Goal: Task Accomplishment & Management: Manage account settings

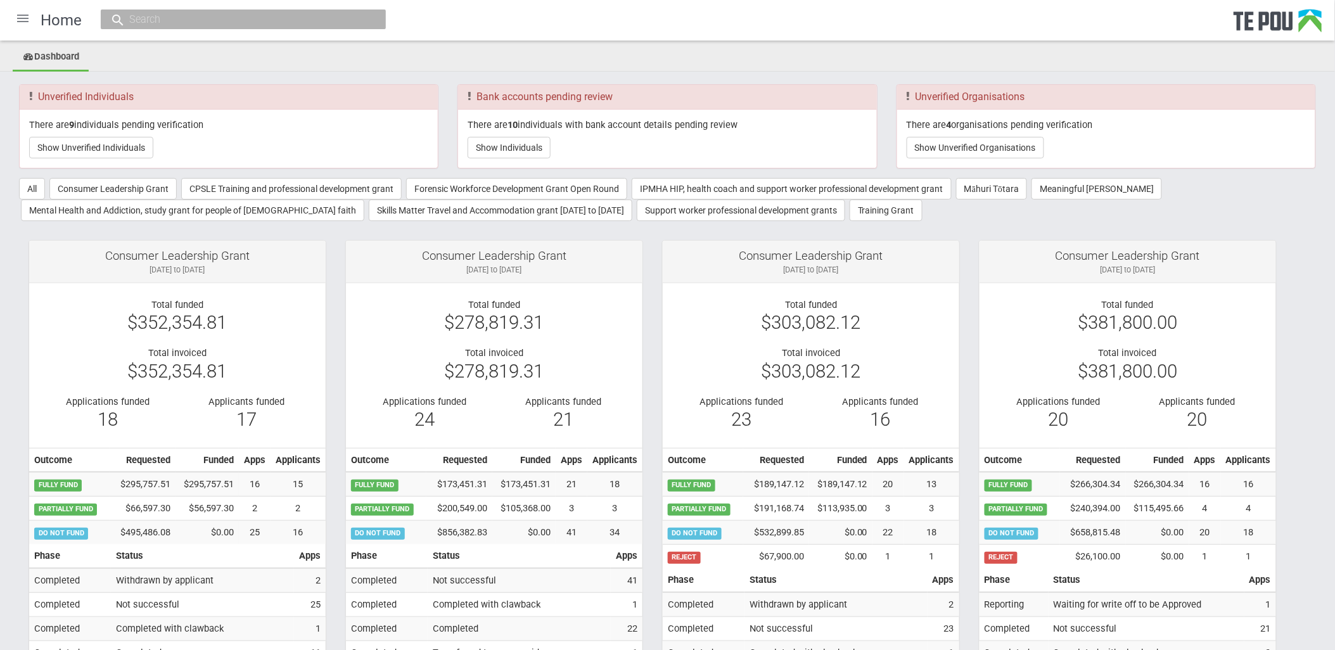
click at [18, 16] on div at bounding box center [23, 18] width 30 height 30
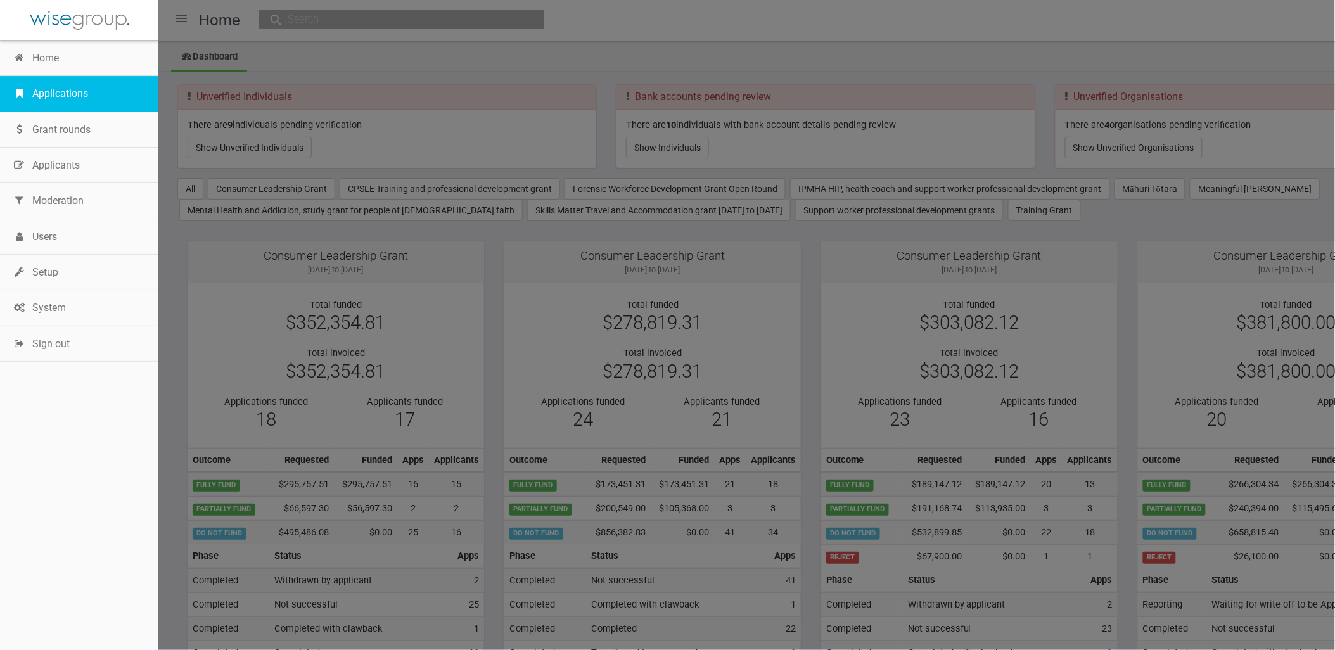
click at [66, 95] on link "Applications" at bounding box center [79, 93] width 158 height 35
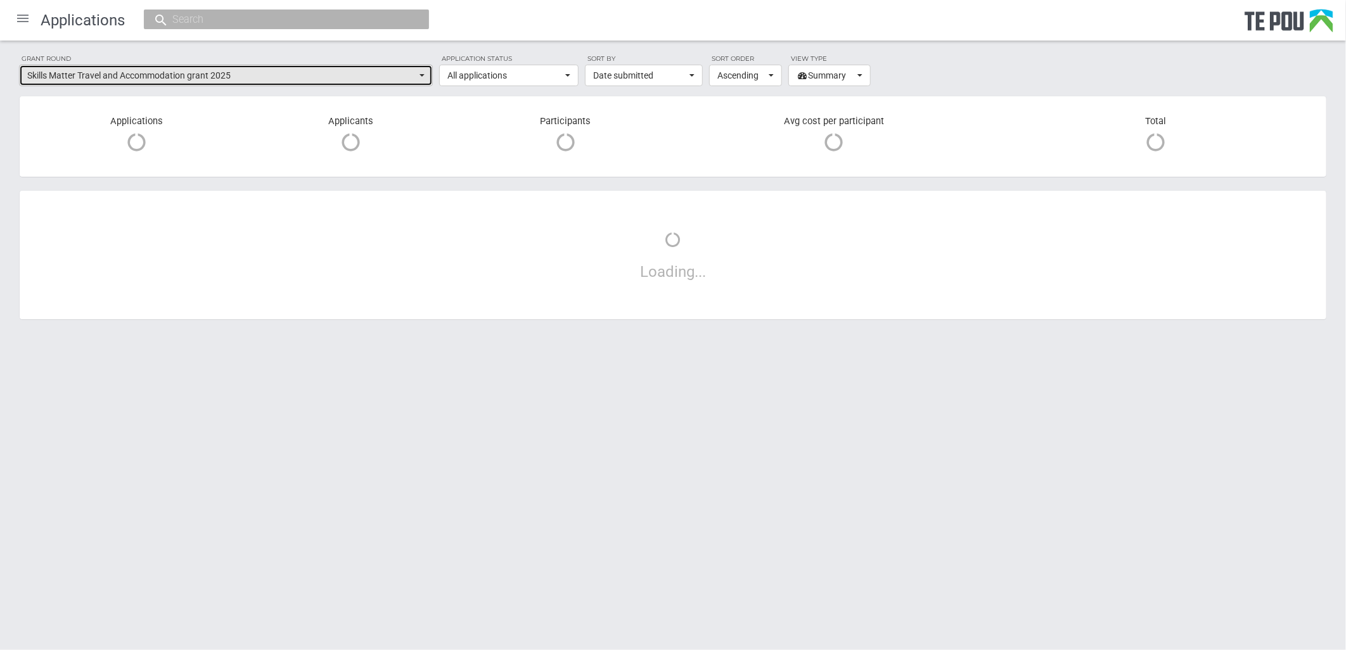
click at [376, 78] on span "Skills Matter Travel and Accommodation grant 2025" at bounding box center [221, 75] width 389 height 13
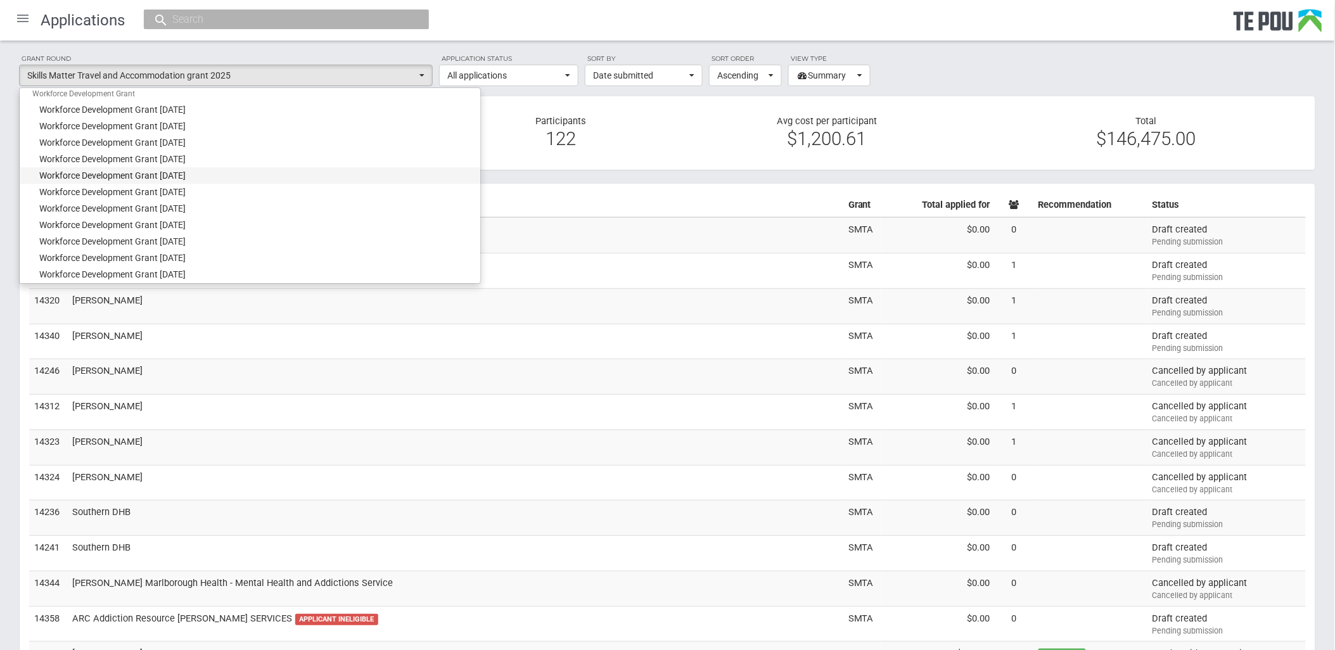
scroll to position [1106, 0]
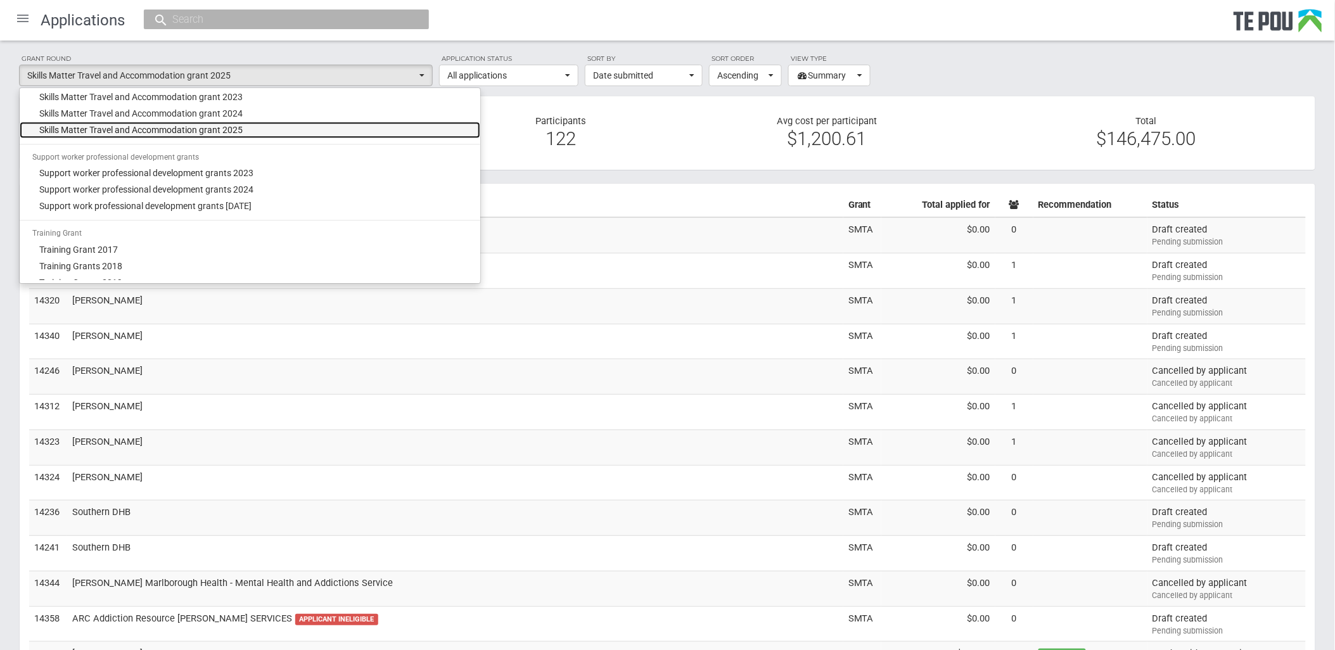
click at [191, 125] on span "Skills Matter Travel and Accommodation grant 2025" at bounding box center [141, 130] width 203 height 13
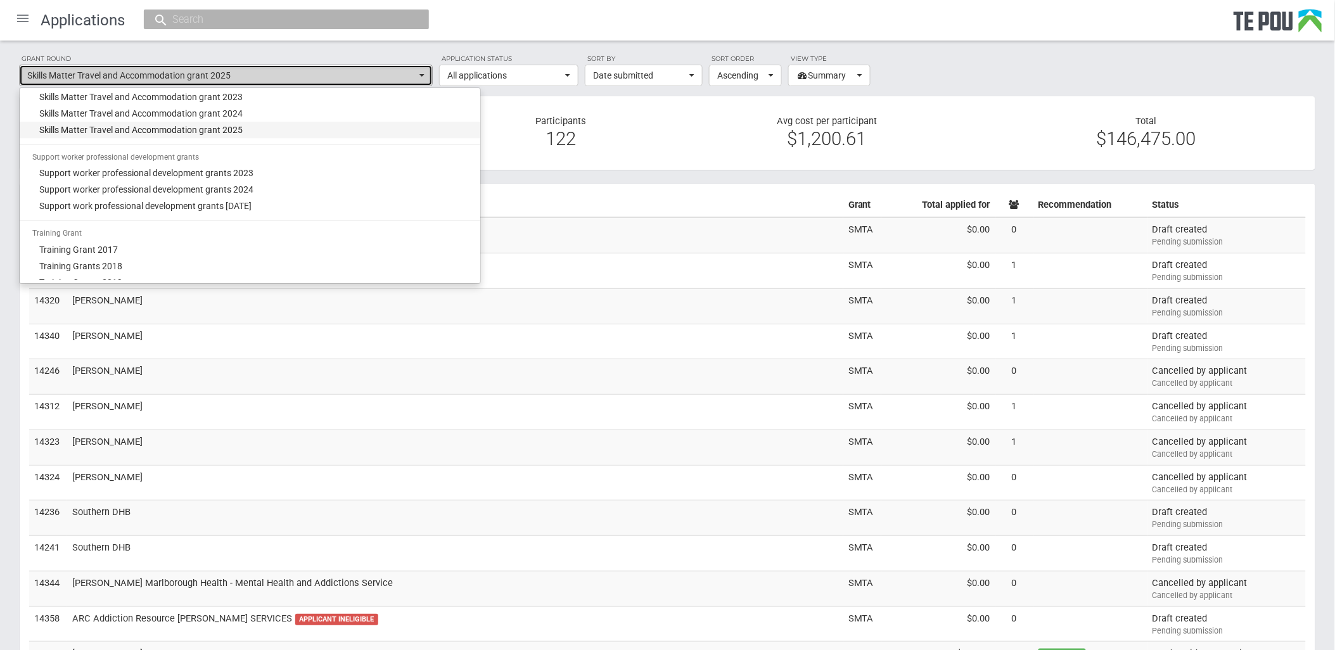
select select "67"
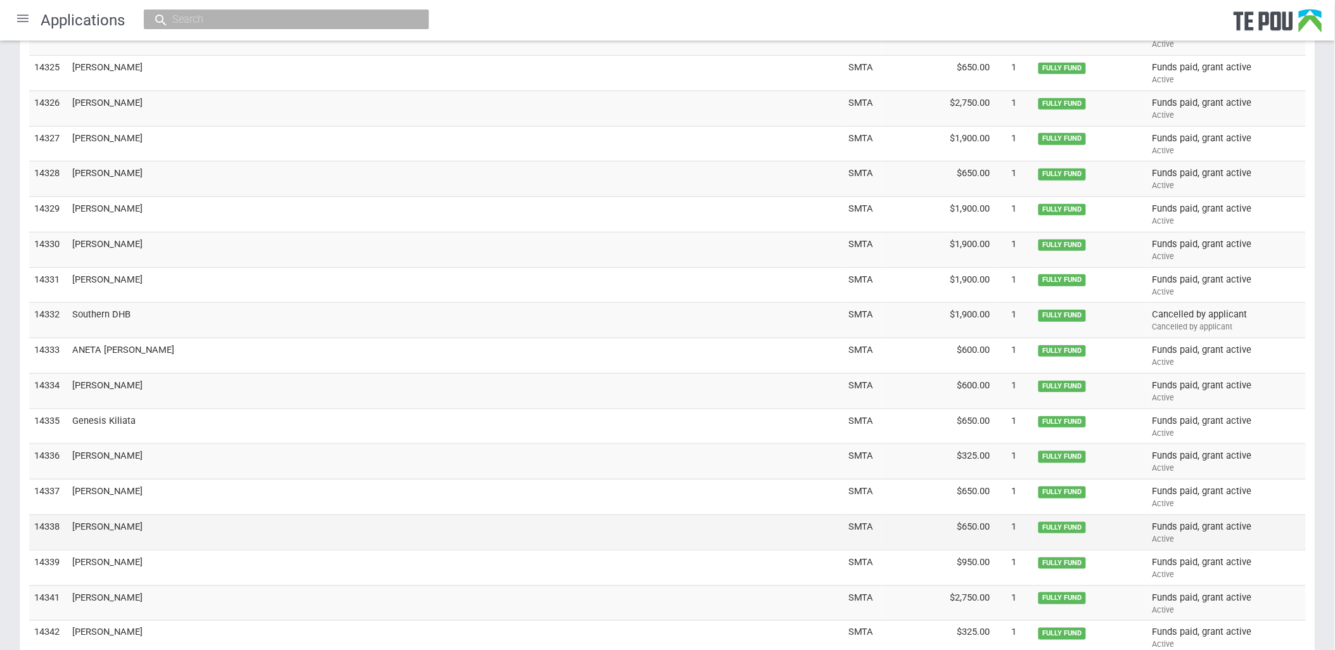
scroll to position [4068, 0]
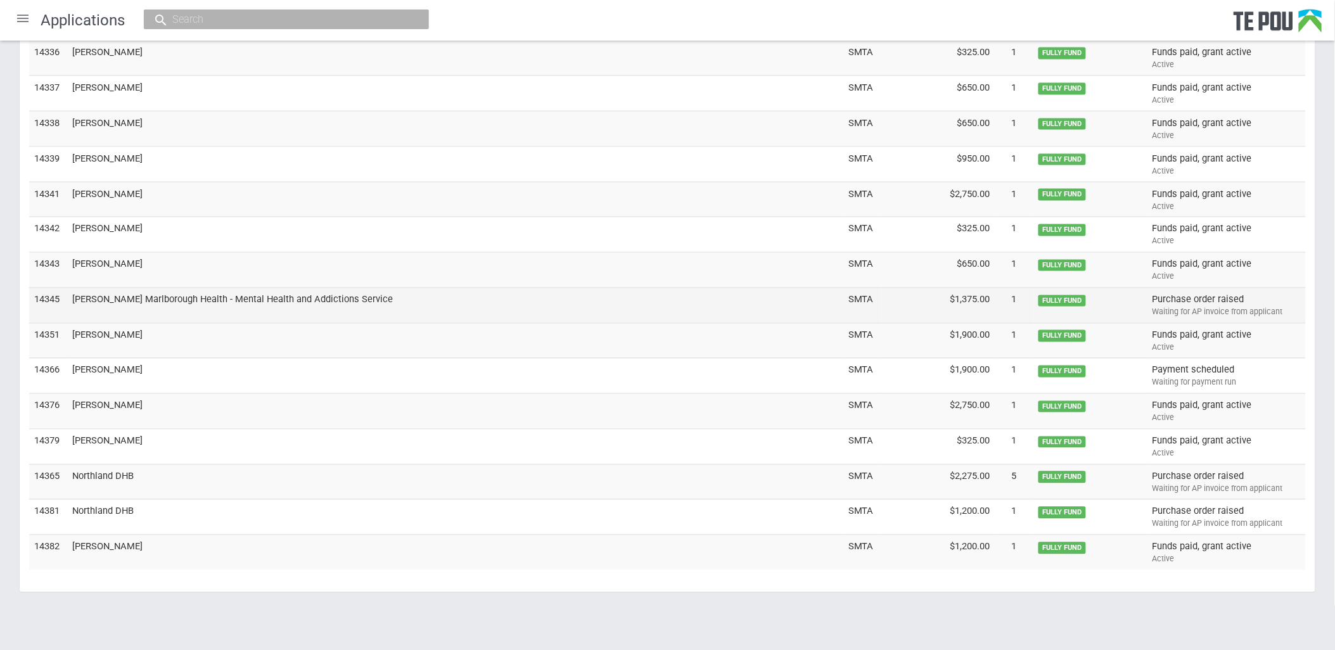
click at [261, 303] on td "Nelson Marlborough Health - Mental Health and Addictions Service" at bounding box center [455, 305] width 776 height 35
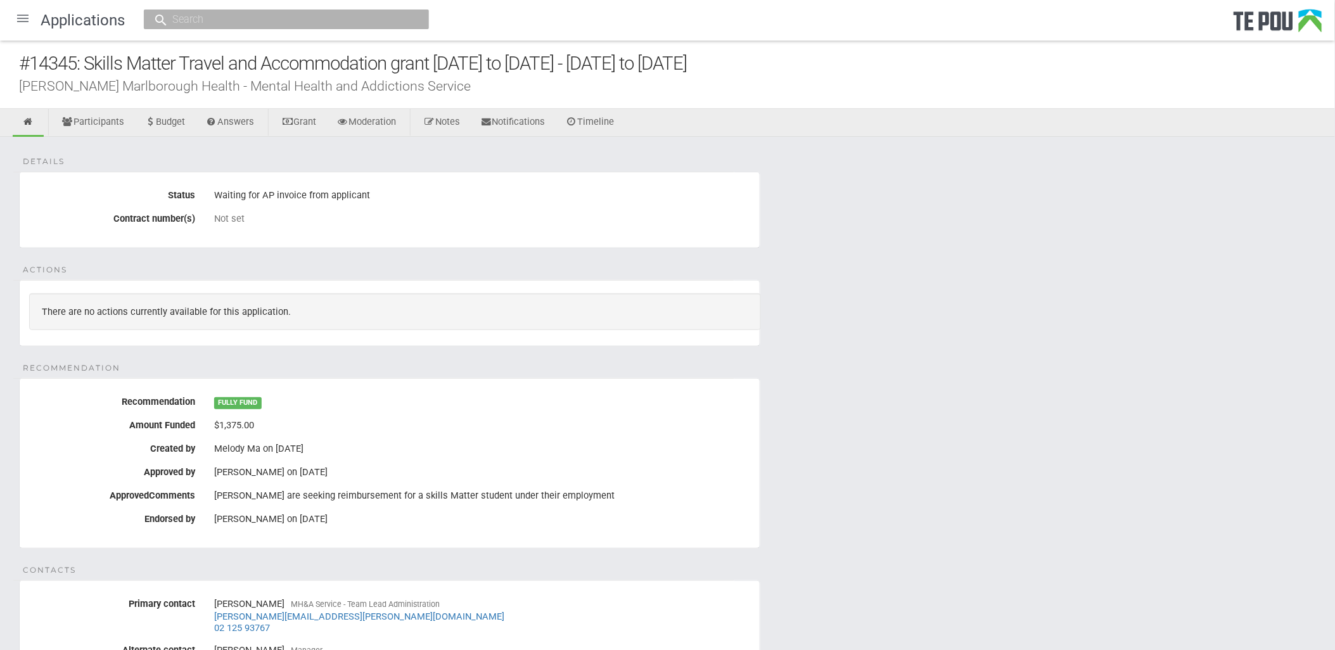
click at [419, 186] on div "Waiting for AP invoice from applicant" at bounding box center [482, 196] width 536 height 22
click at [365, 214] on div "Not set" at bounding box center [482, 218] width 536 height 11
click at [393, 193] on div "Waiting for AP invoice from applicant" at bounding box center [482, 196] width 536 height 22
click at [973, 574] on div "Details Status Waiting for AP invoice from applicant Contract number(s) Not set…" at bounding box center [667, 508] width 1335 height 743
click at [928, 416] on div "Details Status Waiting for AP invoice from applicant Contract number(s) Not set…" at bounding box center [667, 508] width 1335 height 743
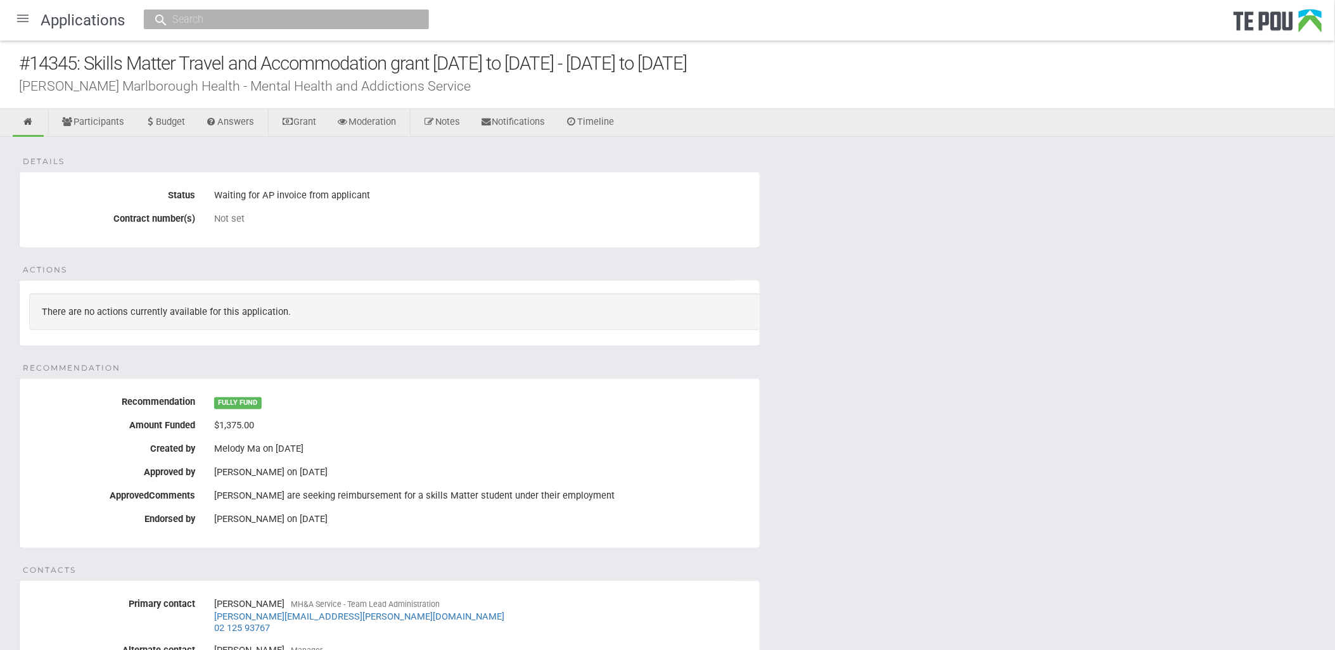
drag, startPoint x: 1003, startPoint y: 432, endPoint x: 954, endPoint y: 547, distance: 125.2
click at [1003, 433] on div "Details Status Waiting for AP invoice from applicant Contract number(s) Not set…" at bounding box center [667, 508] width 1335 height 743
click at [1029, 481] on div "Details Status Waiting for AP invoice from applicant Contract number(s) Not set…" at bounding box center [667, 508] width 1335 height 743
click at [1049, 615] on div "Details Status Waiting for AP invoice from applicant Contract number(s) Not set…" at bounding box center [667, 508] width 1335 height 743
click at [993, 486] on div "Details Status Waiting for AP invoice from applicant Contract number(s) Not set…" at bounding box center [667, 508] width 1335 height 743
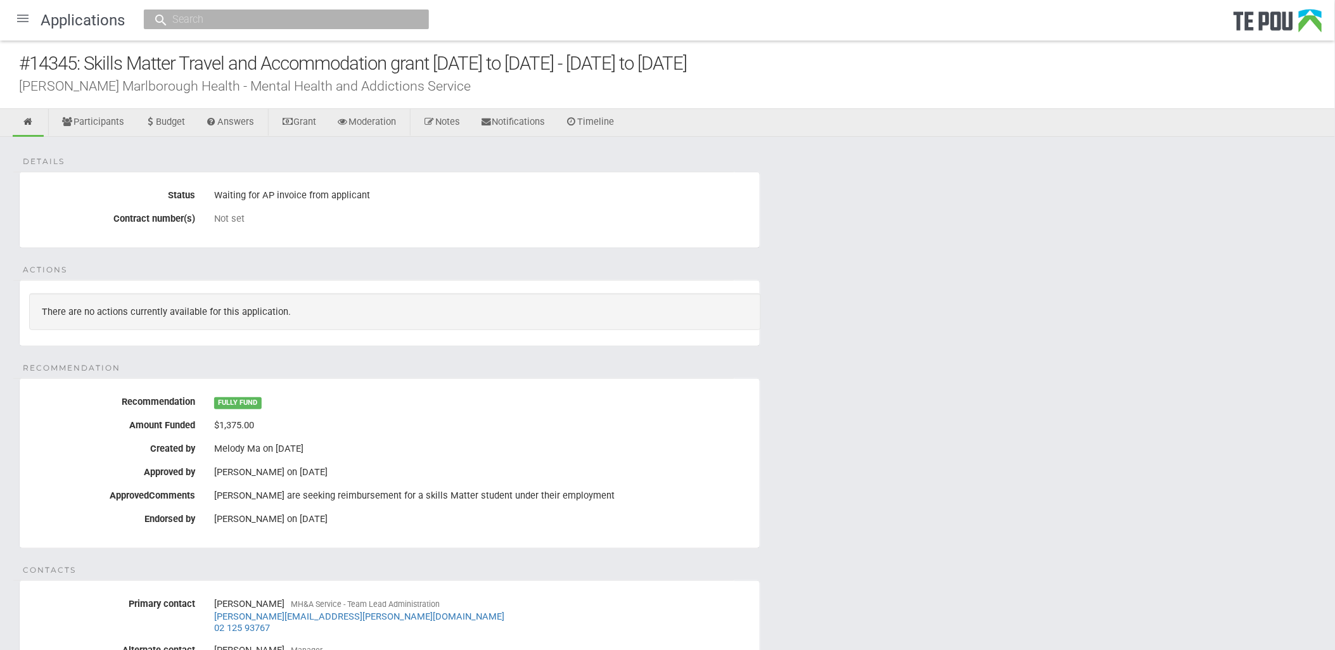
click at [1044, 476] on div "Details Status Waiting for AP invoice from applicant Contract number(s) Not set…" at bounding box center [667, 508] width 1335 height 743
click at [990, 406] on div "Details Status Waiting for AP invoice from applicant Contract number(s) Not set…" at bounding box center [667, 508] width 1335 height 743
drag, startPoint x: 1002, startPoint y: 383, endPoint x: 862, endPoint y: 304, distance: 160.9
click at [1002, 383] on div "Details Status Waiting for AP invoice from applicant Contract number(s) Not set…" at bounding box center [667, 508] width 1335 height 743
click at [1121, 353] on div "Details Status Waiting for AP invoice from applicant Contract number(s) Not set…" at bounding box center [667, 508] width 1335 height 743
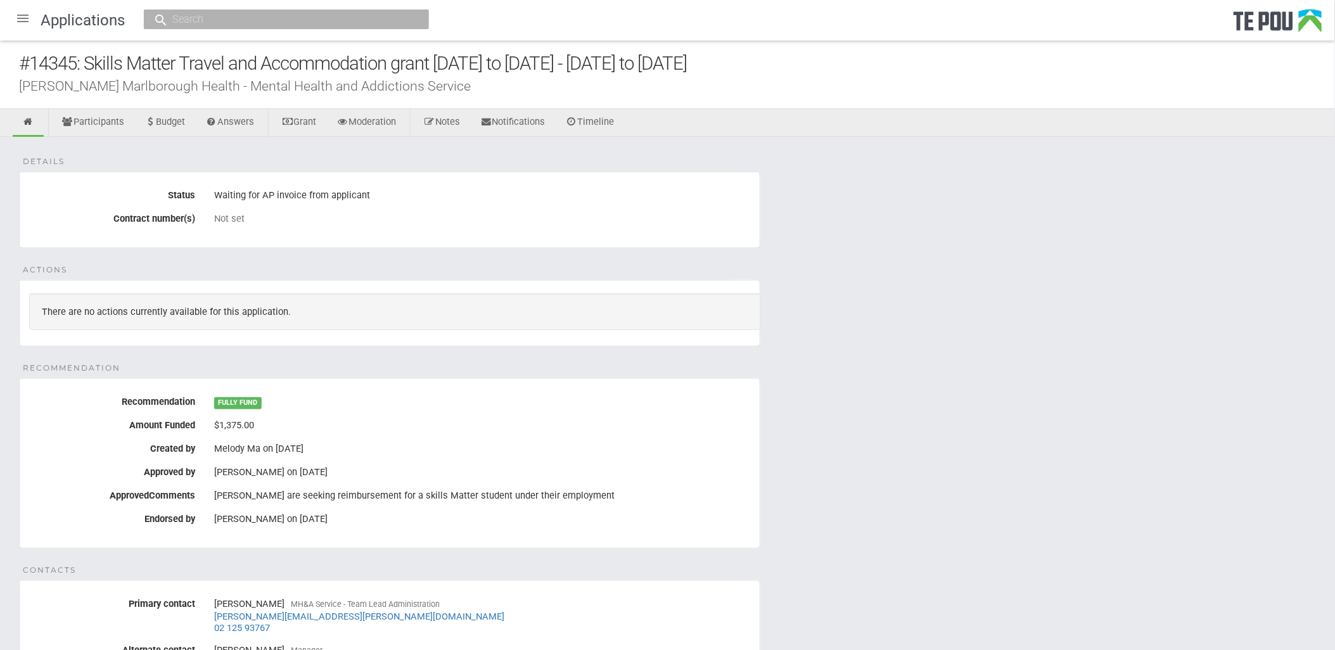
click at [212, 76] on div "#14345: Skills Matter Travel and Accommodation grant 2022 to 2025 - 16 Jun 2025…" at bounding box center [677, 63] width 1316 height 27
drag, startPoint x: 181, startPoint y: 84, endPoint x: 10, endPoint y: 91, distance: 171.2
click at [10, 91] on div "#14345: Skills Matter Travel and Accommodation grant 2022 to 2025 - 16 Jun 2025…" at bounding box center [667, 75] width 1335 height 68
copy div "Nelson Marlborough Health"
click at [1085, 140] on div "Details Status Waiting for AP invoice from applicant Contract number(s) Not set…" at bounding box center [667, 508] width 1335 height 743
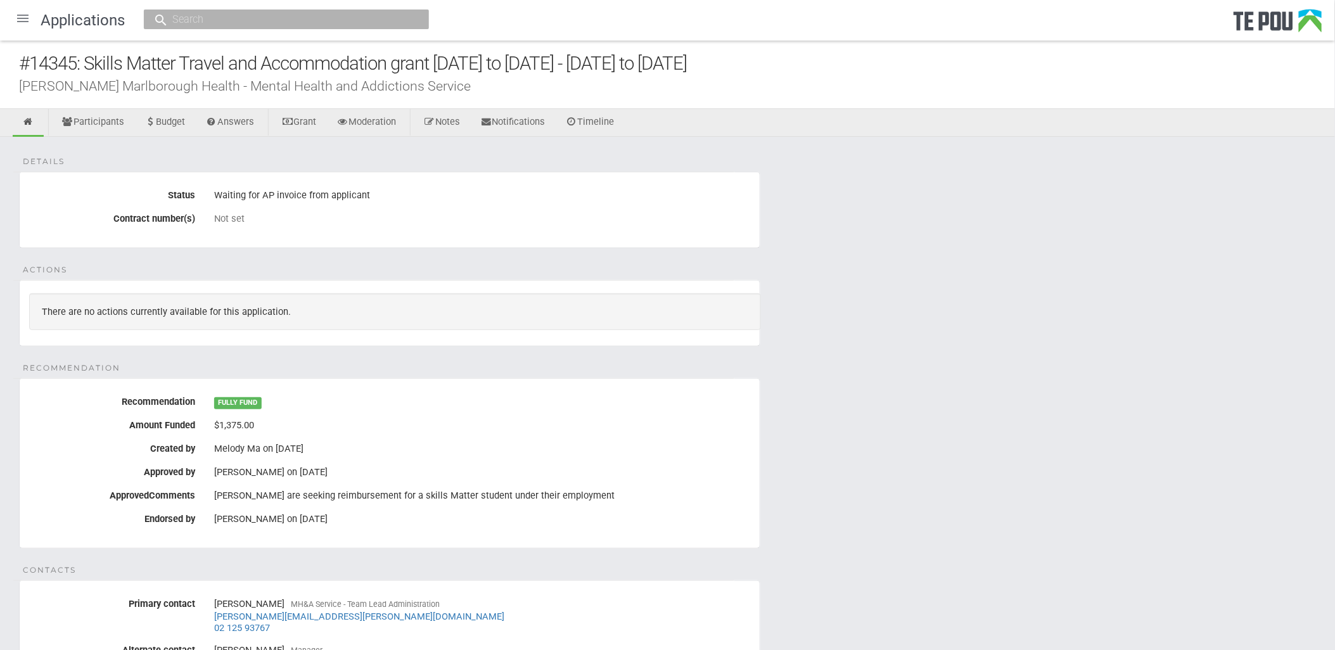
click at [477, 84] on div "Nelson Marlborough Health - Mental Health and Addictions Service" at bounding box center [677, 85] width 1316 height 13
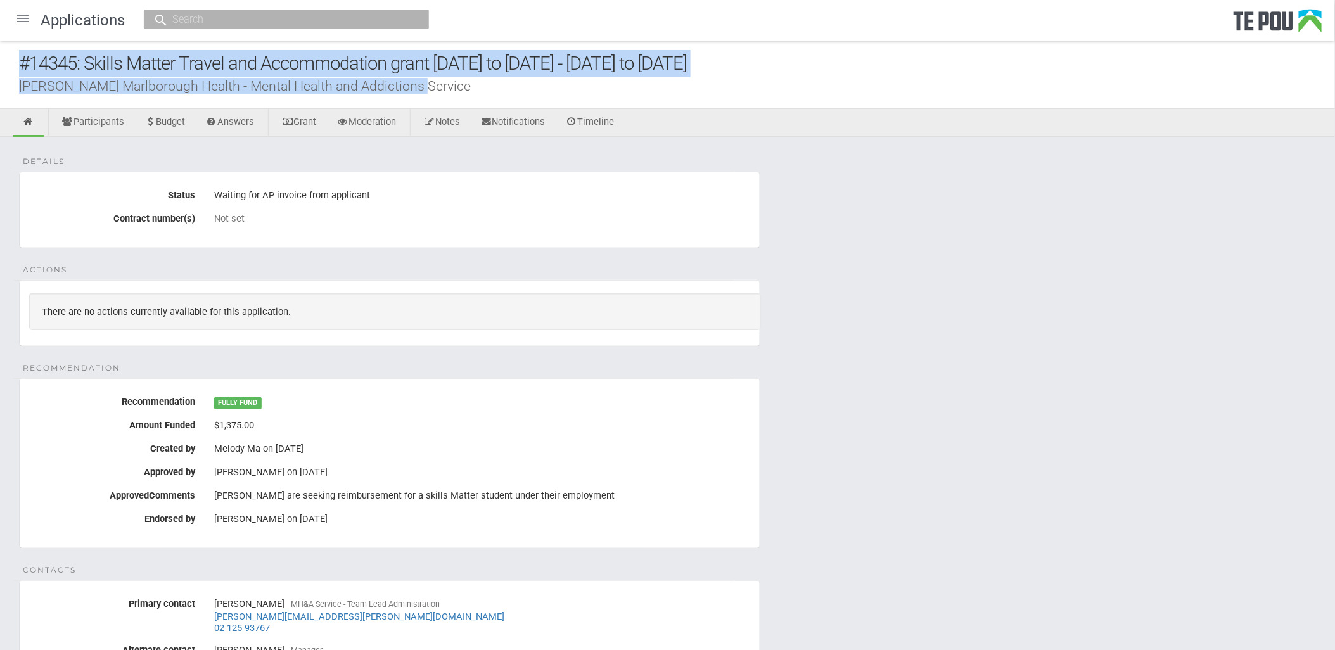
drag, startPoint x: 419, startPoint y: 89, endPoint x: 20, endPoint y: 68, distance: 399.0
click at [20, 68] on div "#14345: Skills Matter Travel and Accommodation grant 2022 to 2025 - 16 Jun 2025…" at bounding box center [667, 75] width 1335 height 68
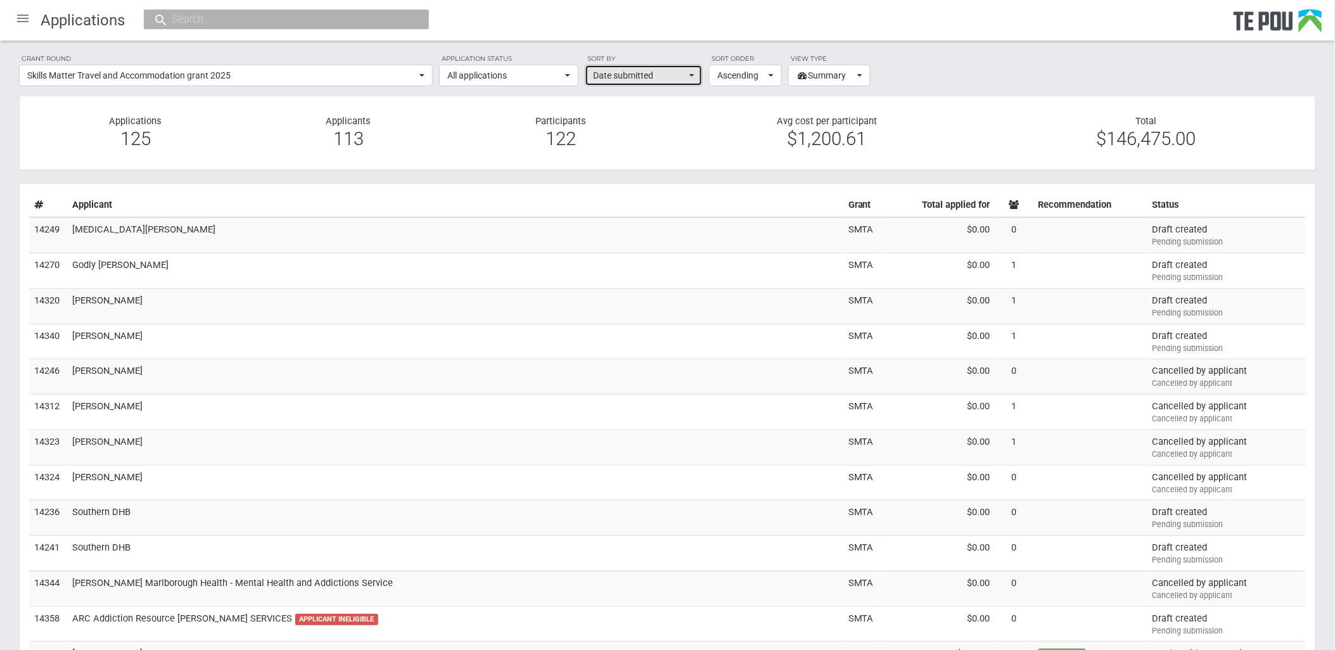
click at [640, 77] on span "Date submitted" at bounding box center [639, 75] width 93 height 13
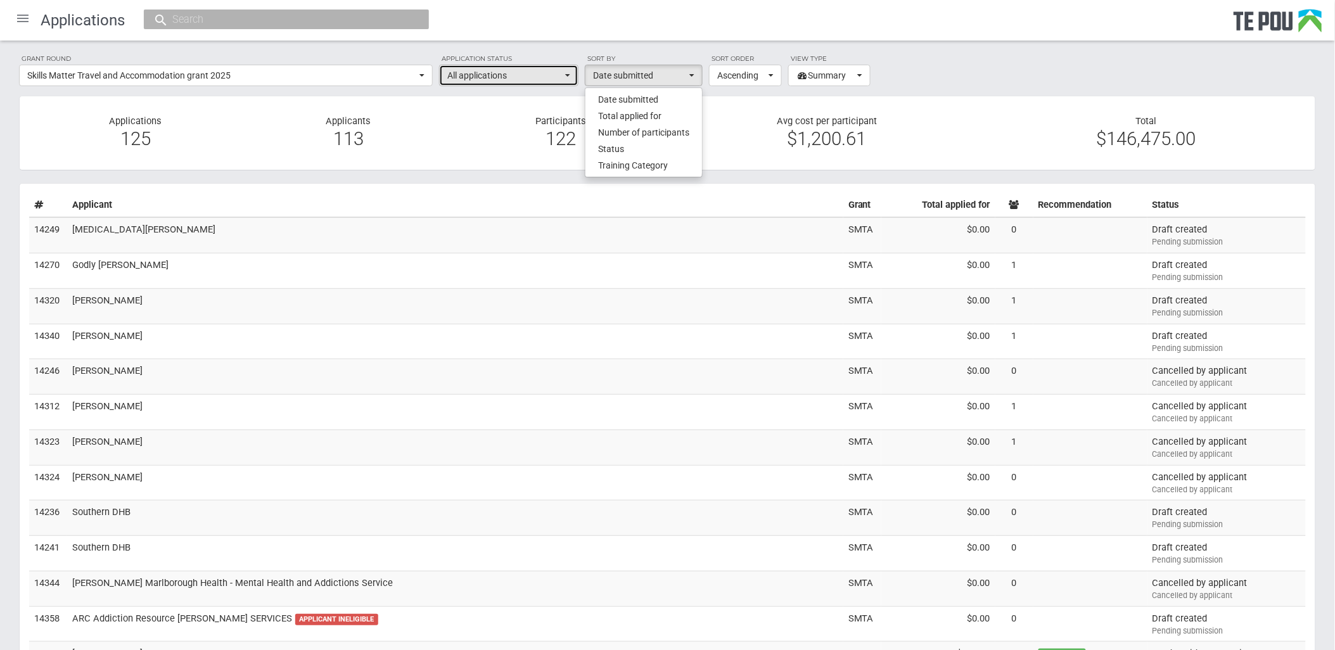
click at [533, 76] on span "All applications" at bounding box center [504, 75] width 115 height 13
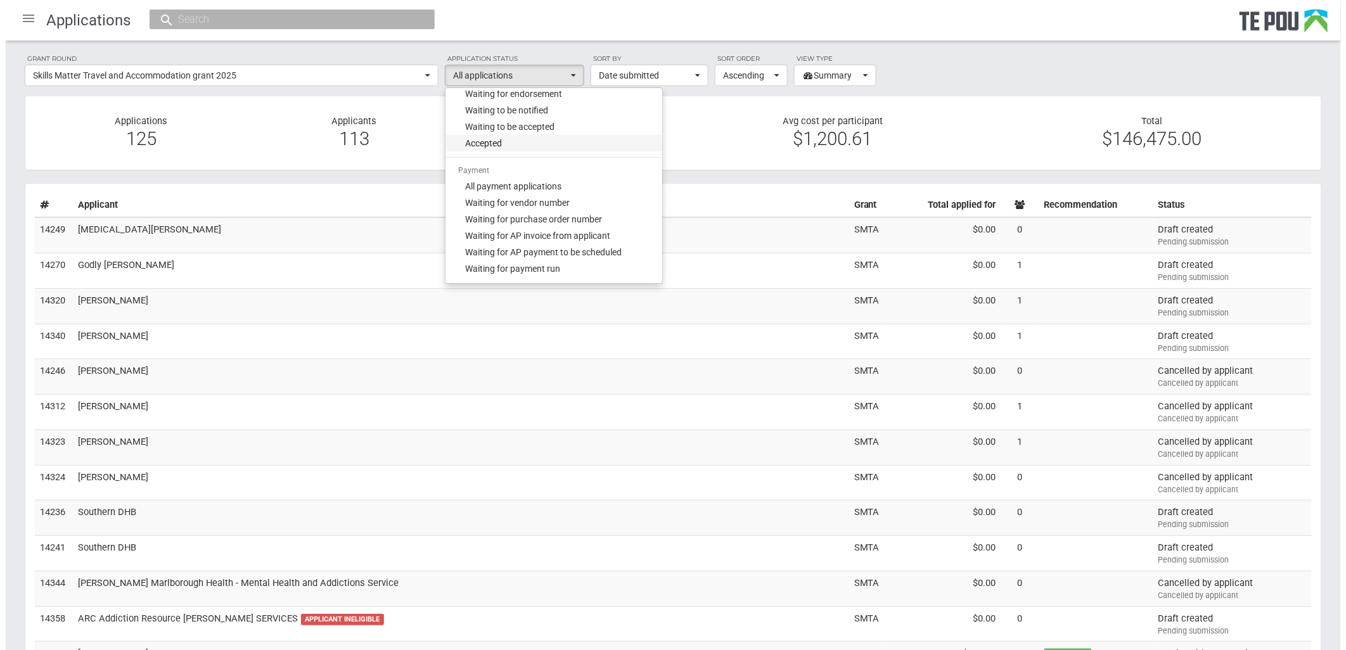
scroll to position [211, 0]
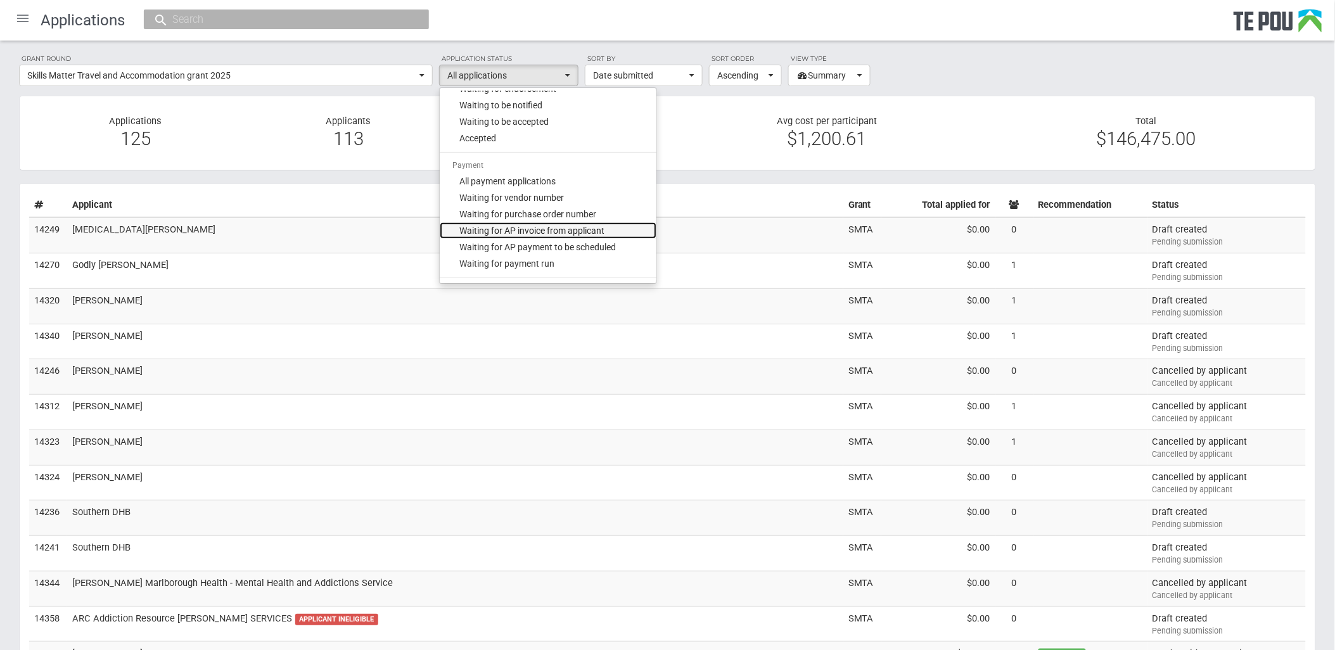
click at [606, 233] on link "Waiting for AP invoice from applicant" at bounding box center [548, 230] width 217 height 16
select select "210"
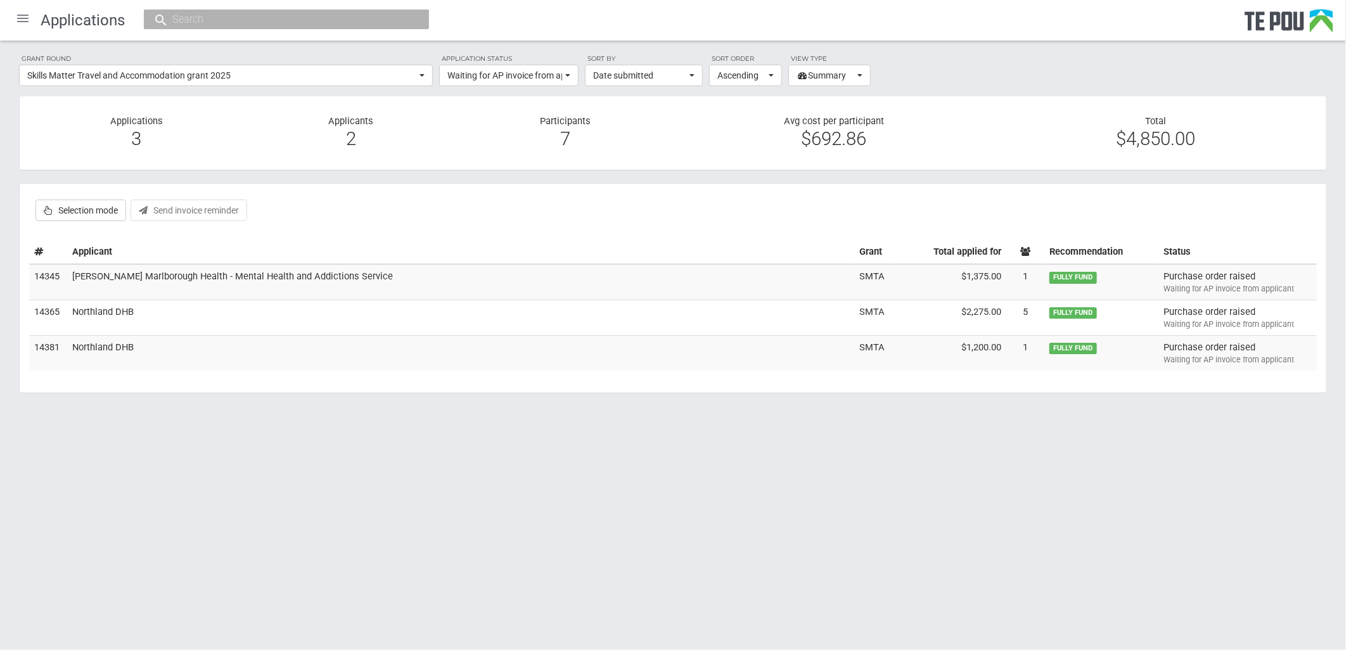
click at [20, 15] on div at bounding box center [23, 18] width 30 height 30
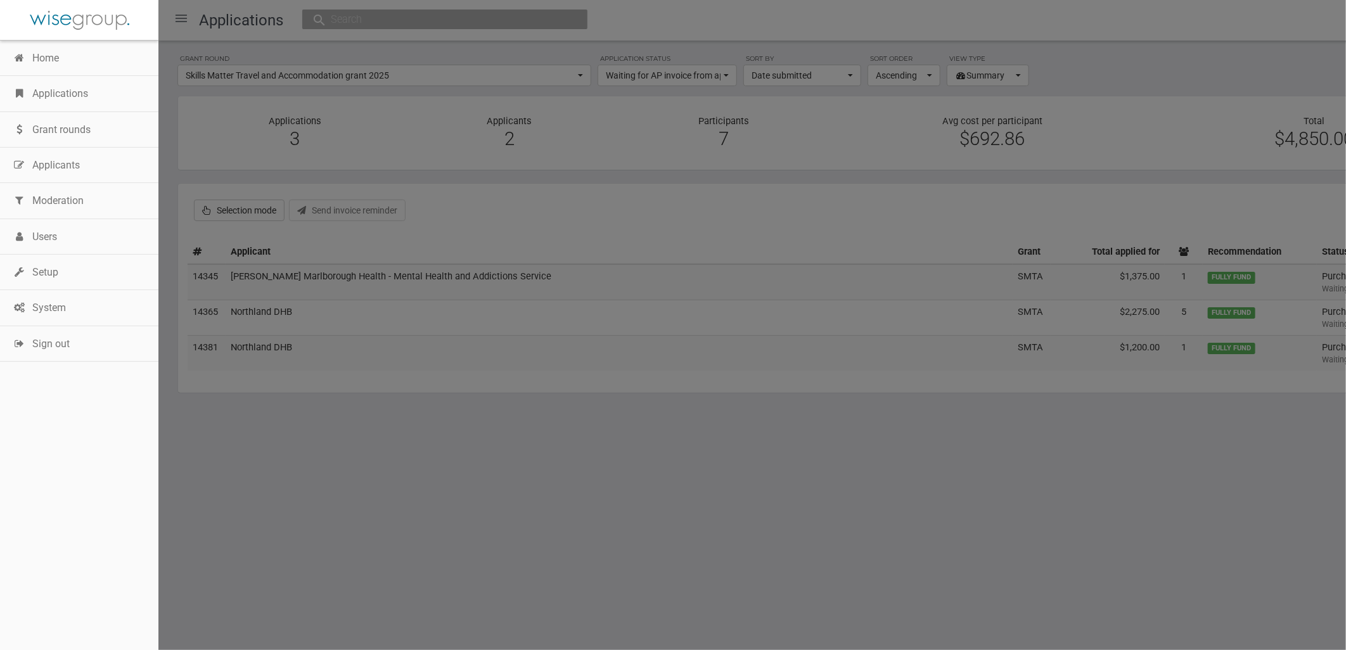
click at [1147, 176] on div at bounding box center [673, 325] width 1346 height 650
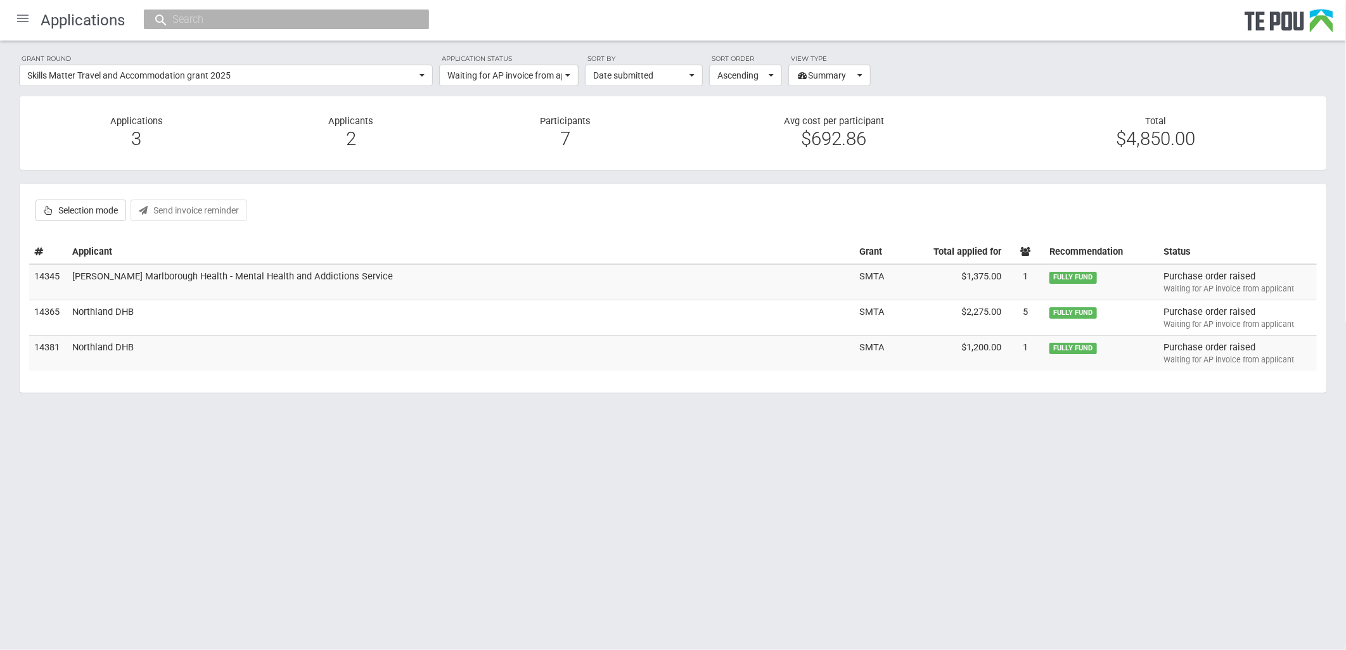
click at [32, 14] on div at bounding box center [23, 18] width 30 height 30
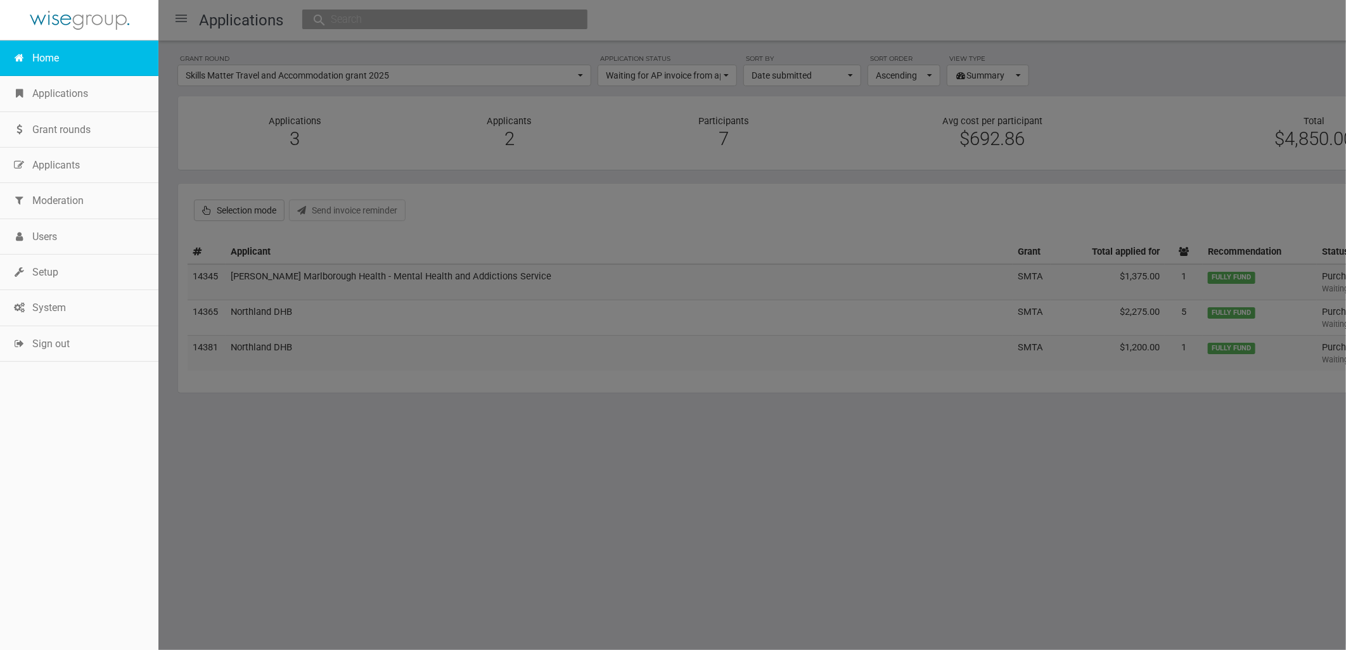
click at [53, 70] on link "Home" at bounding box center [79, 58] width 158 height 35
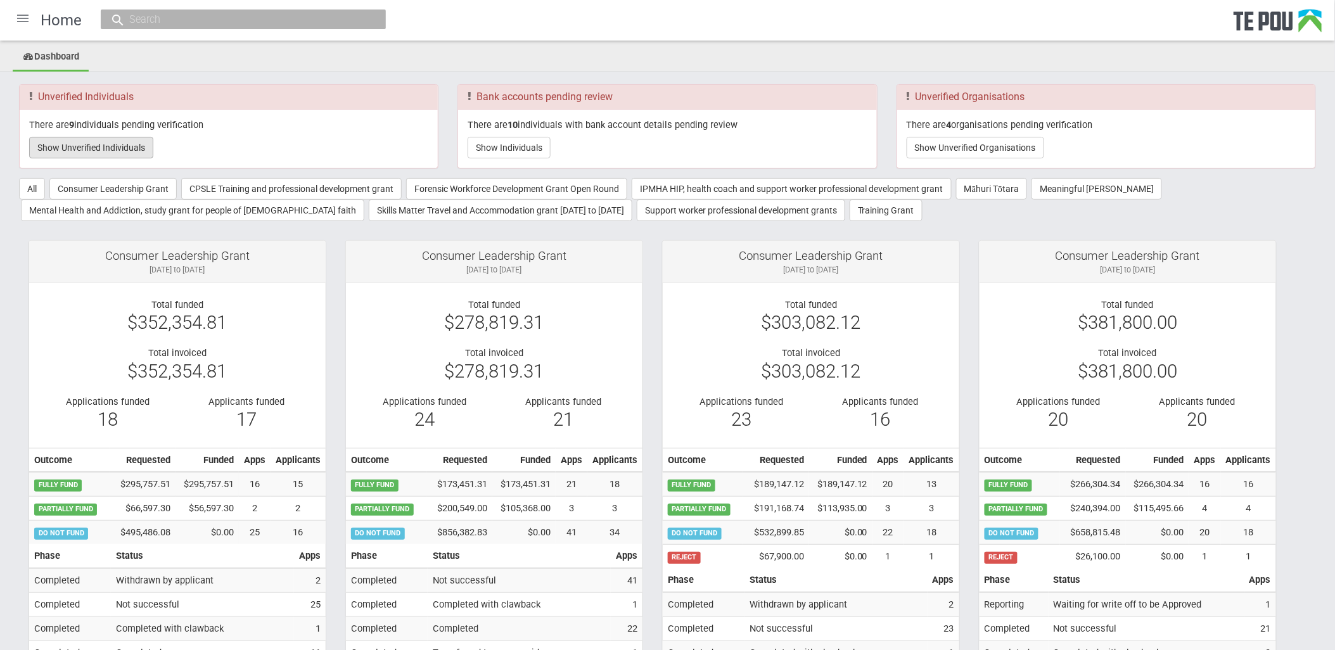
click at [118, 140] on button "Show Unverified Individuals" at bounding box center [91, 148] width 124 height 22
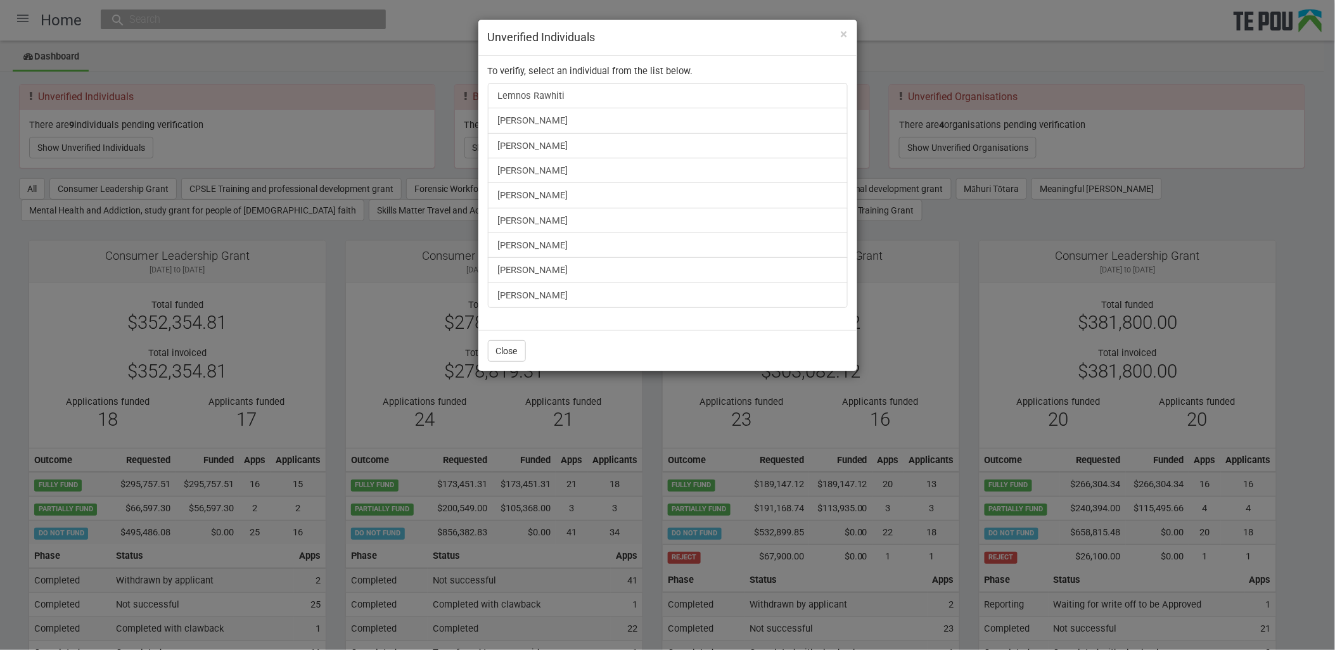
click at [910, 39] on div "× Unverified Individuals To verifiy, select an individual from the list below. …" at bounding box center [667, 325] width 1335 height 650
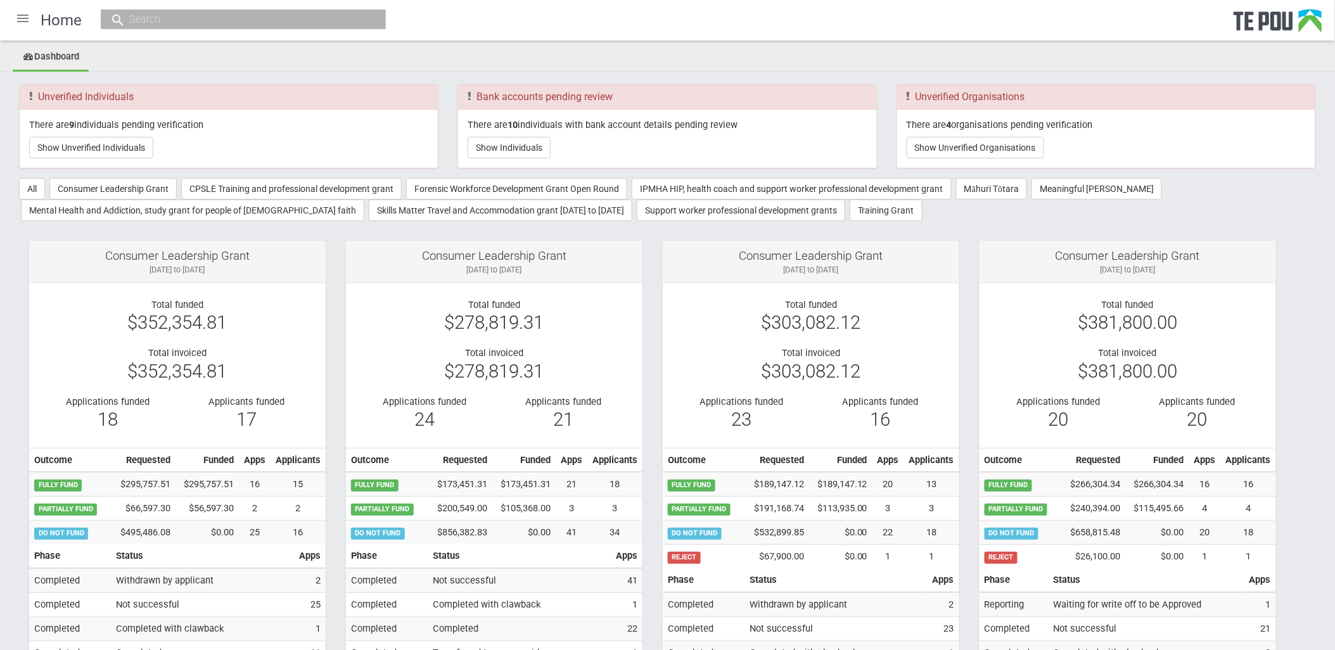
click at [464, 146] on div "There are 10 individuals with bank account details pending review Show Individu…" at bounding box center [667, 139] width 418 height 58
click at [501, 146] on button "Show Individuals" at bounding box center [509, 148] width 83 height 22
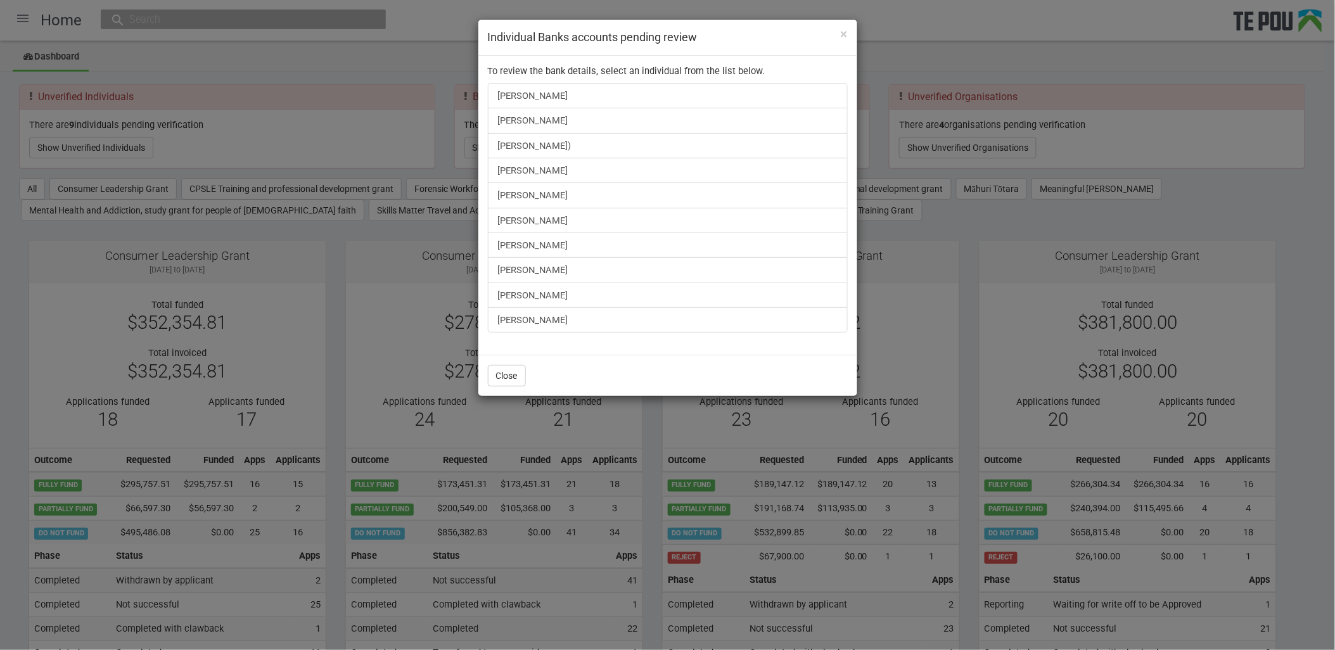
click at [263, 25] on div "× Individual Banks accounts pending review To review the bank details, select a…" at bounding box center [667, 325] width 1335 height 650
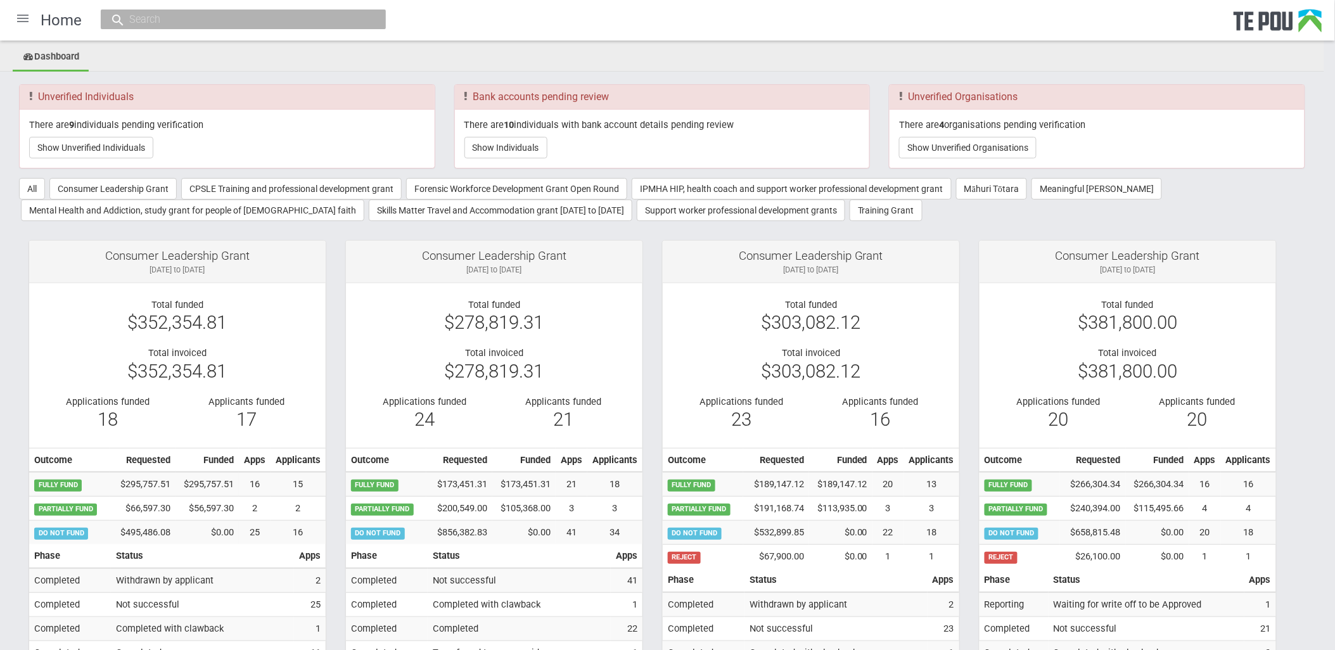
click at [255, 18] on input "text" at bounding box center [236, 19] width 223 height 13
paste input "santoriasanderson@gmail.com"
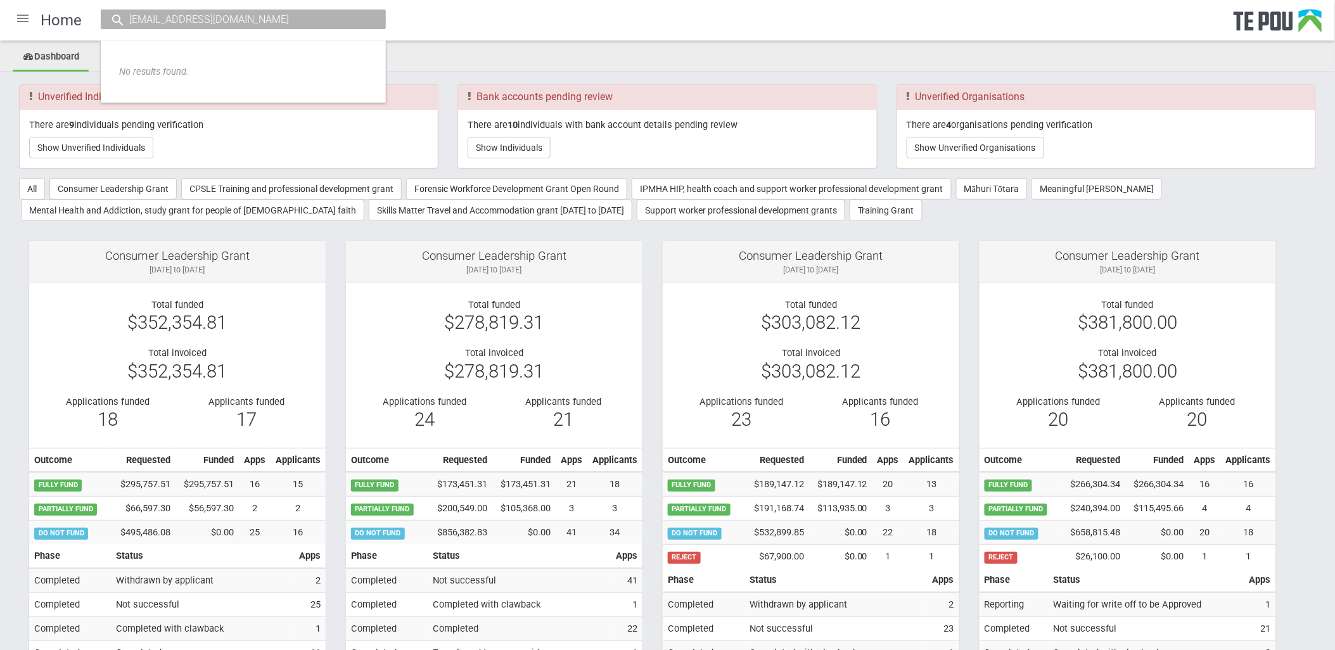
type input "santoriasanderson@gmail.com"
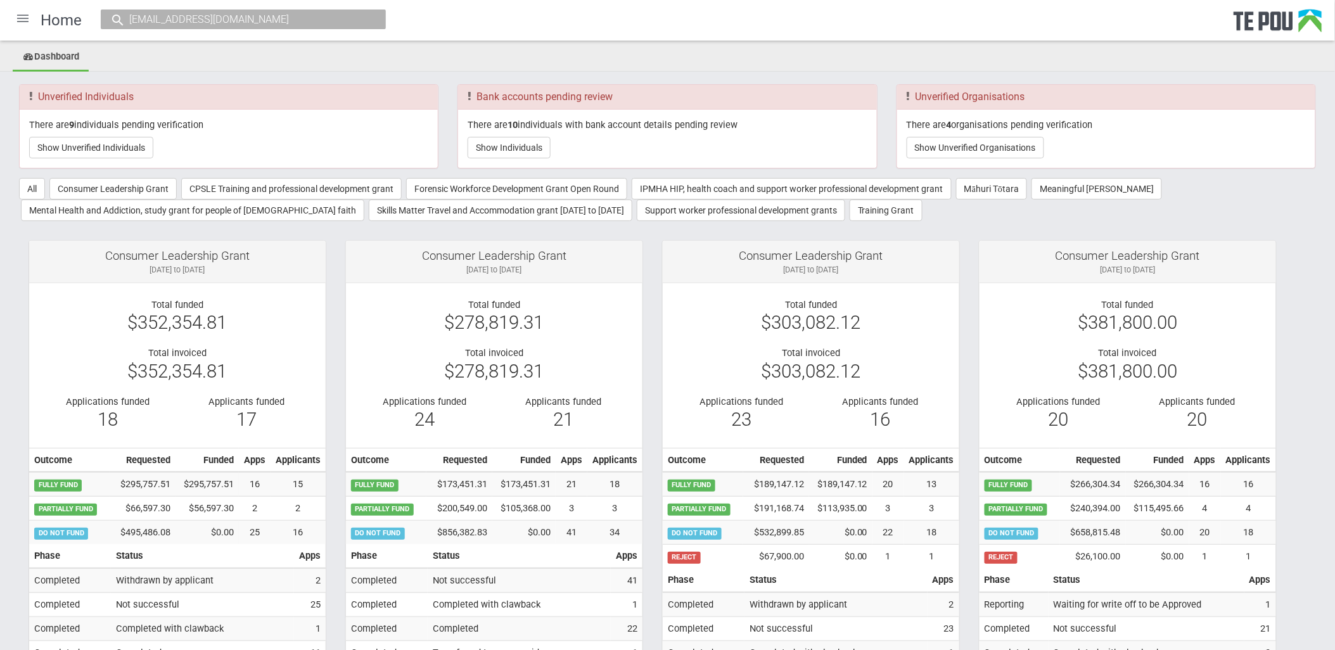
click at [287, 23] on input "santoriasanderson@gmail.com" at bounding box center [236, 19] width 223 height 13
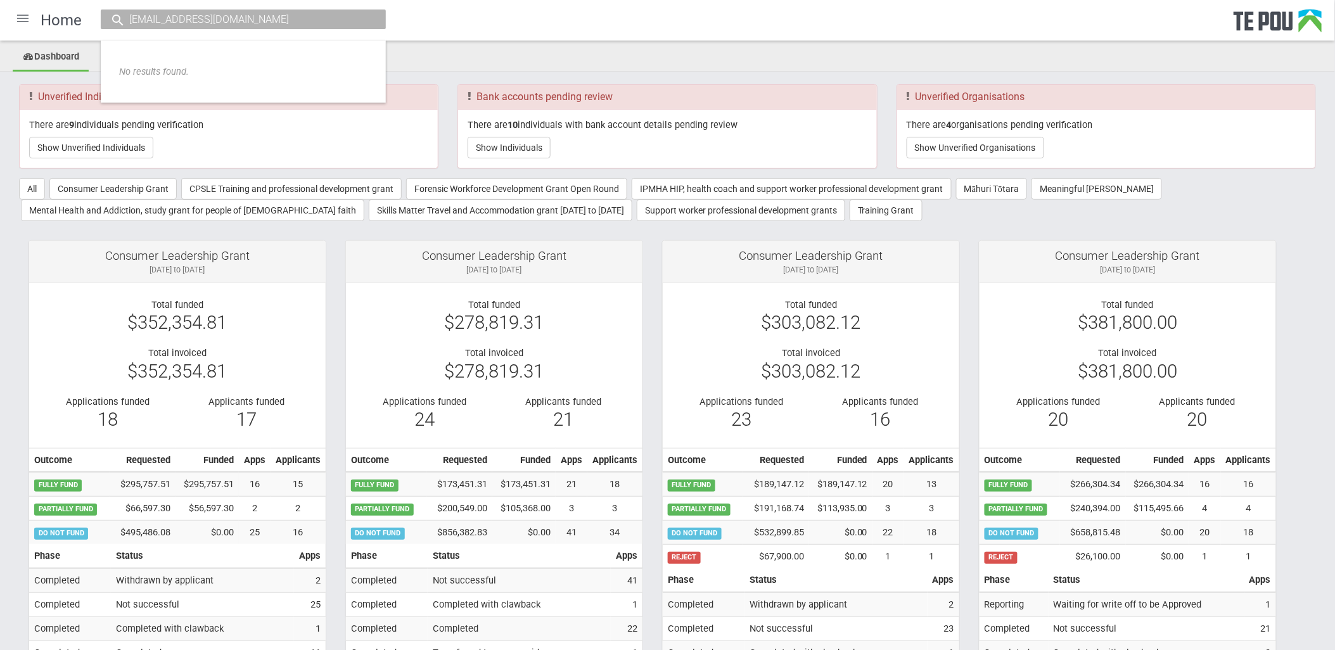
drag, startPoint x: 295, startPoint y: 21, endPoint x: 1, endPoint y: 19, distance: 293.3
click at [1, 19] on div "Home santoriasanderson@gmail.com No results found." at bounding box center [667, 20] width 1335 height 41
click at [552, 65] on ul "Dashboard" at bounding box center [667, 58] width 1335 height 28
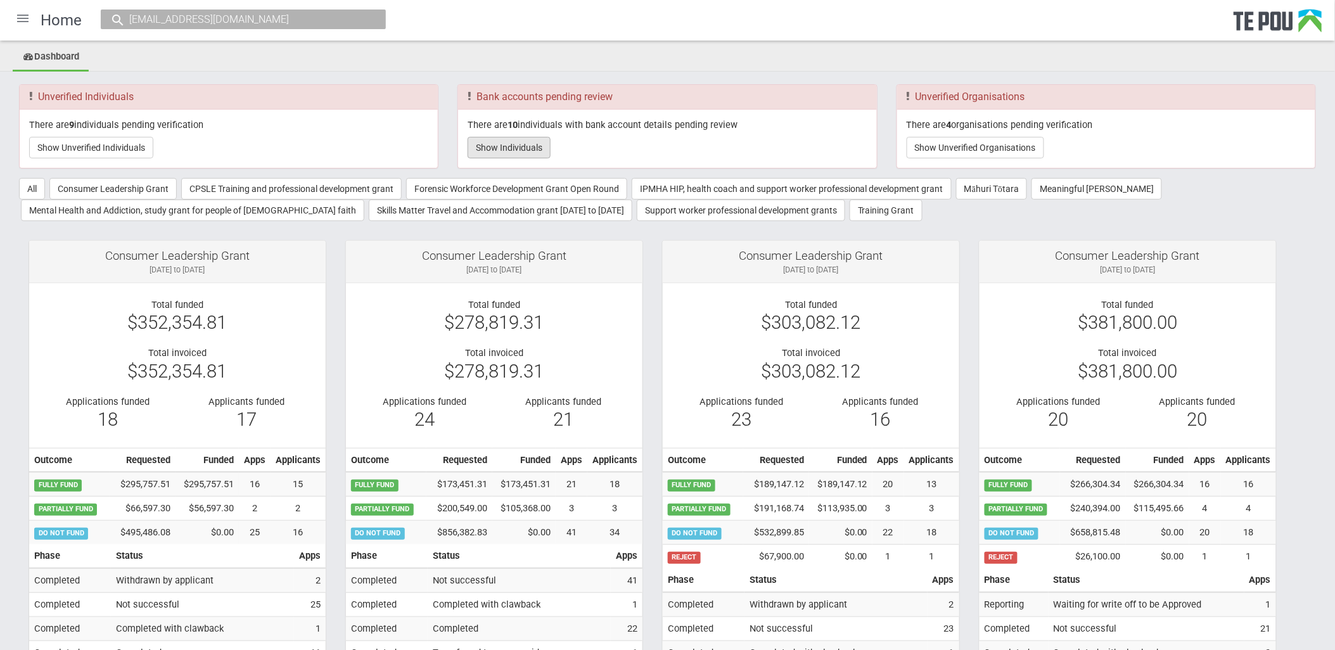
click at [522, 146] on button "Show Individuals" at bounding box center [509, 148] width 83 height 22
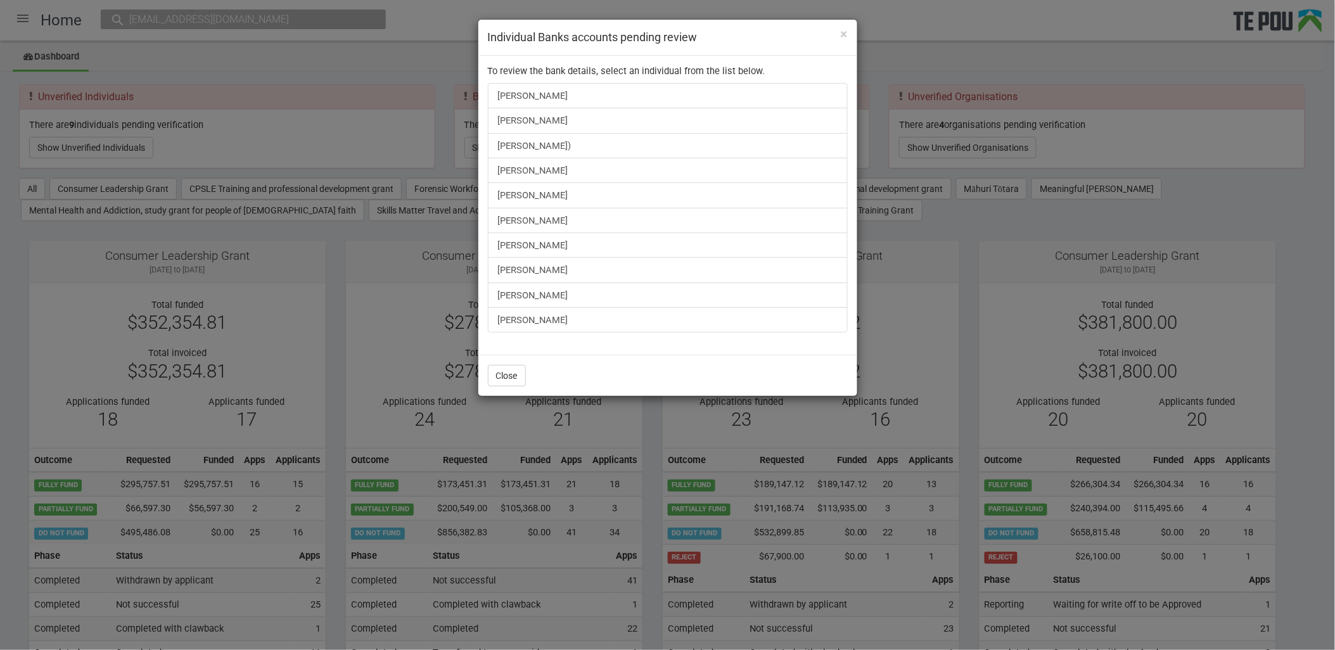
click at [250, 131] on div "× Individual Banks accounts pending review To review the bank details, select a…" at bounding box center [667, 325] width 1335 height 650
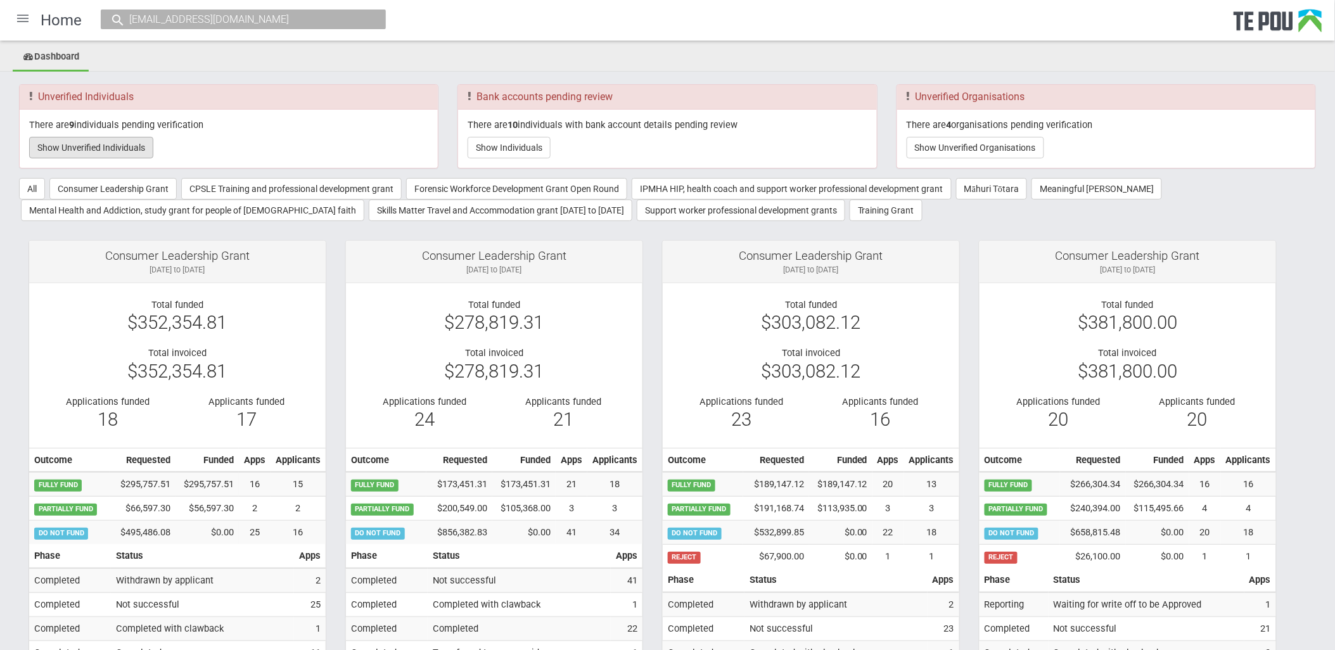
click at [131, 146] on button "Show Unverified Individuals" at bounding box center [91, 148] width 124 height 22
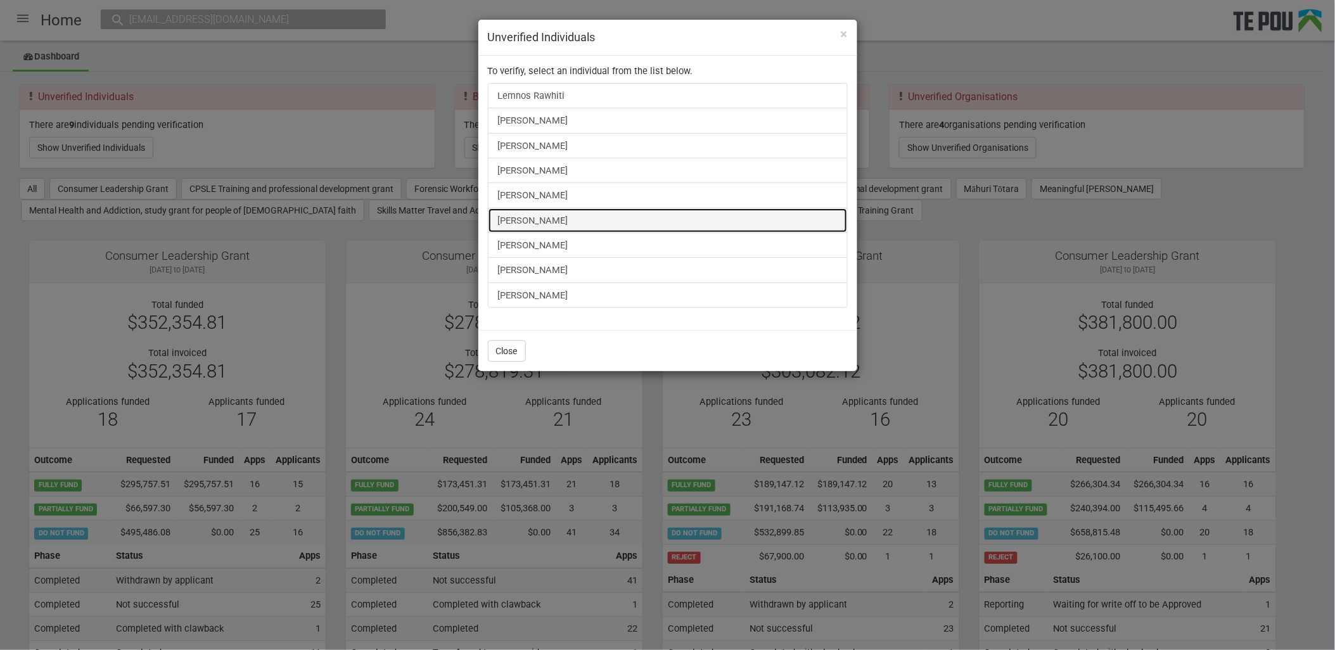
click at [549, 218] on link "[PERSON_NAME]" at bounding box center [668, 220] width 360 height 25
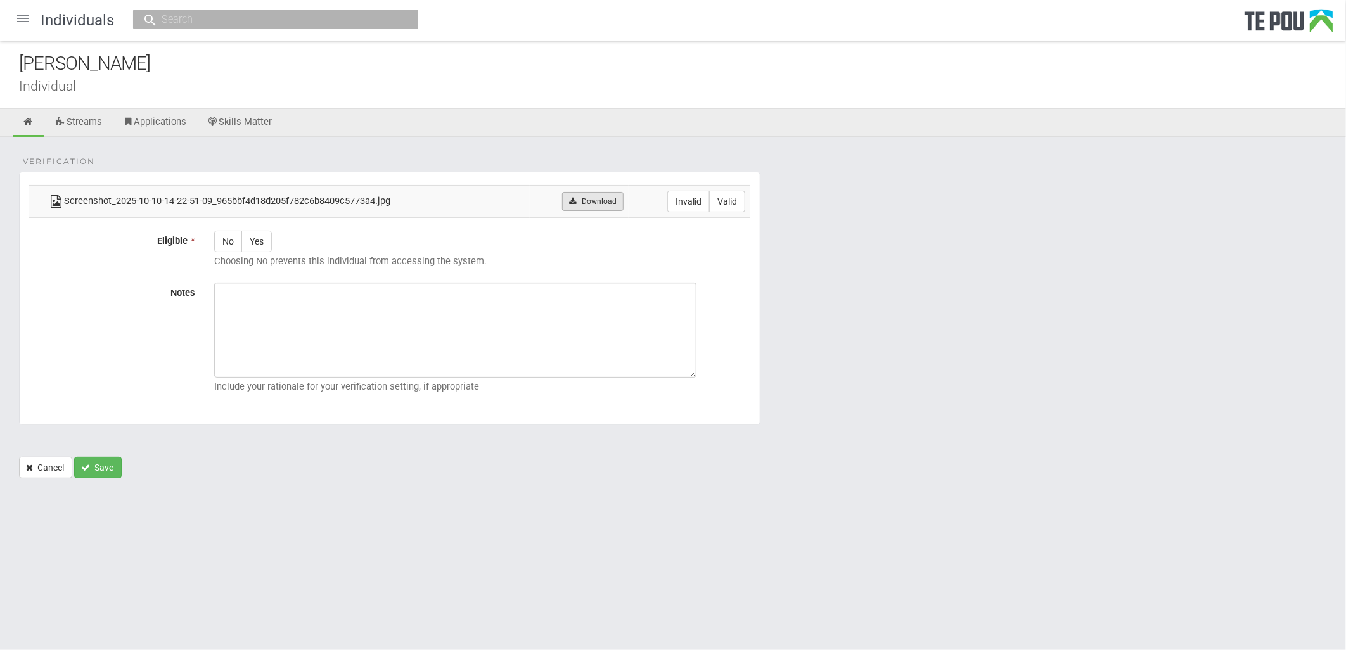
click at [585, 196] on link "Download" at bounding box center [592, 201] width 61 height 19
drag, startPoint x: 656, startPoint y: 571, endPoint x: 569, endPoint y: 535, distance: 93.8
click at [656, 571] on html "Home Applications [PERSON_NAME] Applicants Organisations Individuals Moderation…" at bounding box center [673, 325] width 1346 height 650
drag, startPoint x: 1092, startPoint y: 231, endPoint x: 718, endPoint y: 116, distance: 391.0
click at [1092, 231] on form "Verification Screenshot_2025-10-10-14-22-51-09_965bbf4d18d205f782c6b8409c5773a4…" at bounding box center [673, 325] width 1308 height 307
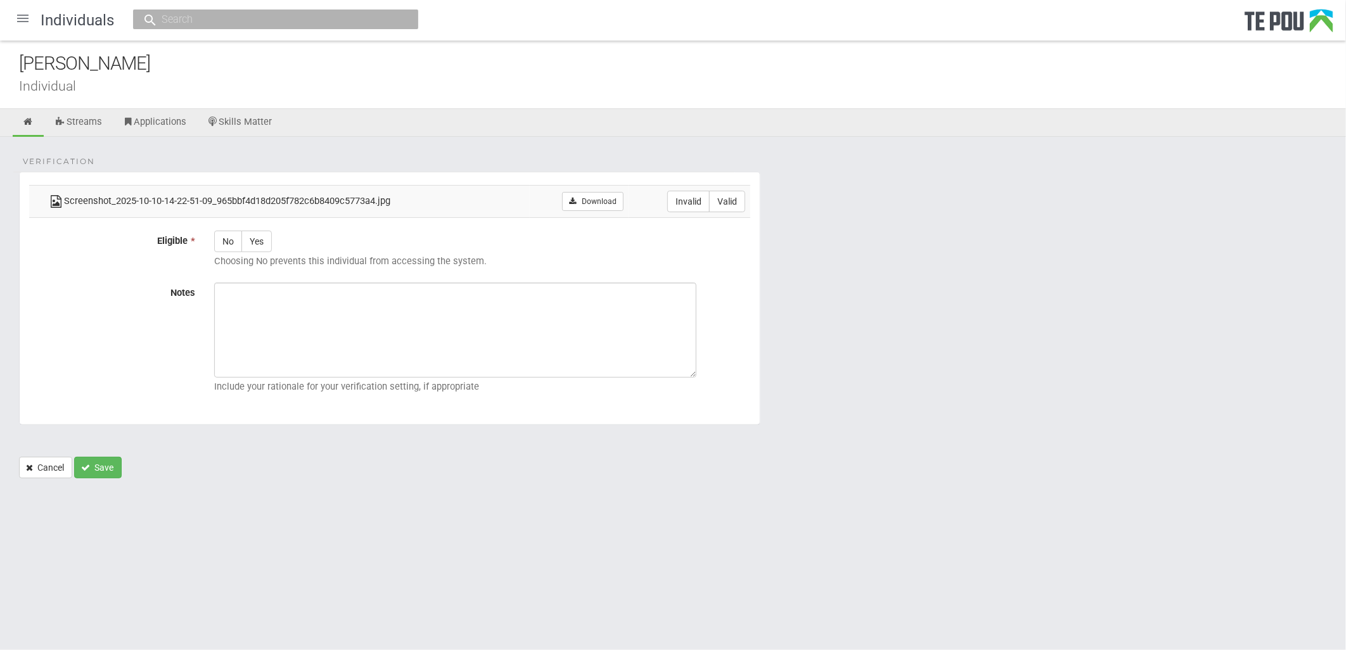
click at [457, 33] on div "Individuals" at bounding box center [673, 20] width 1346 height 41
click at [32, 118] on icon at bounding box center [28, 122] width 12 height 10
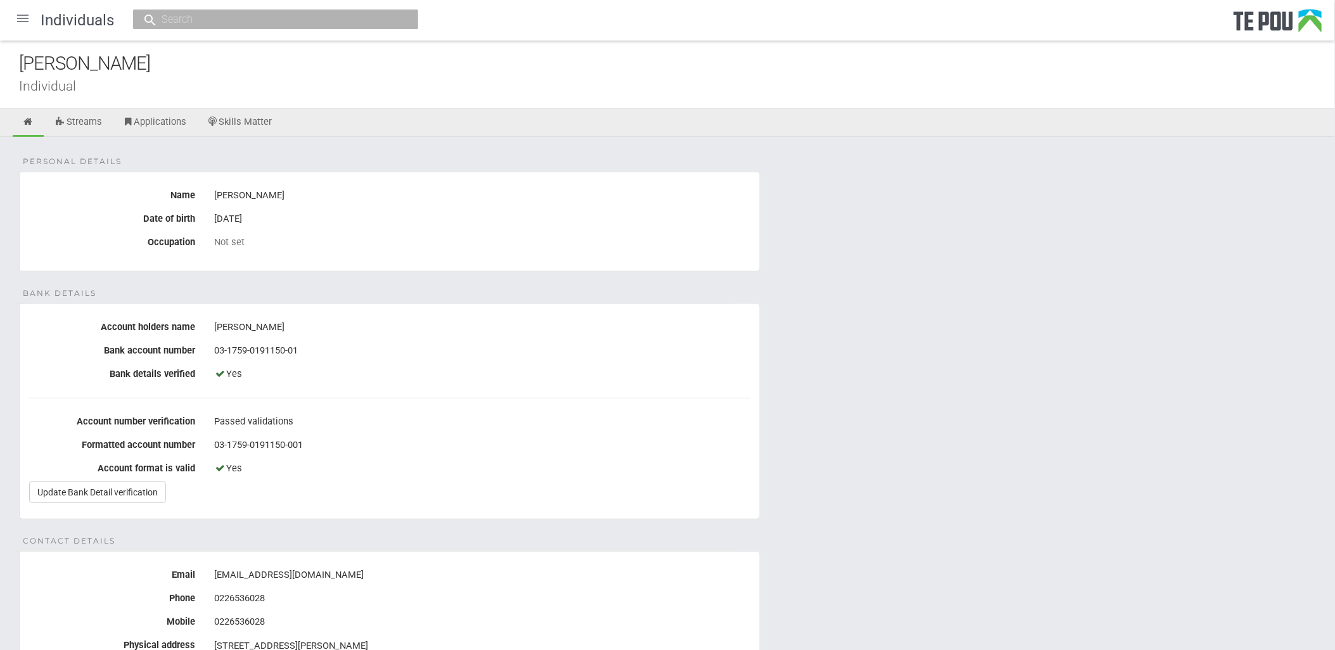
drag, startPoint x: 1086, startPoint y: 433, endPoint x: 472, endPoint y: 118, distance: 690.2
click at [46, 496] on link "Update Bank Detail verification" at bounding box center [97, 492] width 137 height 22
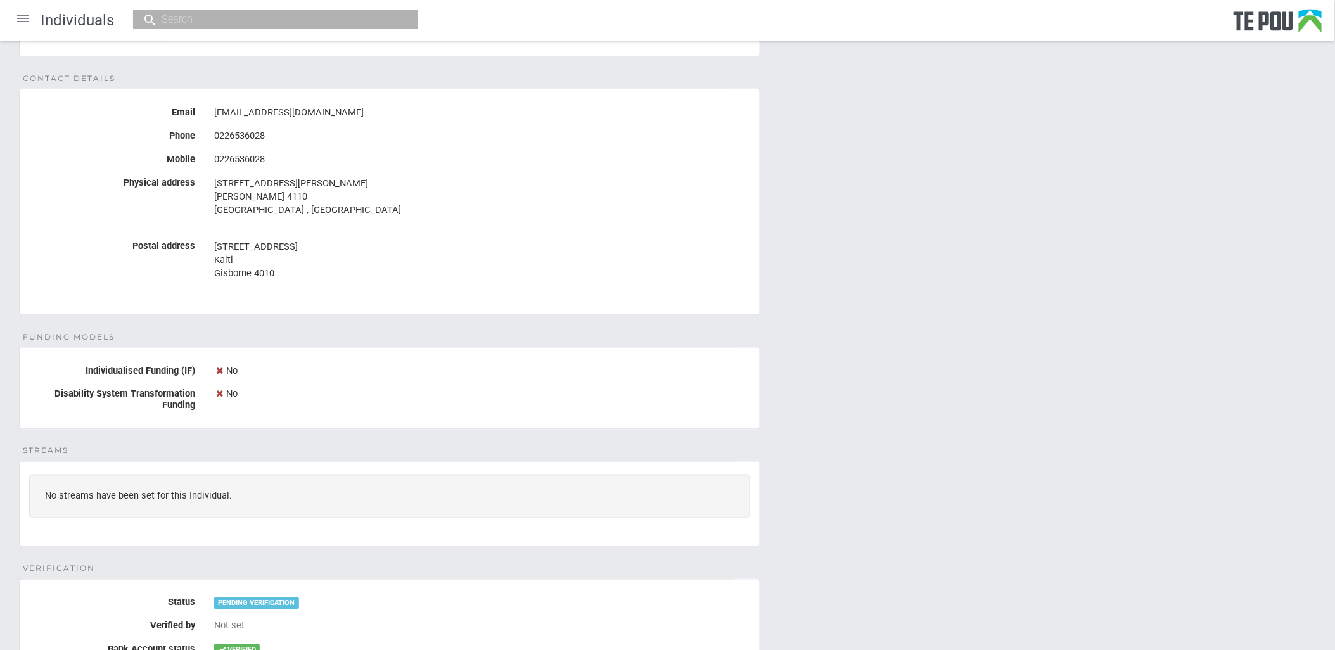
scroll to position [613, 0]
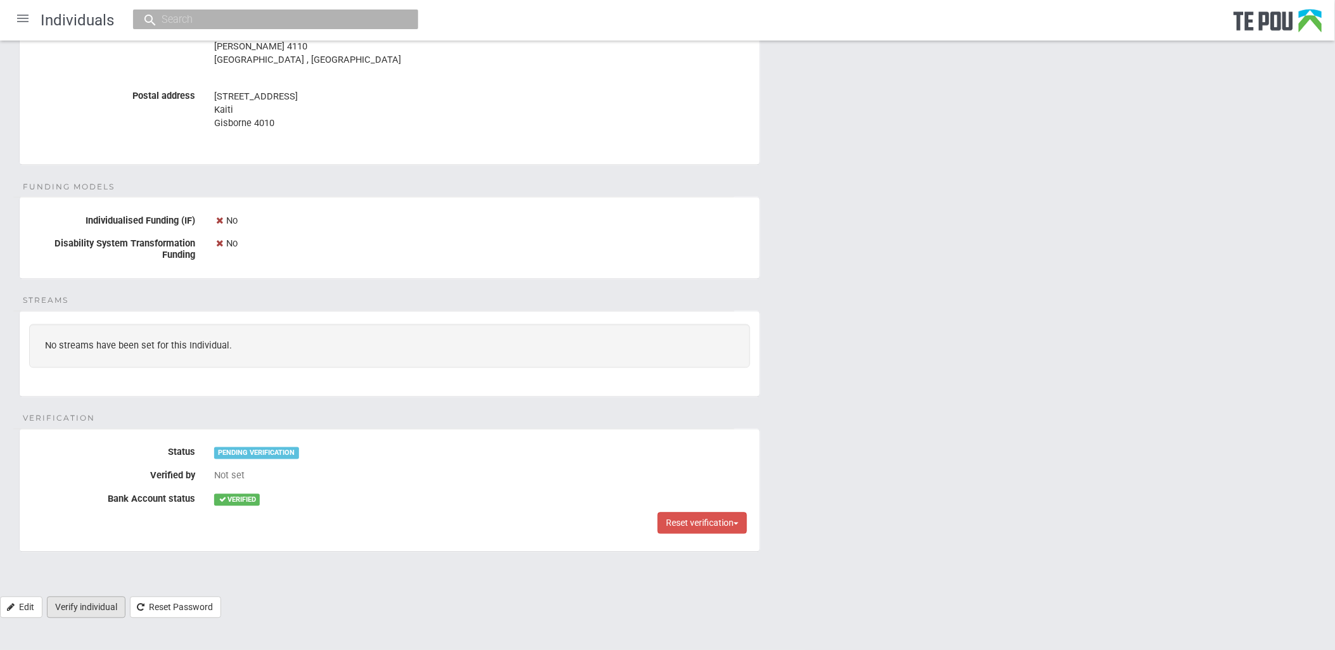
click at [92, 600] on link "Verify individual" at bounding box center [86, 608] width 79 height 22
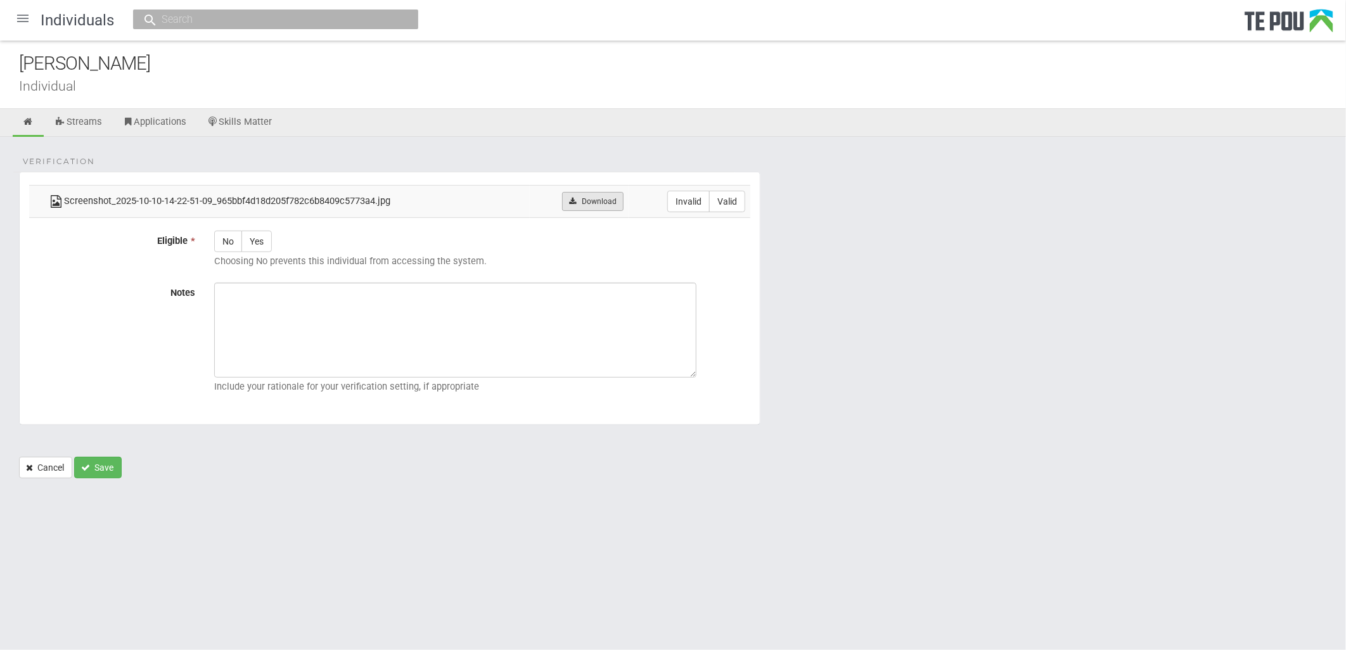
click at [577, 205] on link "Download" at bounding box center [592, 201] width 61 height 19
click at [727, 200] on label "Valid" at bounding box center [727, 202] width 36 height 22
radio input "true"
click at [255, 245] on label "Yes" at bounding box center [256, 242] width 30 height 22
radio input "true"
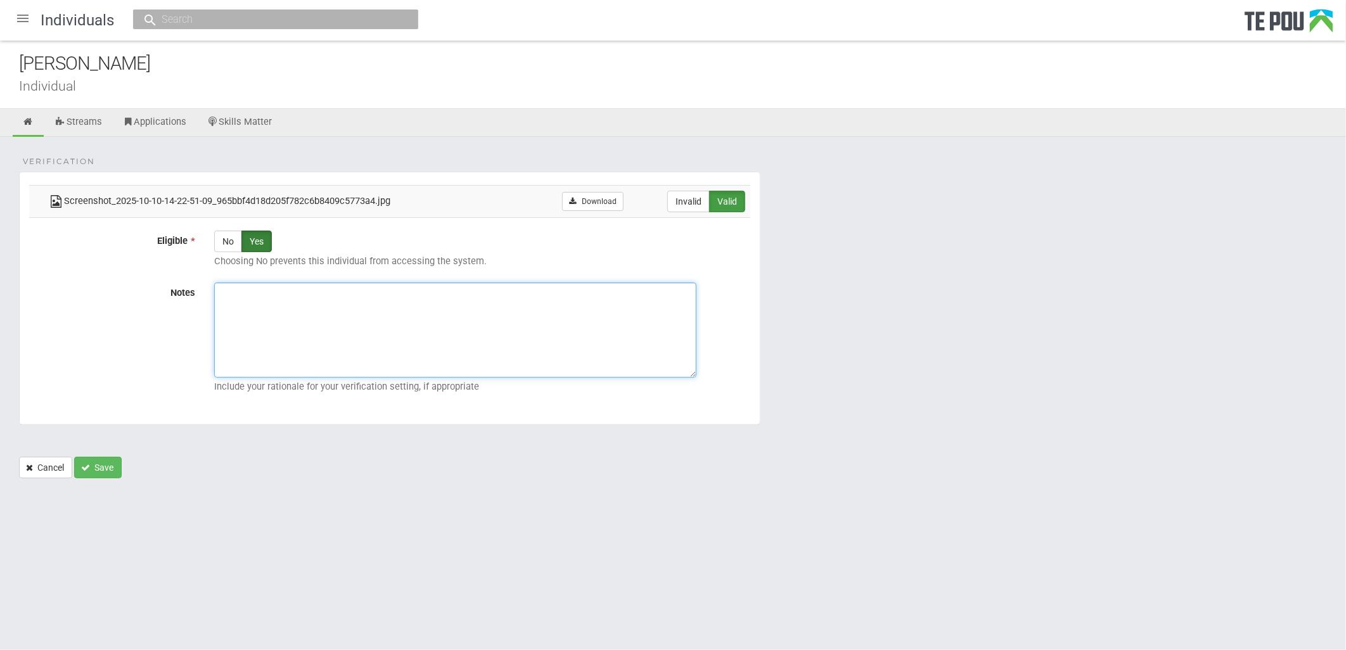
click at [336, 304] on textarea "Notes" at bounding box center [455, 330] width 482 height 95
drag, startPoint x: 336, startPoint y: 304, endPoint x: 939, endPoint y: 561, distance: 655.7
click at [939, 561] on html "Home Applications [PERSON_NAME] Applicants Organisations Individuals Moderation…" at bounding box center [673, 325] width 1346 height 650
click at [592, 331] on textarea "Notes" at bounding box center [455, 330] width 482 height 95
paste textarea "Verified by Melody @ [DATE]"
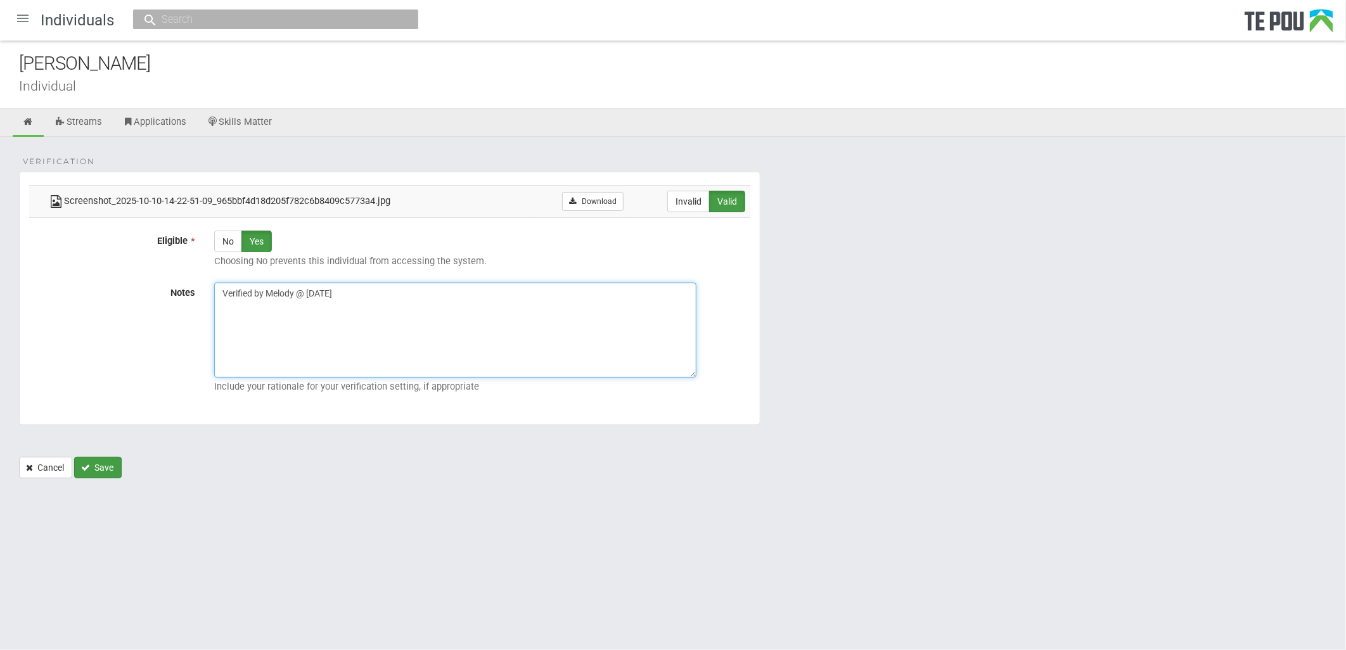
type textarea "Verified by Melody @ [DATE]"
click at [99, 461] on button "Save" at bounding box center [98, 468] width 48 height 22
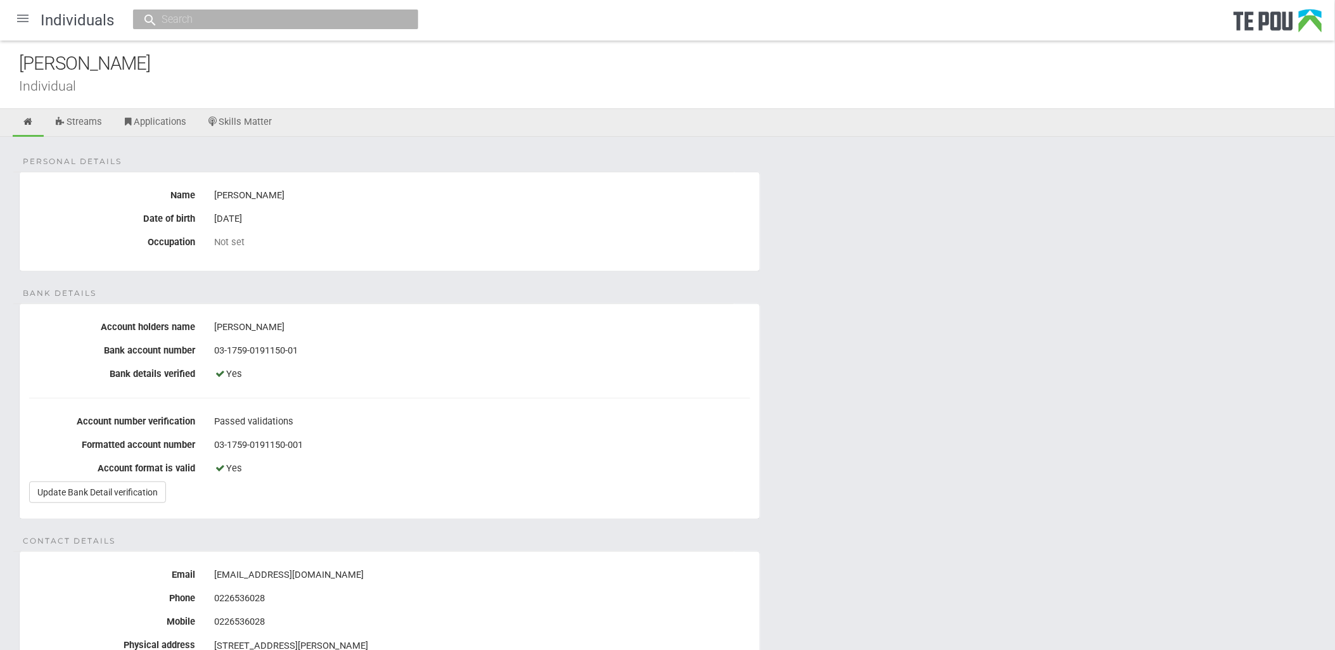
click at [18, 13] on div at bounding box center [23, 18] width 30 height 30
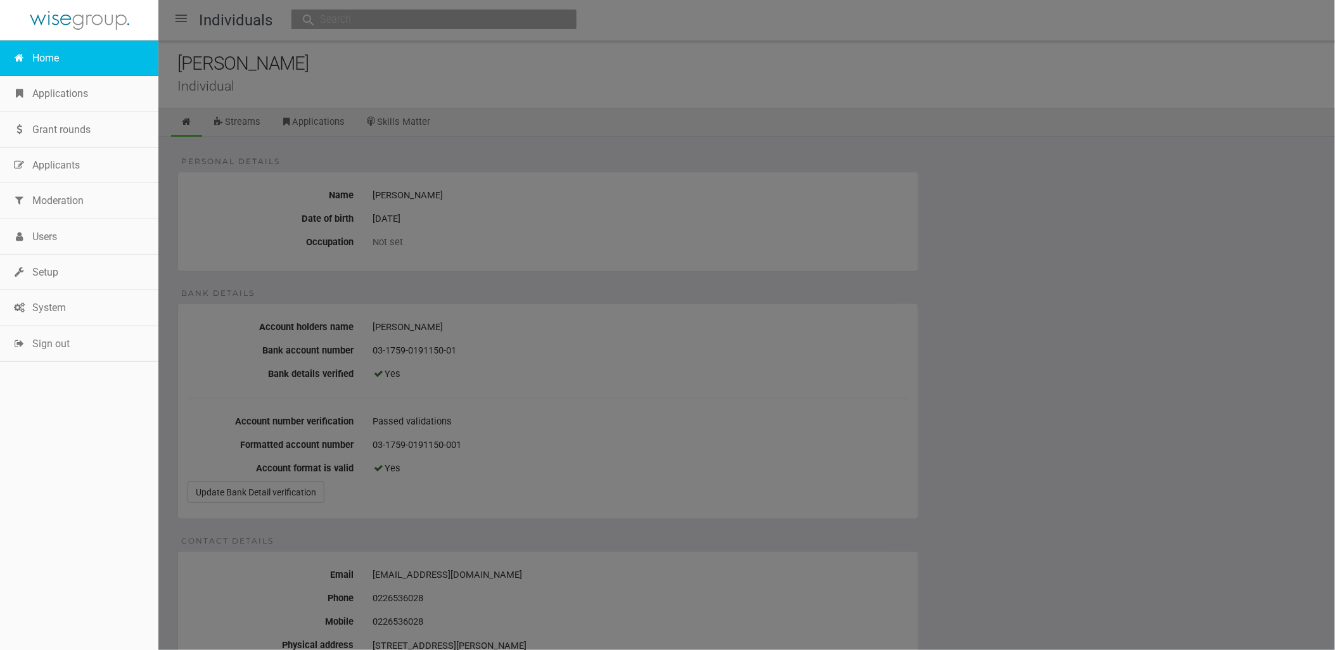
click at [53, 55] on link "Home" at bounding box center [79, 58] width 158 height 35
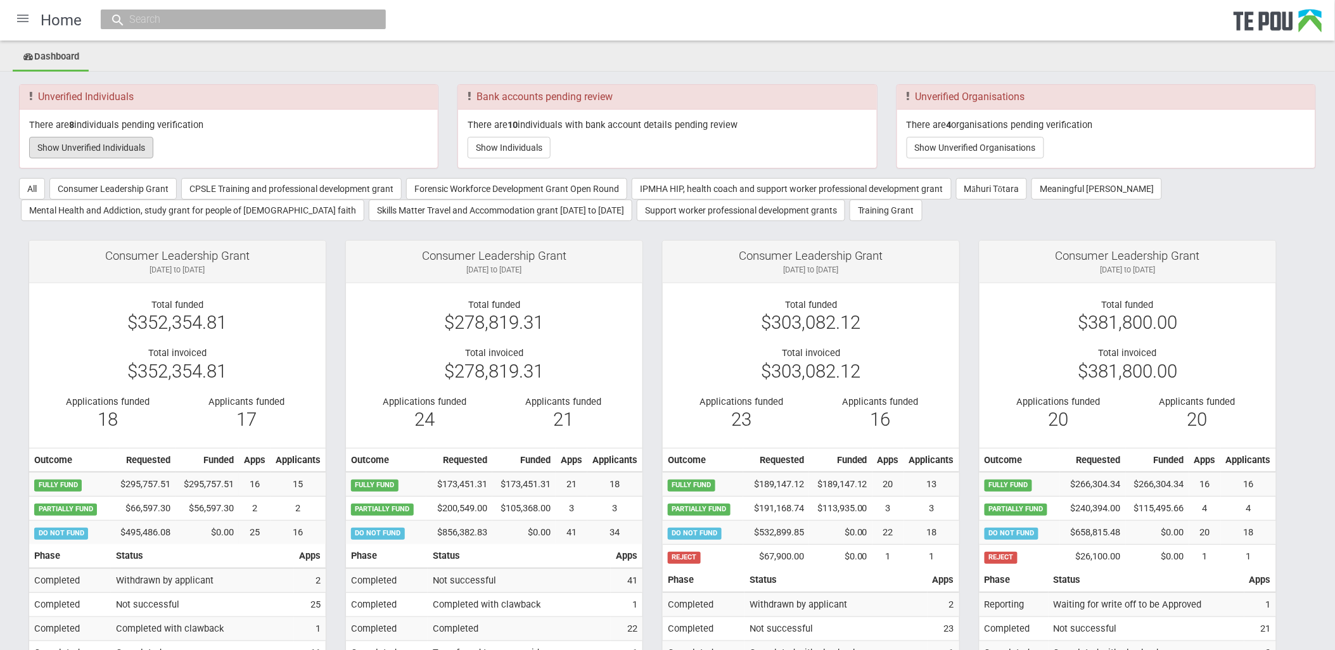
click at [91, 146] on button "Show Unverified Individuals" at bounding box center [91, 148] width 124 height 22
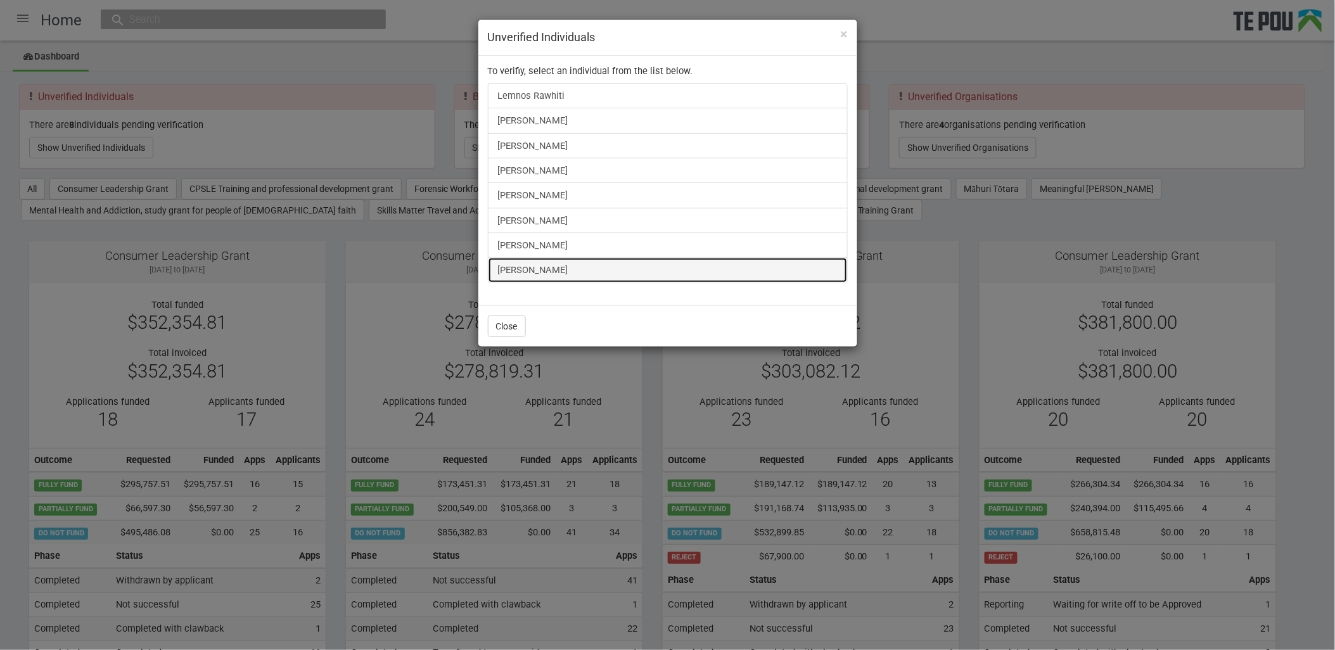
click at [533, 269] on link "[PERSON_NAME]" at bounding box center [668, 269] width 360 height 25
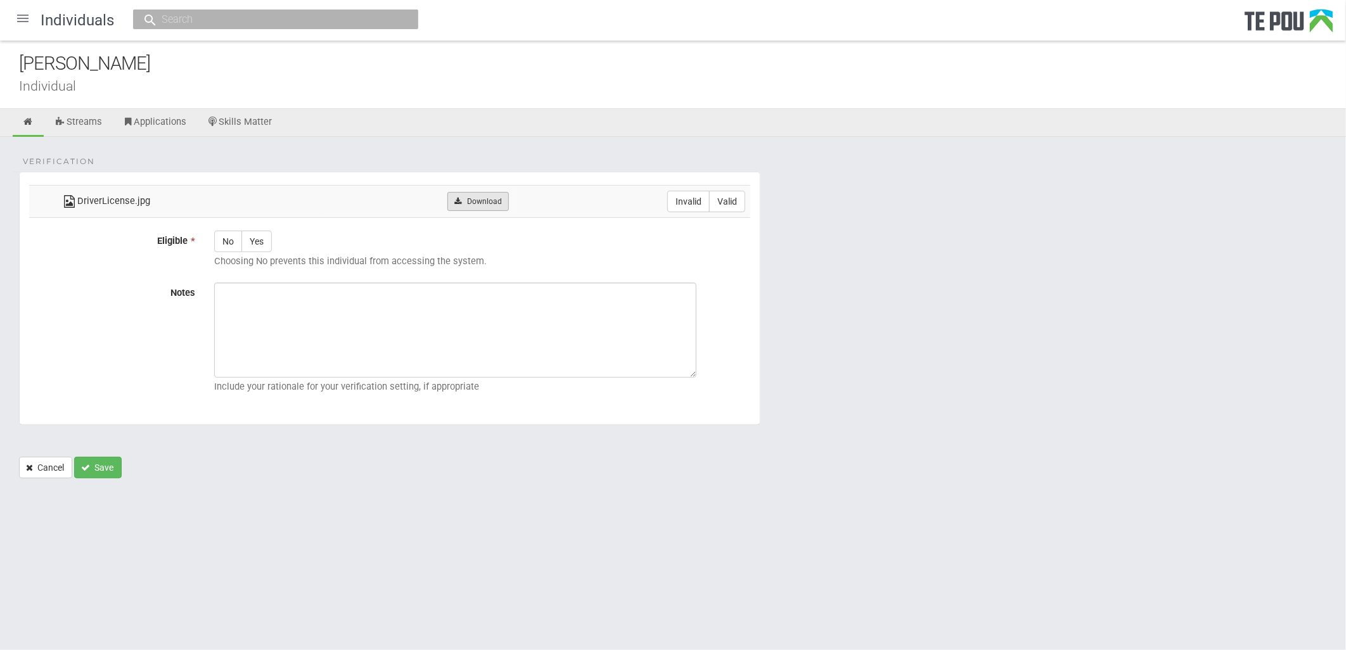
click at [482, 193] on link "Download" at bounding box center [477, 201] width 61 height 19
click at [781, 124] on ul "Streams Applications Skills Matter" at bounding box center [673, 123] width 1346 height 28
click at [26, 131] on link at bounding box center [28, 123] width 31 height 28
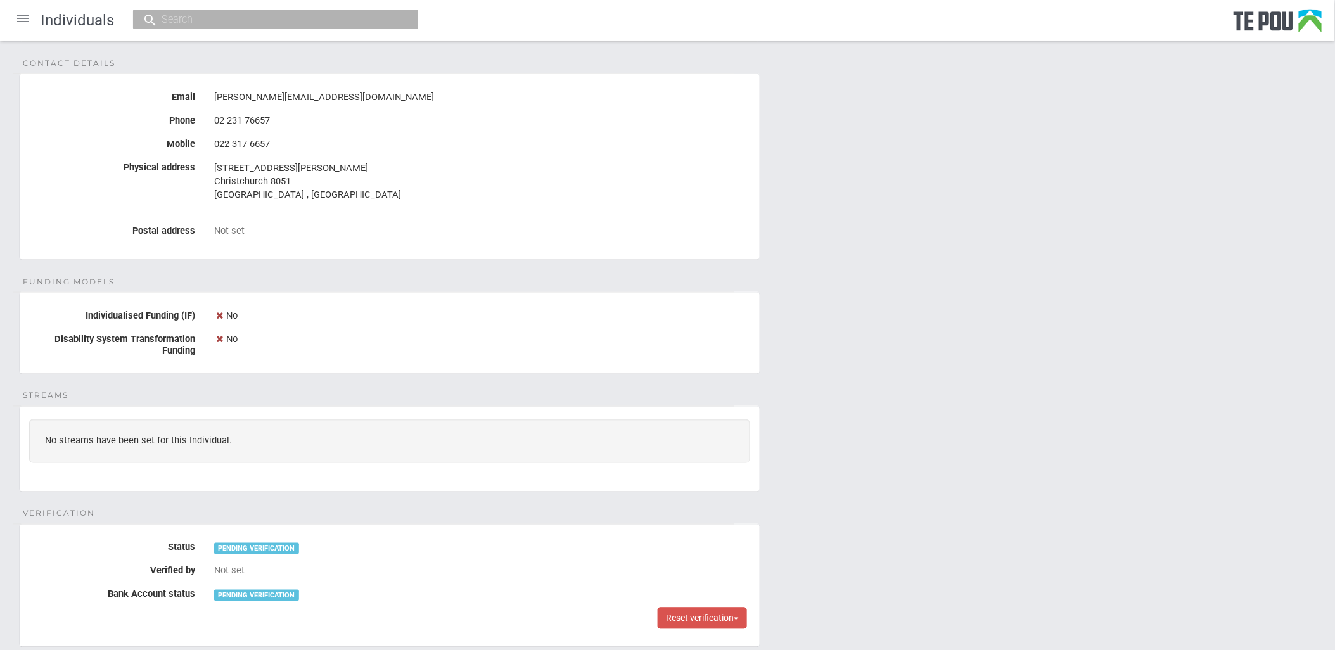
scroll to position [291, 0]
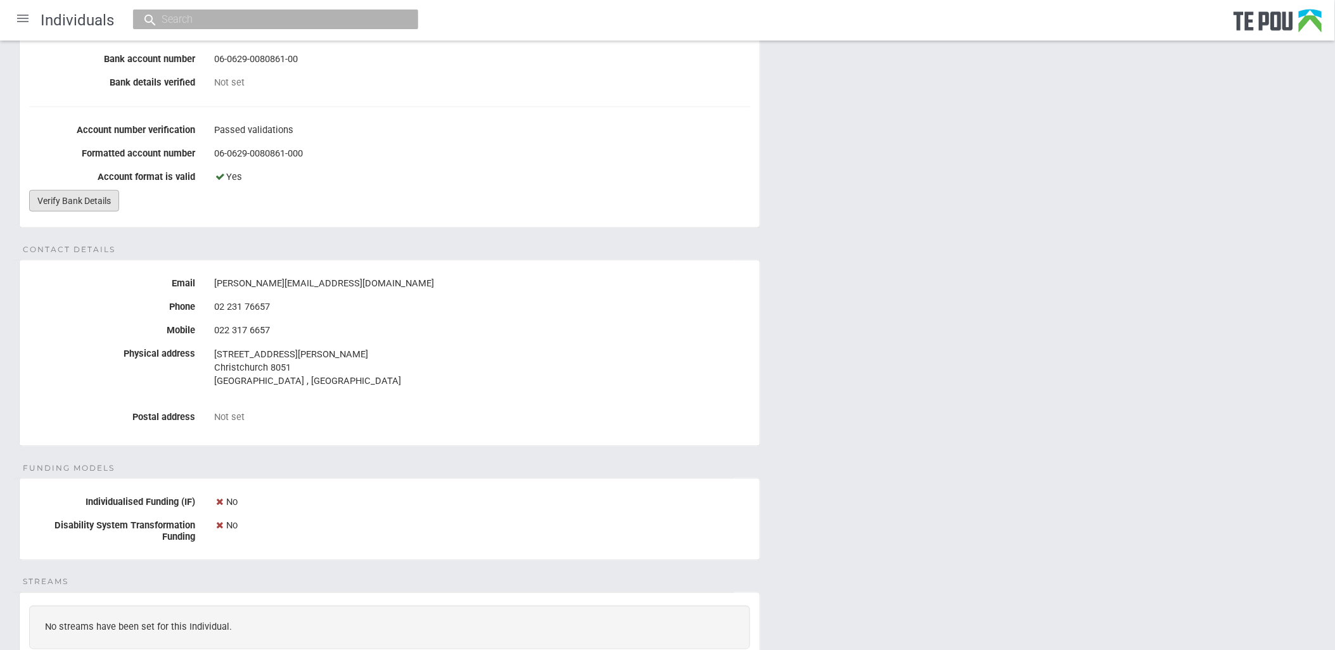
click at [82, 196] on link "Verify Bank Details" at bounding box center [74, 201] width 90 height 22
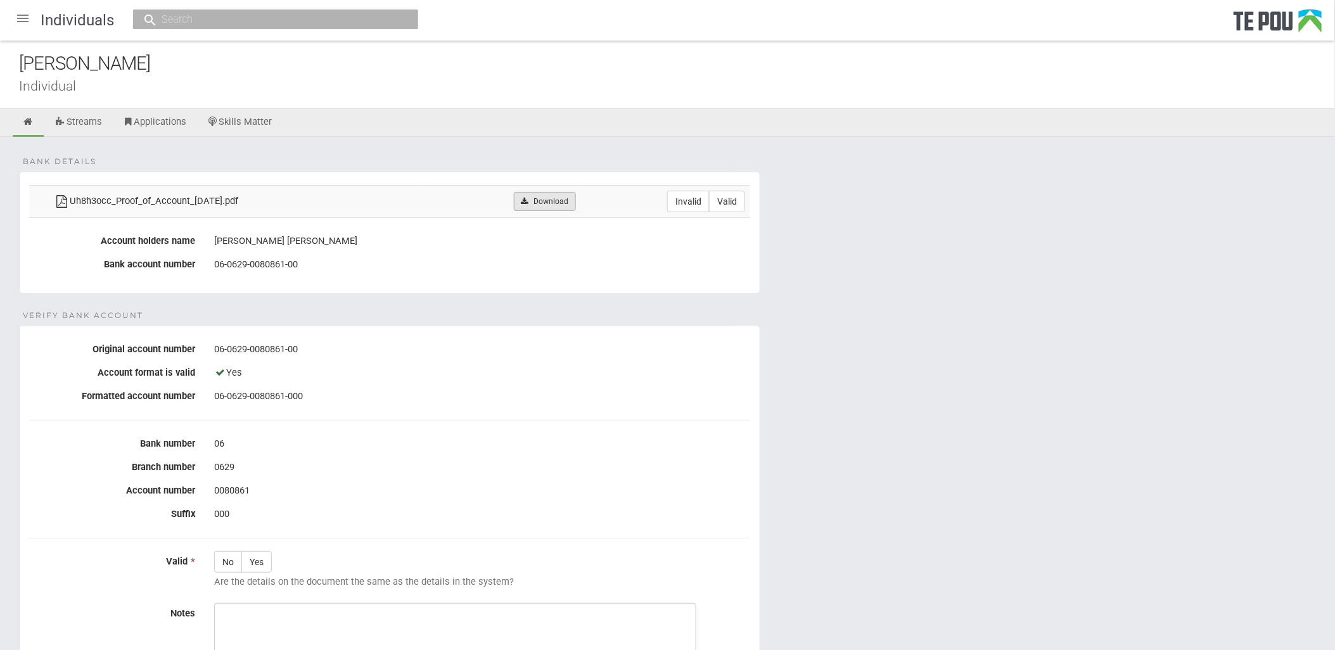
click at [539, 196] on link "Download" at bounding box center [544, 201] width 61 height 19
click at [729, 199] on label "Valid" at bounding box center [727, 202] width 36 height 22
radio input "true"
click at [260, 553] on label "Yes" at bounding box center [256, 562] width 30 height 22
radio input "true"
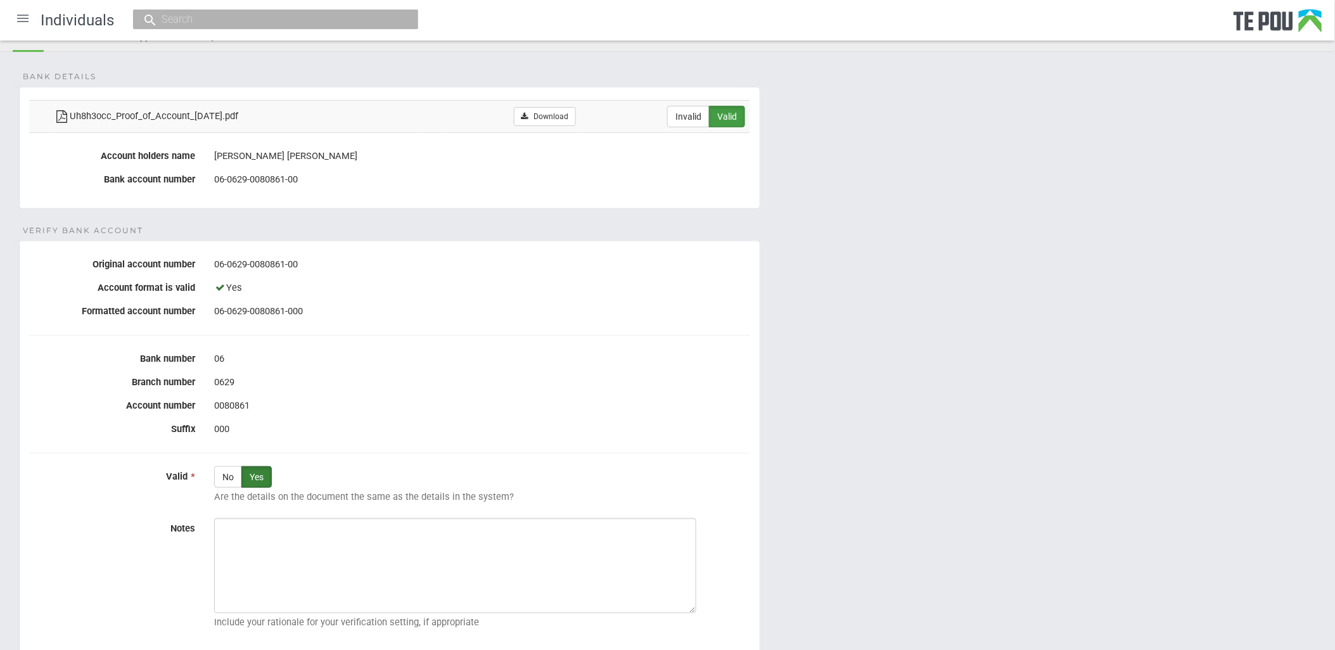
scroll to position [193, 0]
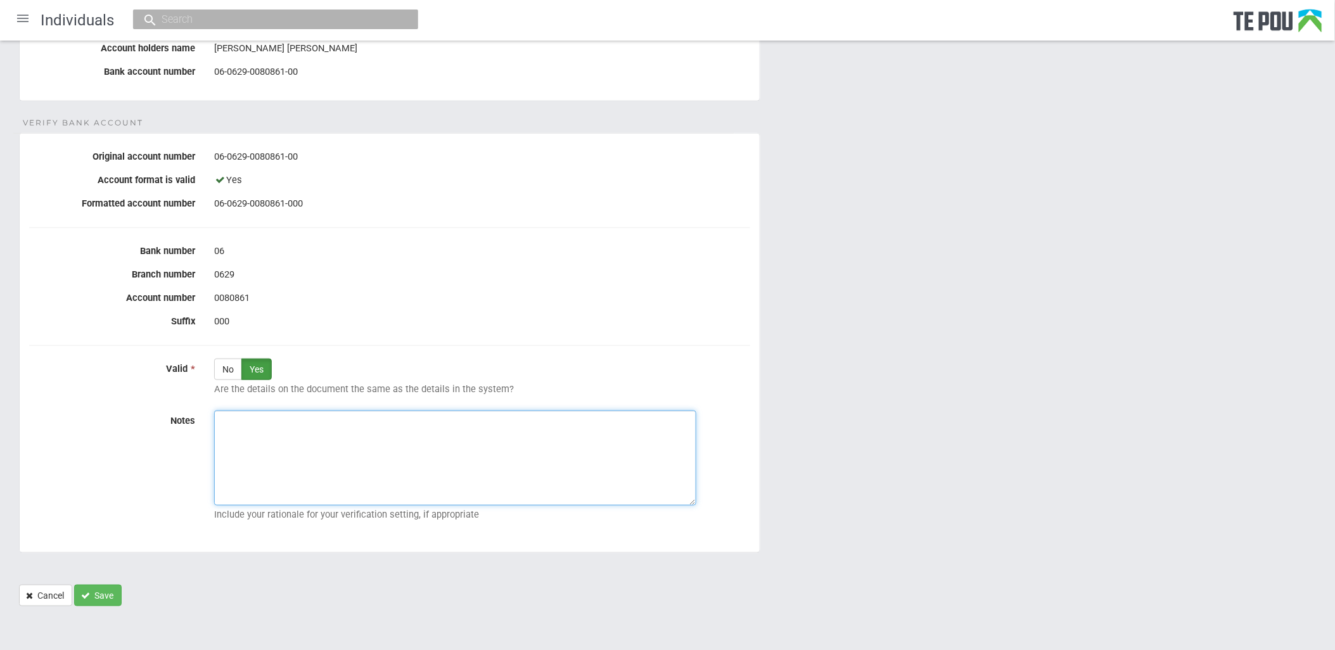
paste textarea "Verified by Melody @ 10/10/2025"
type textarea "Verified by Melody @ [DATE]"
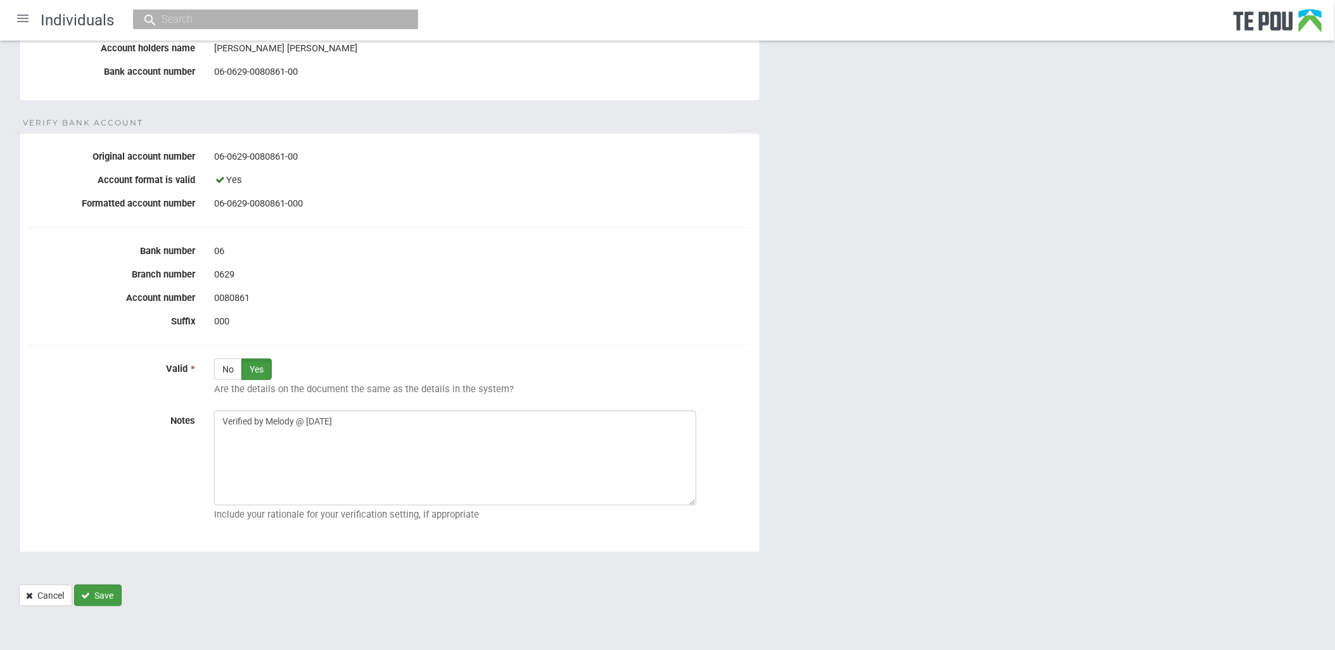
click at [118, 592] on button "Save" at bounding box center [98, 596] width 48 height 22
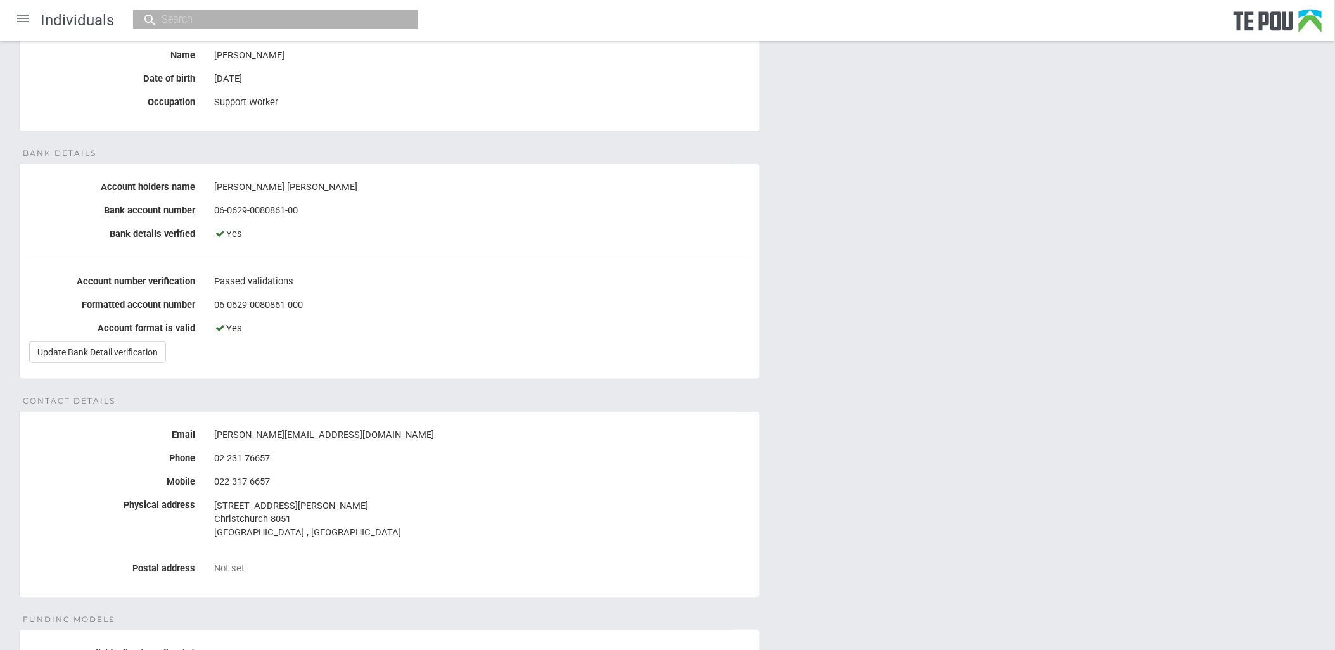
scroll to position [141, 0]
drag, startPoint x: 303, startPoint y: 437, endPoint x: 212, endPoint y: 440, distance: 91.3
click at [212, 440] on div "marie@pw.maori.nz" at bounding box center [482, 435] width 555 height 22
copy div "marie@pw.maori.nz"
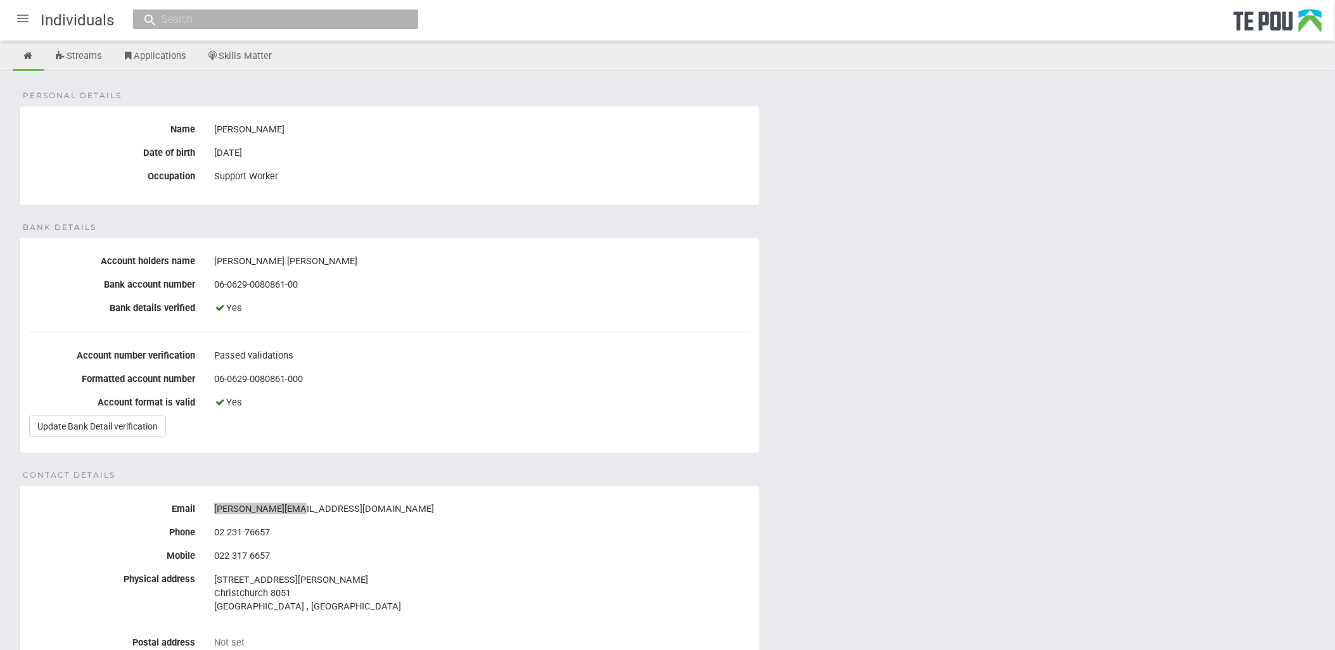
scroll to position [0, 0]
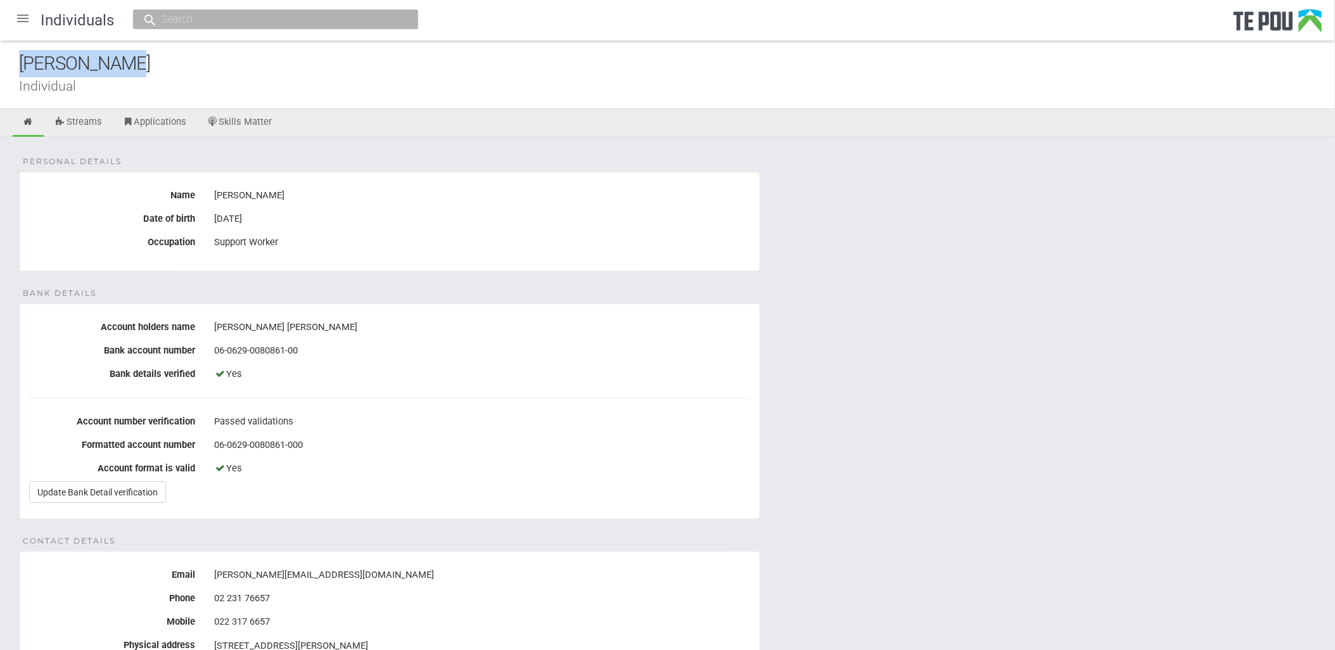
drag, startPoint x: 153, startPoint y: 65, endPoint x: -3, endPoint y: 65, distance: 156.5
click at [0, 65] on html "Home Applications Grant rounds Applicants Organisations Individuals Moderation …" at bounding box center [667, 611] width 1335 height 1223
copy div "[PERSON_NAME]"
click at [852, 267] on div "Personal details Name Marie Gibson Date of birth 25 Jun 1982 Occupation Support…" at bounding box center [667, 653] width 1335 height 1033
click at [23, 27] on div at bounding box center [23, 18] width 30 height 30
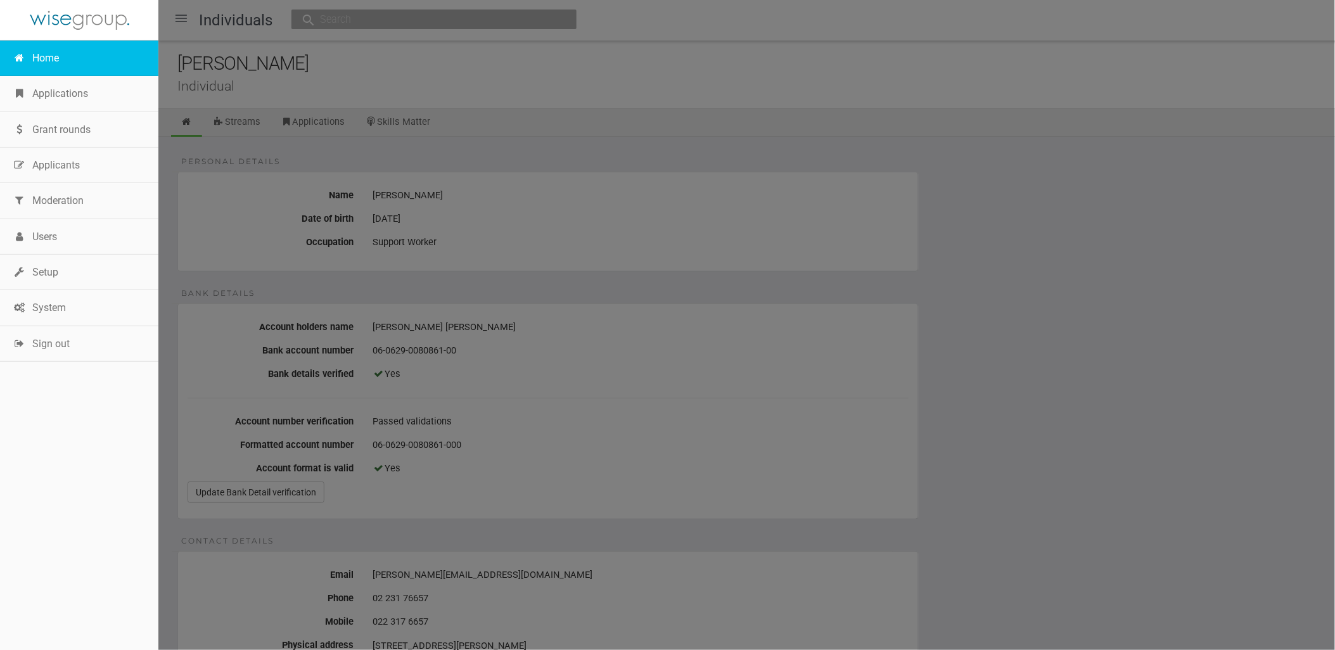
click at [35, 53] on link "Home" at bounding box center [79, 58] width 158 height 35
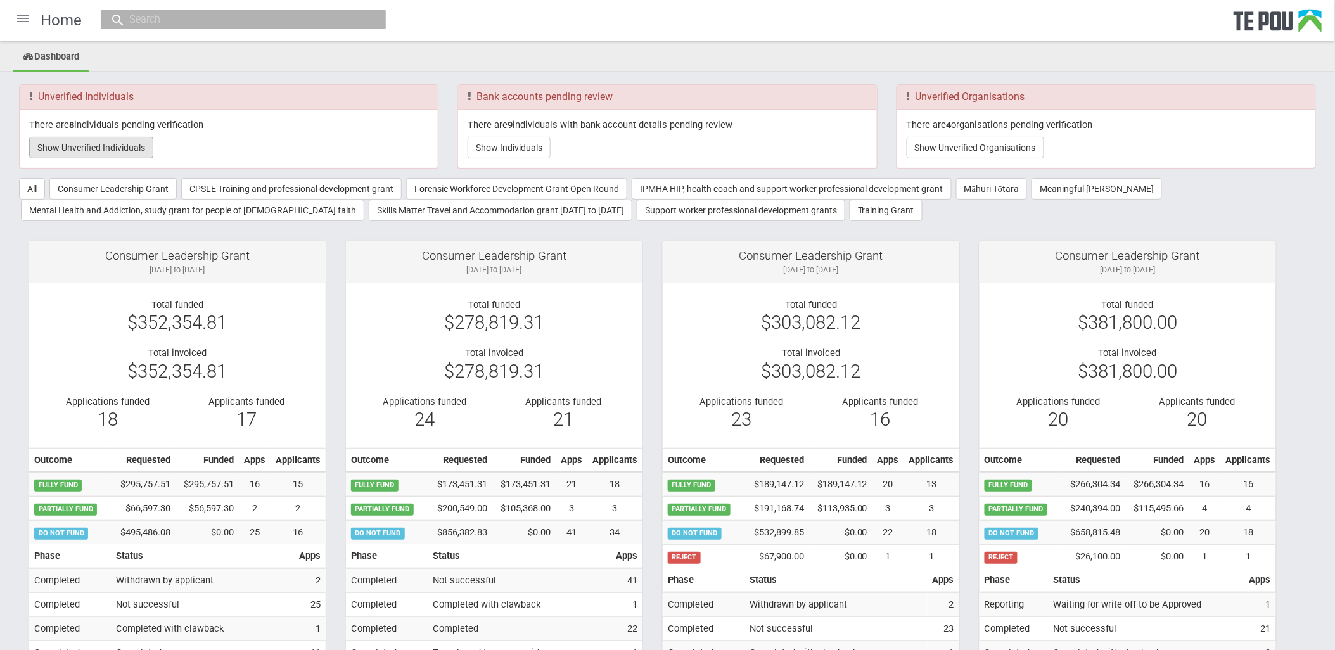
click at [117, 153] on button "Show Unverified Individuals" at bounding box center [91, 148] width 124 height 22
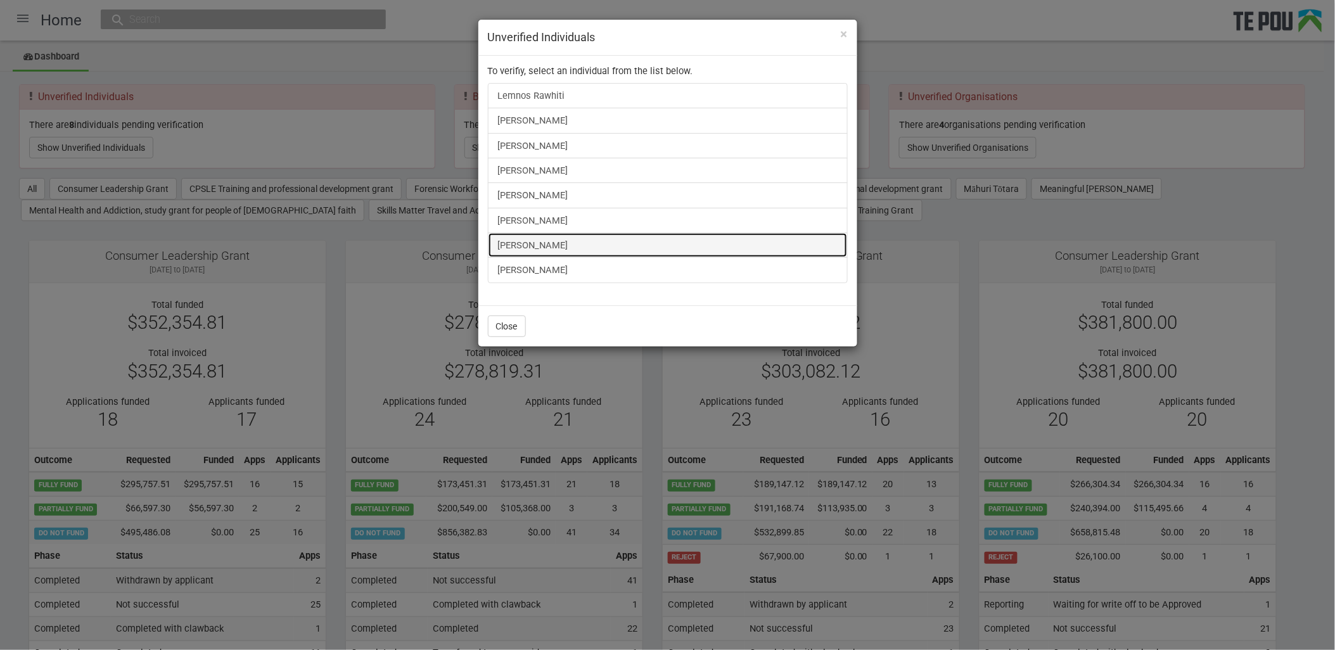
click at [554, 246] on link "[PERSON_NAME]" at bounding box center [668, 245] width 360 height 25
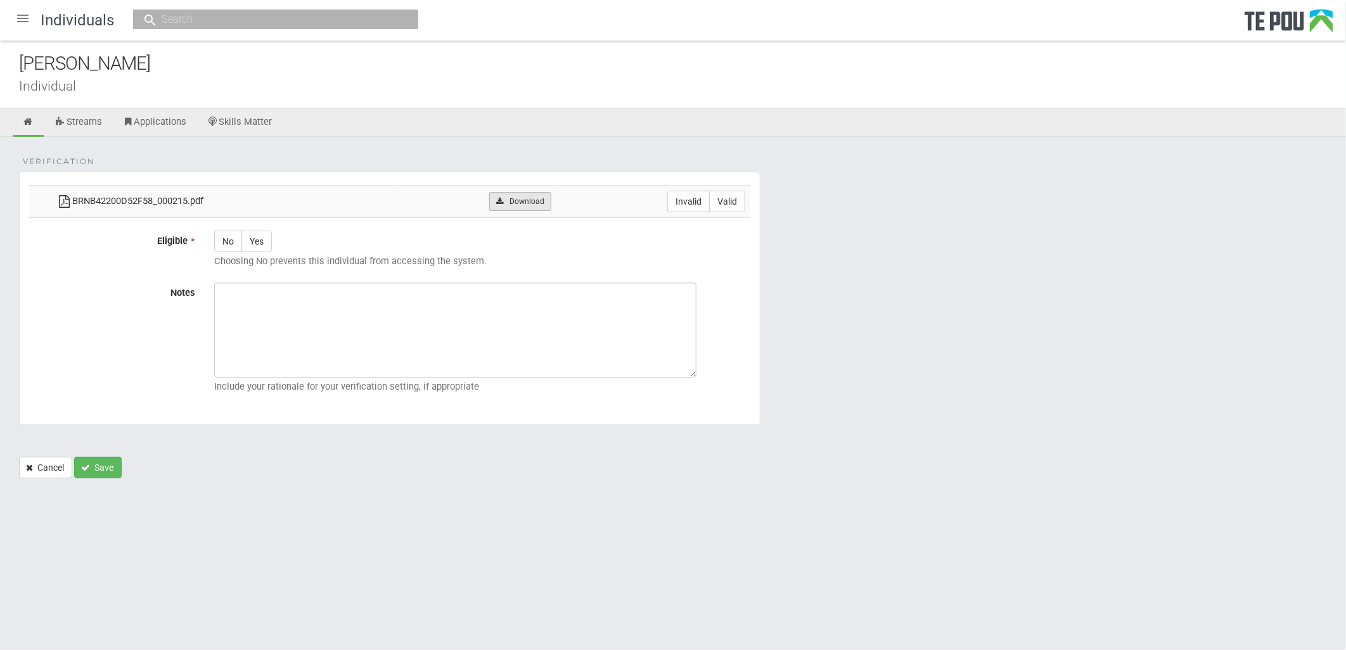
click at [540, 200] on link "Download" at bounding box center [519, 201] width 61 height 19
click at [737, 200] on label "Valid" at bounding box center [727, 202] width 36 height 22
radio input "true"
click at [253, 250] on label "Yes" at bounding box center [256, 242] width 30 height 22
radio input "true"
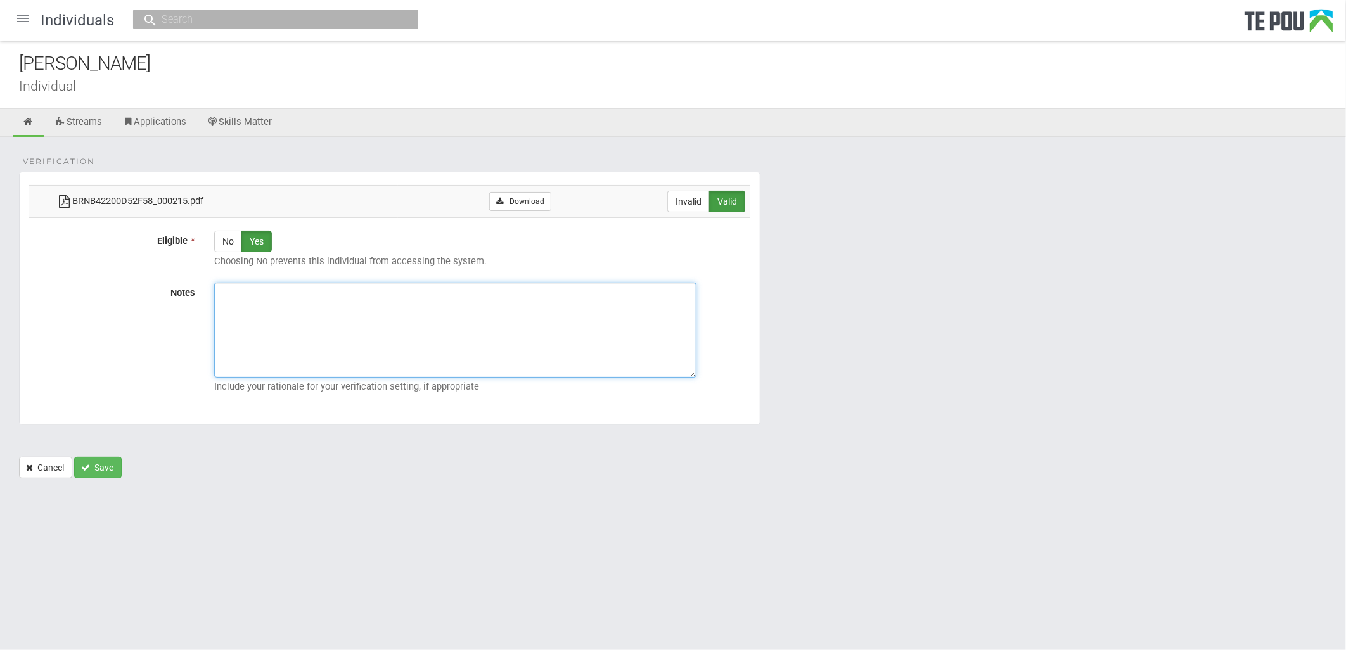
click at [349, 320] on textarea "Notes" at bounding box center [455, 330] width 482 height 95
paste textarea "Verified by Melody @ 10/10/2025"
type textarea "Verified by Melody @ 10/10/2025"
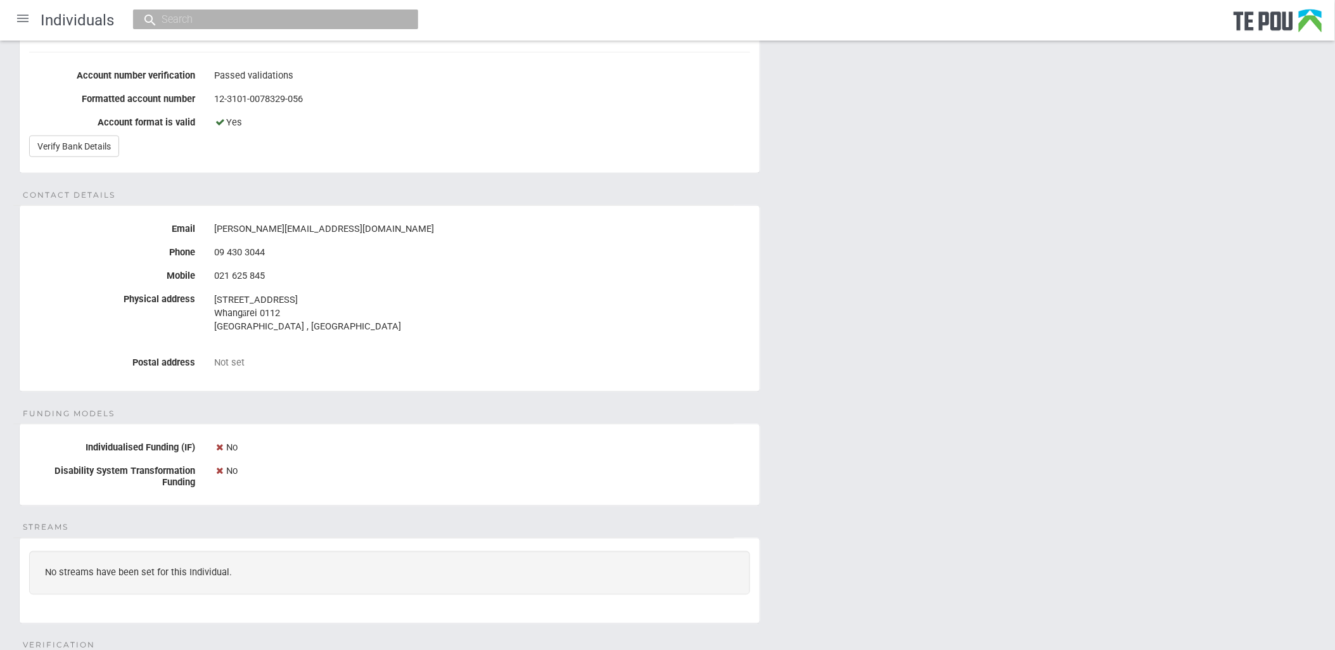
scroll to position [174, 0]
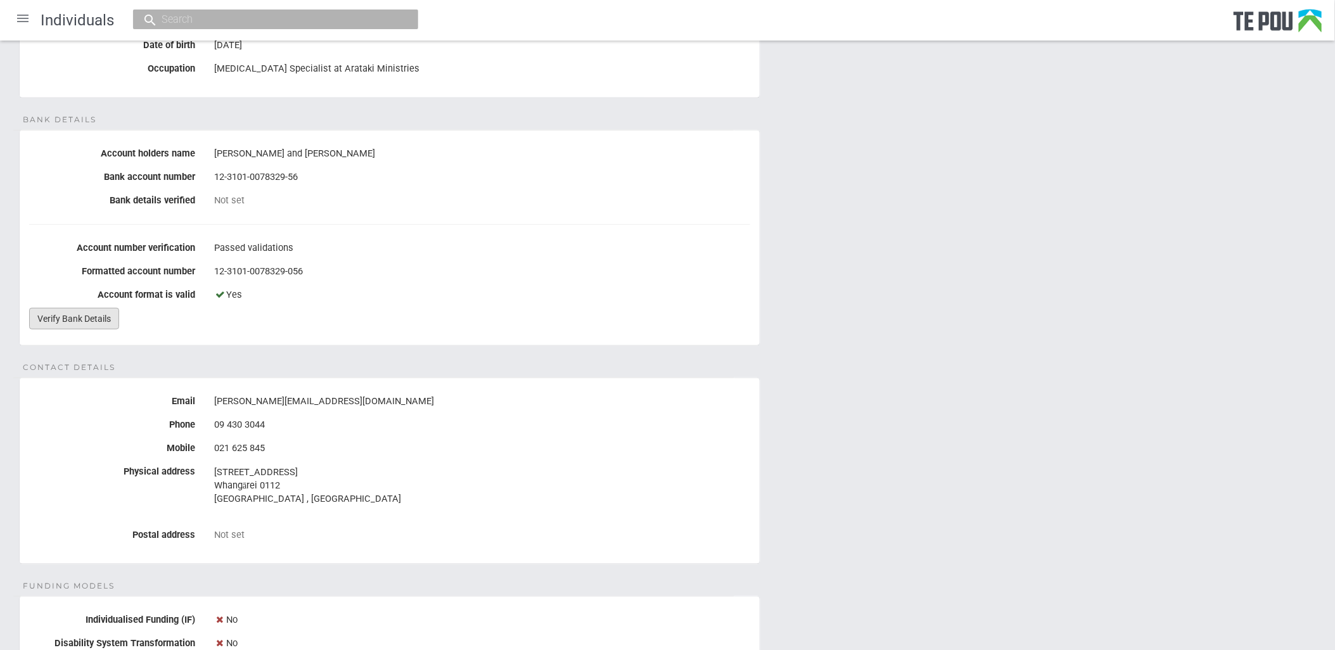
click at [106, 323] on link "Verify Bank Details" at bounding box center [74, 319] width 90 height 22
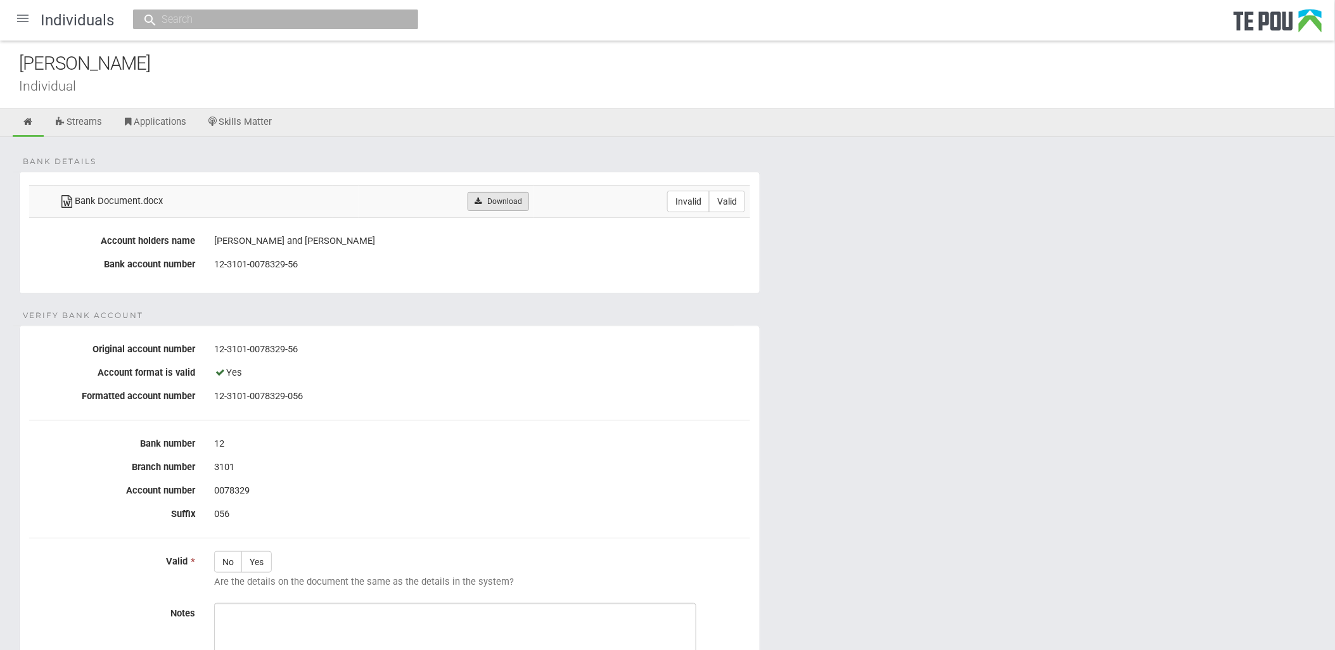
click at [523, 209] on link "Download" at bounding box center [498, 201] width 61 height 19
click at [960, 438] on form "Bank details Bank Document.docx Download Invalid Valid Account holders name Mr …" at bounding box center [667, 485] width 1297 height 627
click at [882, 457] on form "Bank details Bank Document.docx Download Invalid Valid Account holders name Mr …" at bounding box center [667, 485] width 1297 height 627
click at [1007, 606] on form "Bank details Bank Document.docx Download Invalid Valid Account holders name Mr …" at bounding box center [667, 485] width 1297 height 627
click at [949, 496] on form "Bank details Bank Document.docx Download Invalid Valid Account holders name Mr …" at bounding box center [667, 485] width 1297 height 627
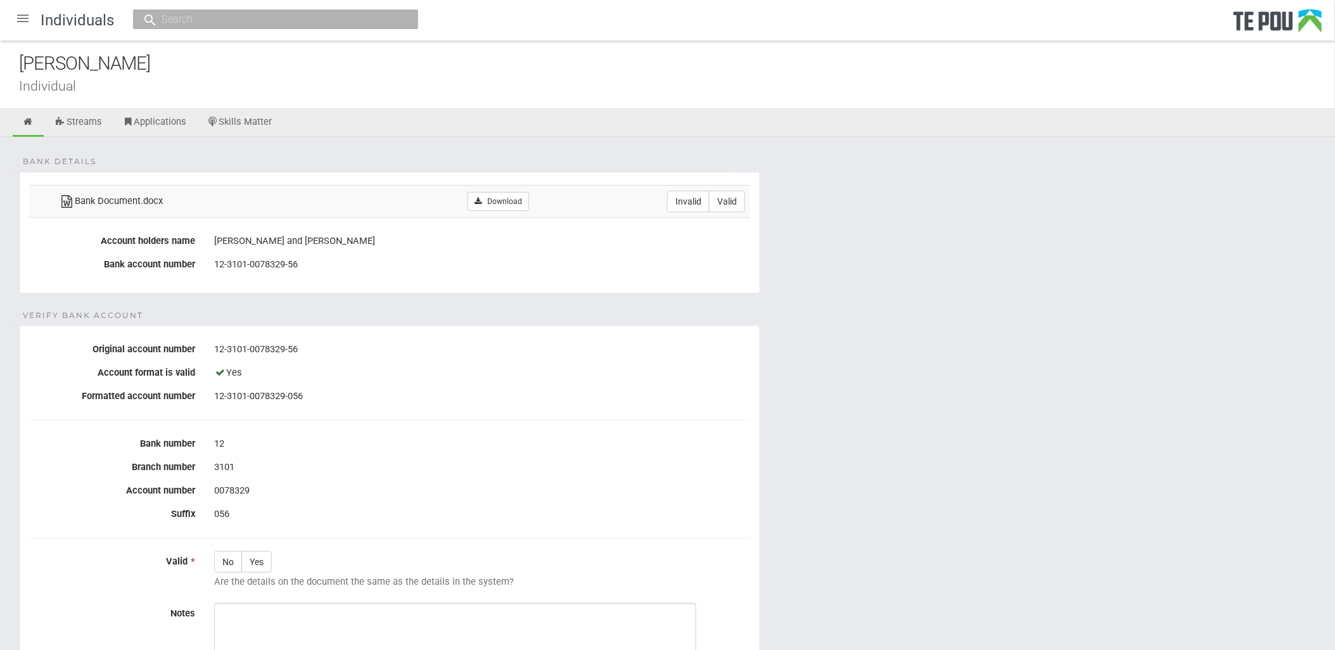
click at [952, 398] on form "Bank details Bank Document.docx Download Invalid Valid Account holders name Mr …" at bounding box center [667, 485] width 1297 height 627
click at [944, 485] on form "Bank details Bank Document.docx Download Invalid Valid Account holders name Mr …" at bounding box center [667, 485] width 1297 height 627
click at [846, 397] on form "Bank details Bank Document.docx Download Invalid Valid Account holders name Mr …" at bounding box center [667, 485] width 1297 height 627
click at [851, 296] on form "Bank details Bank Document.docx Download Invalid Valid Account holders name Mr …" at bounding box center [667, 485] width 1297 height 627
click at [1058, 542] on form "Bank details Bank Document.docx Download Invalid Valid Account holders name Mr …" at bounding box center [667, 485] width 1297 height 627
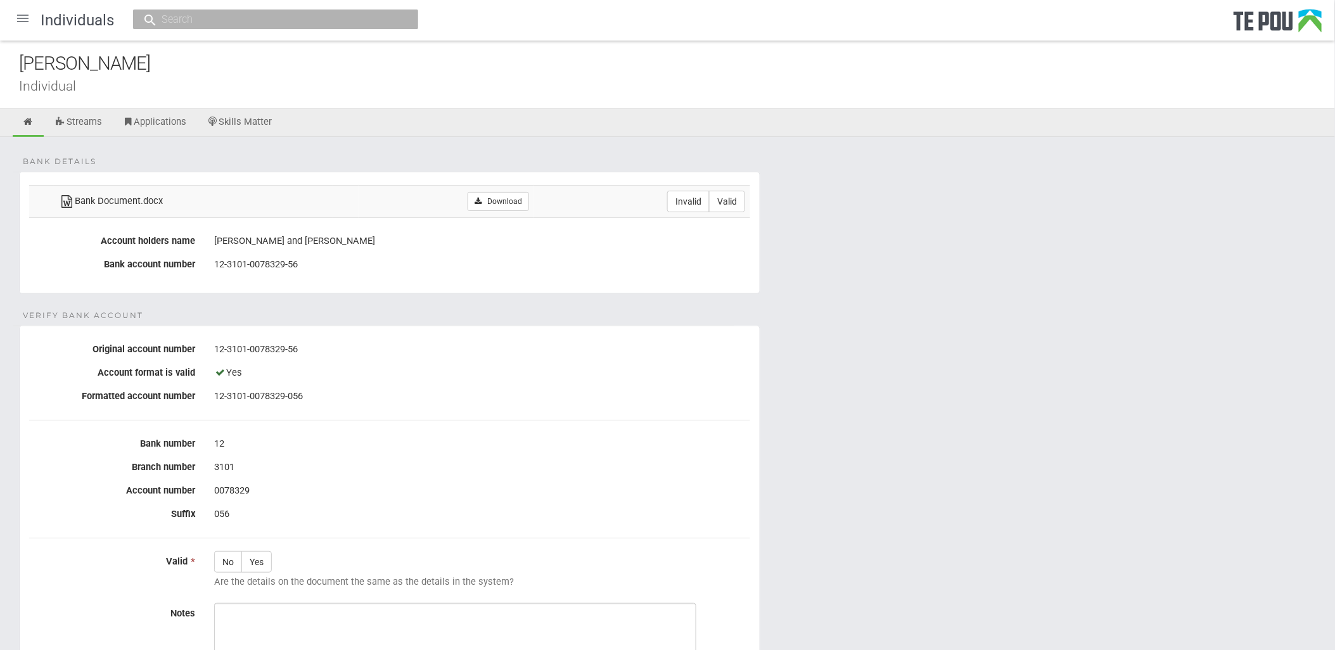
click at [1050, 409] on form "Bank details Bank Document.docx Download Invalid Valid Account holders name Mr …" at bounding box center [667, 485] width 1297 height 627
click at [859, 462] on form "Bank details Bank Document.docx Download Invalid Valid Account holders name Mr …" at bounding box center [667, 485] width 1297 height 627
click at [904, 394] on form "Bank details Bank Document.docx Download Invalid Valid Account holders name Mr …" at bounding box center [667, 485] width 1297 height 627
click at [817, 322] on form "Bank details Bank Document.docx Download Invalid Valid Account holders name Mr …" at bounding box center [667, 485] width 1297 height 627
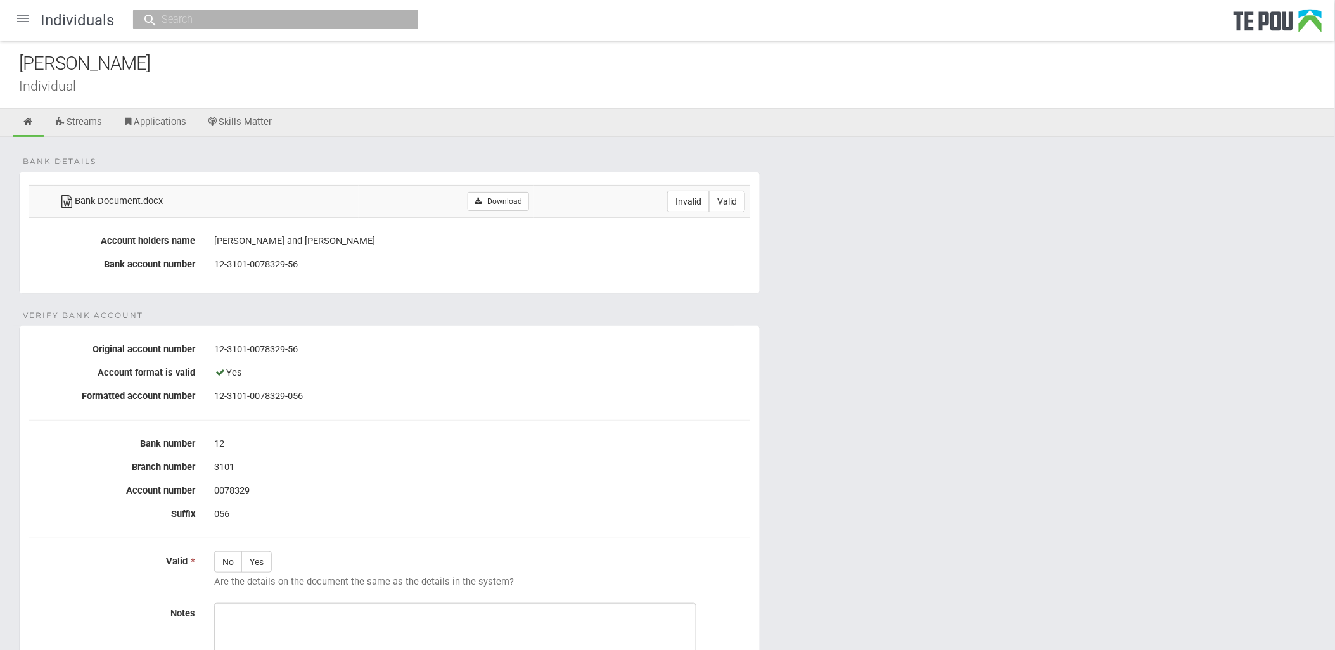
click at [821, 332] on form "Bank details Bank Document.docx Download Invalid Valid Account holders name Mr …" at bounding box center [667, 485] width 1297 height 627
click at [1004, 337] on form "Bank details Bank Document.docx Download Invalid Valid Account holders name Mr …" at bounding box center [667, 485] width 1297 height 627
click at [889, 210] on form "Bank details Bank Document.docx Download Invalid Valid Account holders name Mr …" at bounding box center [667, 485] width 1297 height 627
click at [965, 282] on form "Bank details Bank Document.docx Download Invalid Valid Account holders name Mr …" at bounding box center [667, 485] width 1297 height 627
click at [547, 141] on div "Bank details Bank Document.docx Download Invalid Valid Account holders name Mr …" at bounding box center [667, 474] width 1335 height 675
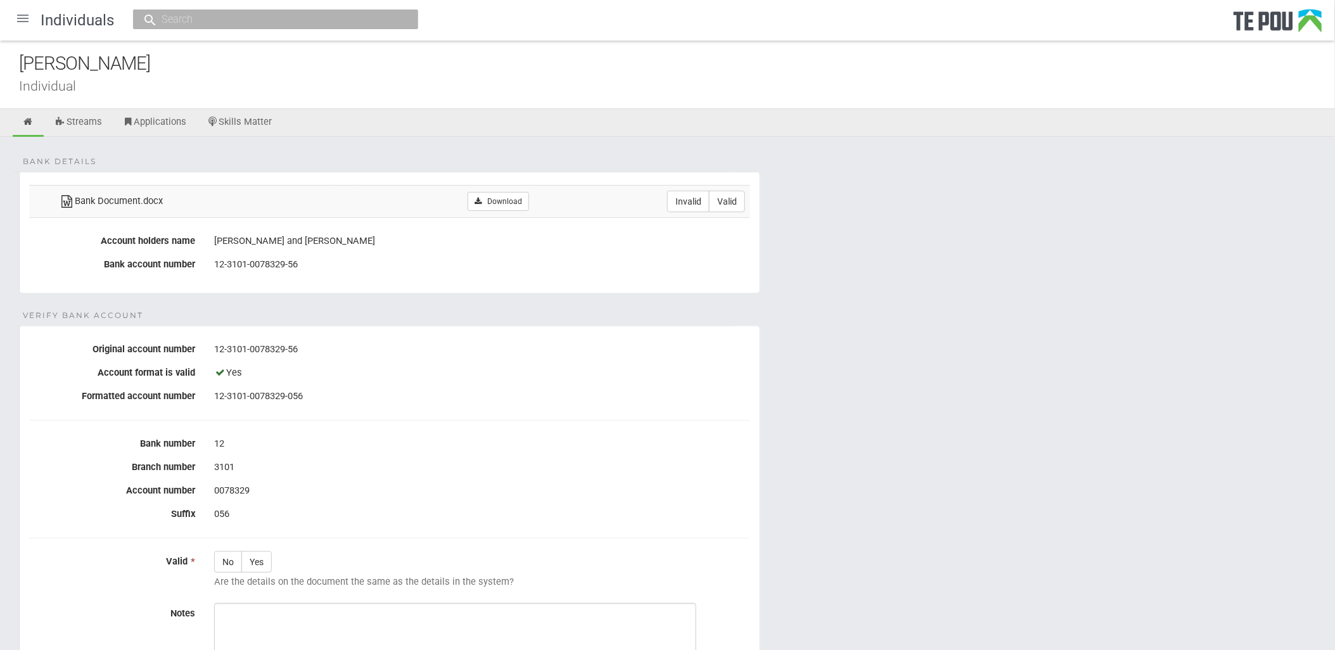
click at [547, 141] on div "Bank details Bank Document.docx Download Invalid Valid Account holders name Mr …" at bounding box center [667, 474] width 1335 height 675
click at [26, 122] on icon at bounding box center [28, 122] width 12 height 10
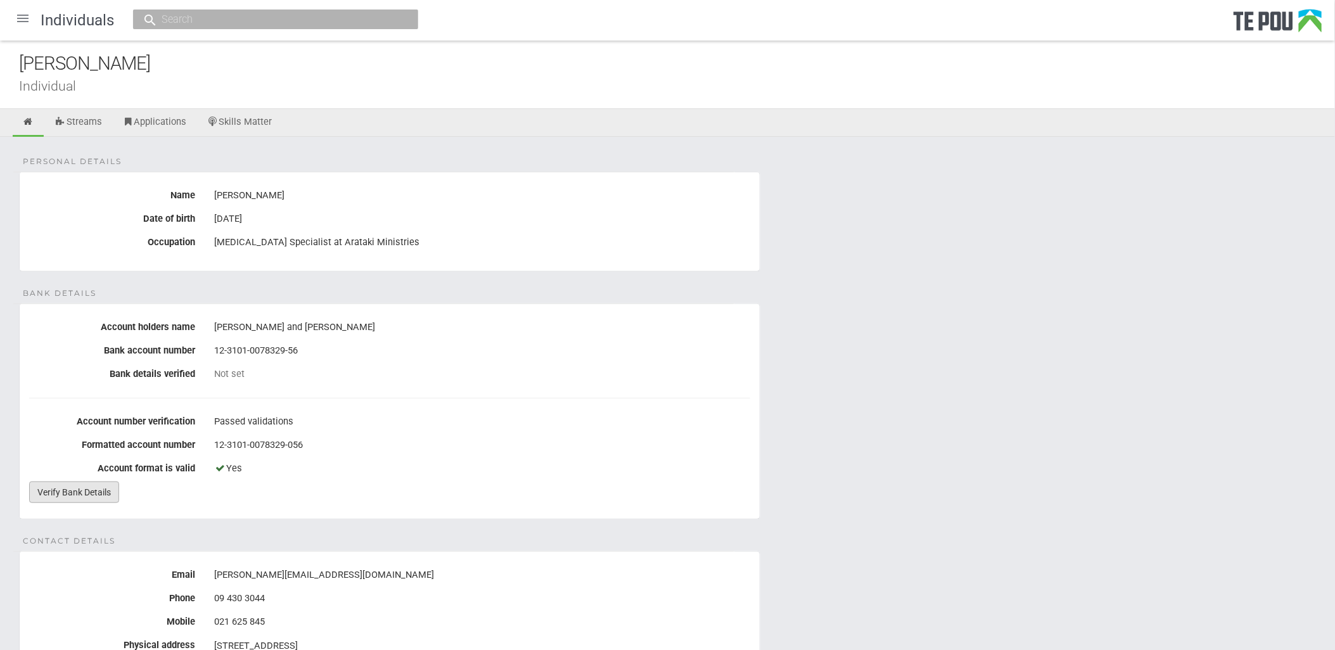
click at [91, 491] on link "Verify Bank Details" at bounding box center [74, 492] width 90 height 22
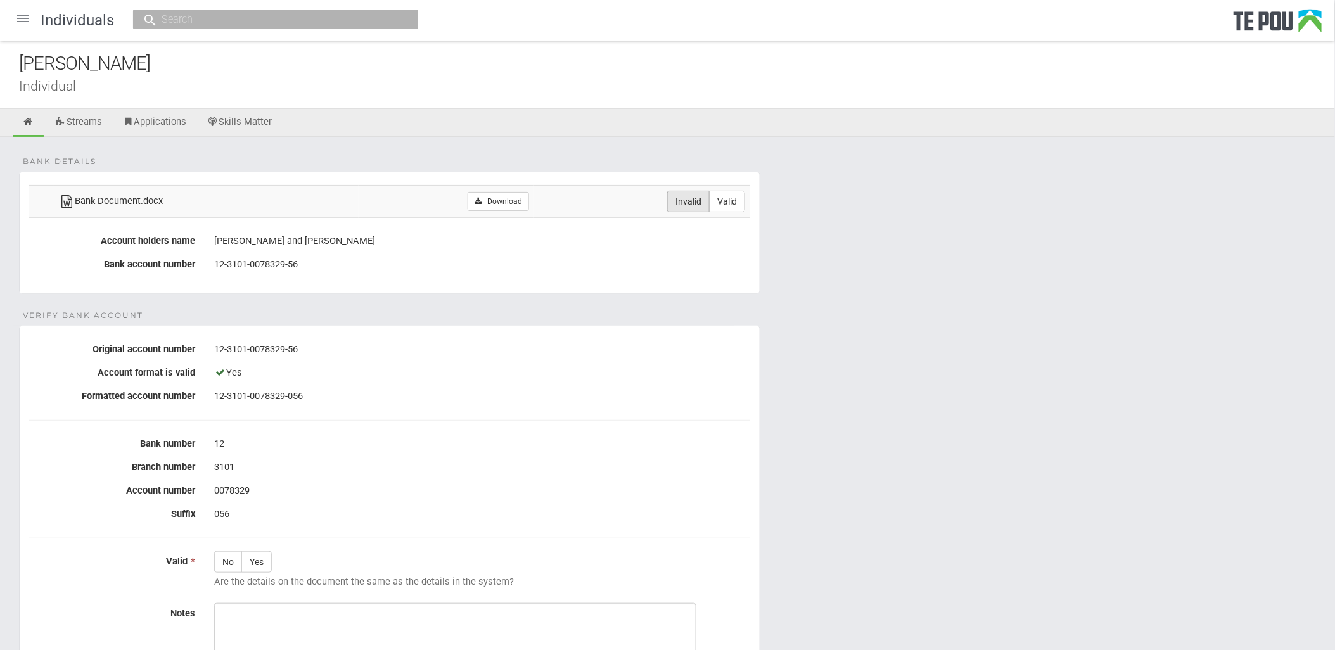
click at [701, 193] on label "Invalid" at bounding box center [688, 202] width 42 height 22
radio input "true"
click at [29, 125] on icon at bounding box center [28, 122] width 12 height 10
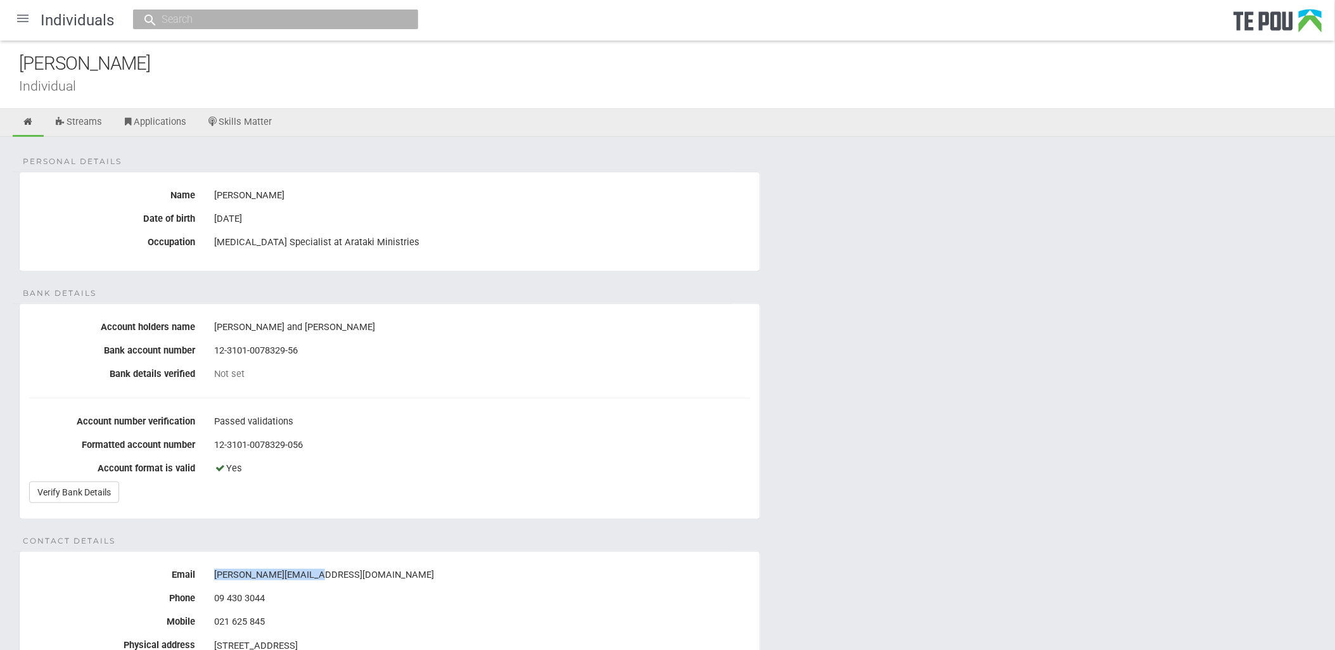
drag, startPoint x: 317, startPoint y: 575, endPoint x: 209, endPoint y: 575, distance: 108.3
click at [209, 575] on div "[PERSON_NAME][EMAIL_ADDRESS][DOMAIN_NAME]" at bounding box center [482, 575] width 555 height 22
copy div "[PERSON_NAME][EMAIL_ADDRESS][DOMAIN_NAME]"
click at [152, 84] on div "Individual" at bounding box center [677, 85] width 1316 height 13
drag, startPoint x: 150, startPoint y: 65, endPoint x: -3, endPoint y: 58, distance: 153.5
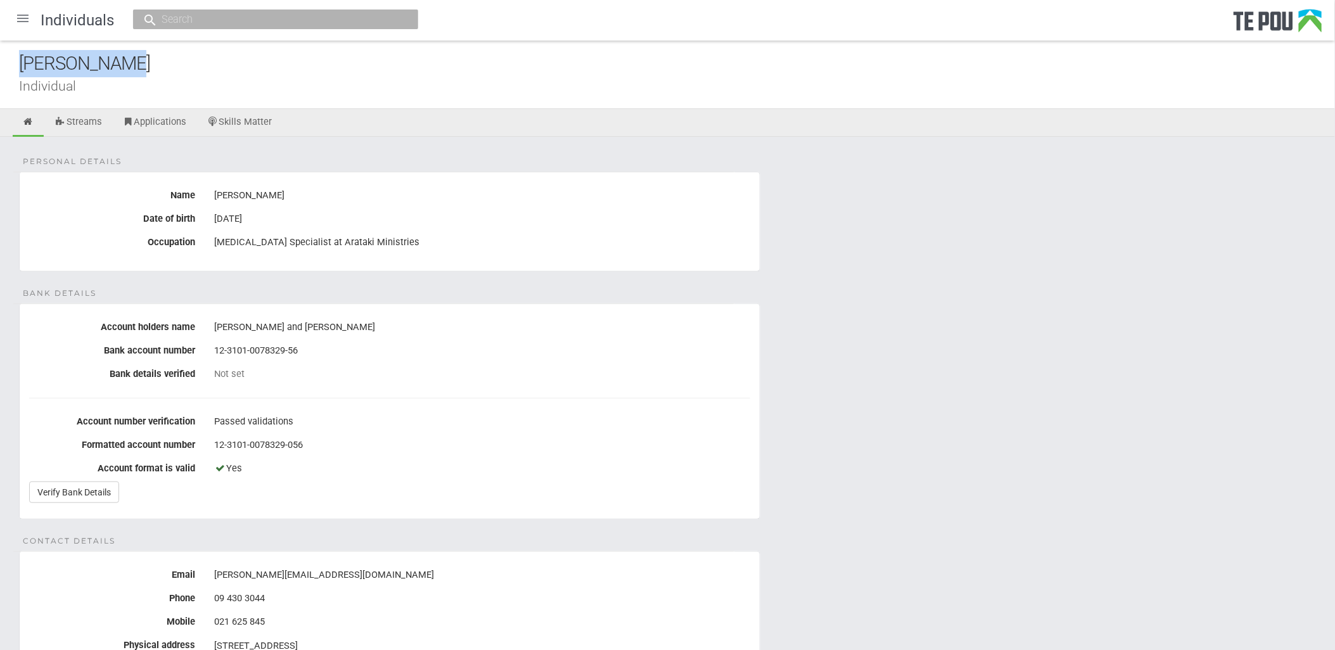
click at [0, 58] on html "Home Applications [PERSON_NAME] Applicants Organisations Individuals Moderation…" at bounding box center [667, 623] width 1335 height 1246
copy div "[PERSON_NAME]"
click at [20, 13] on div at bounding box center [23, 18] width 30 height 30
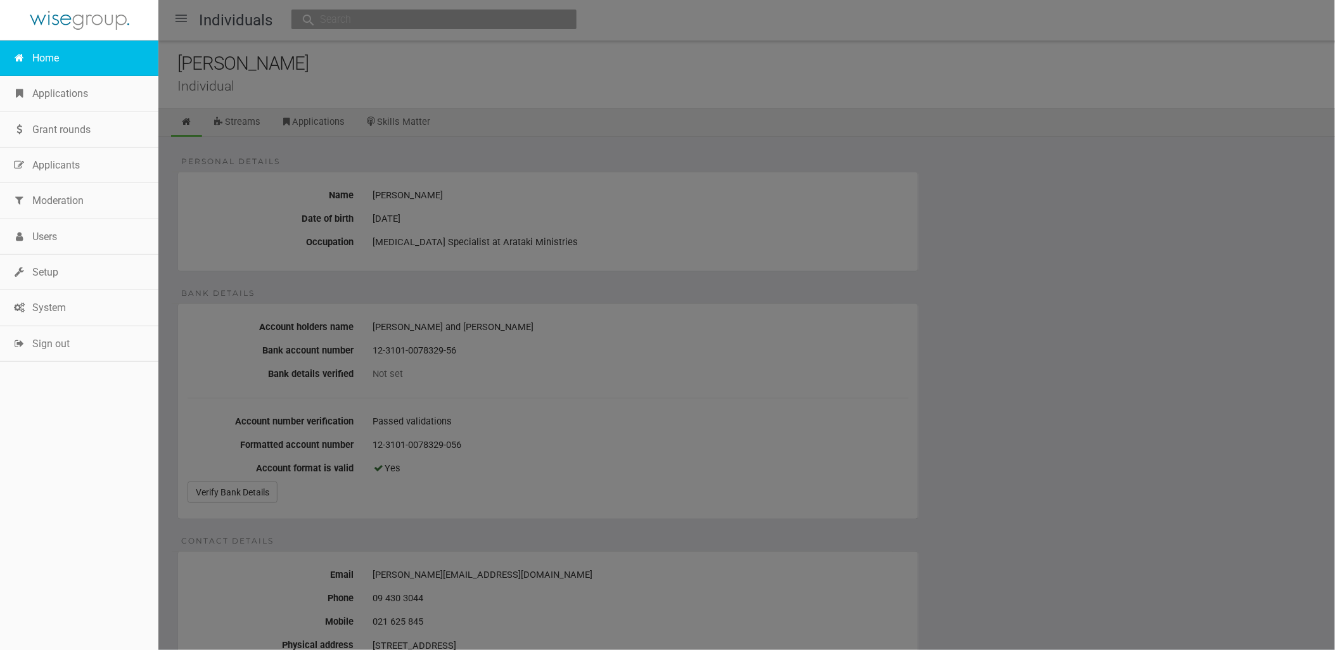
click at [37, 60] on link "Home" at bounding box center [79, 58] width 158 height 35
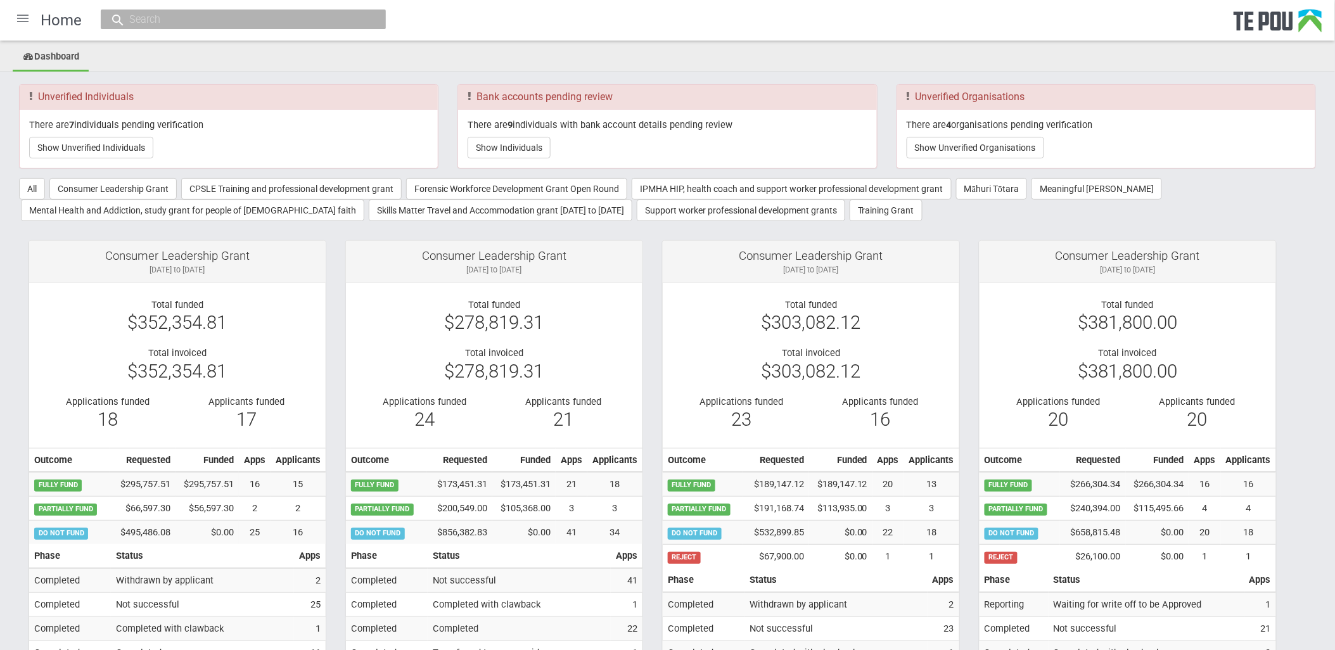
click at [108, 150] on button "Show Unverified Individuals" at bounding box center [91, 148] width 124 height 22
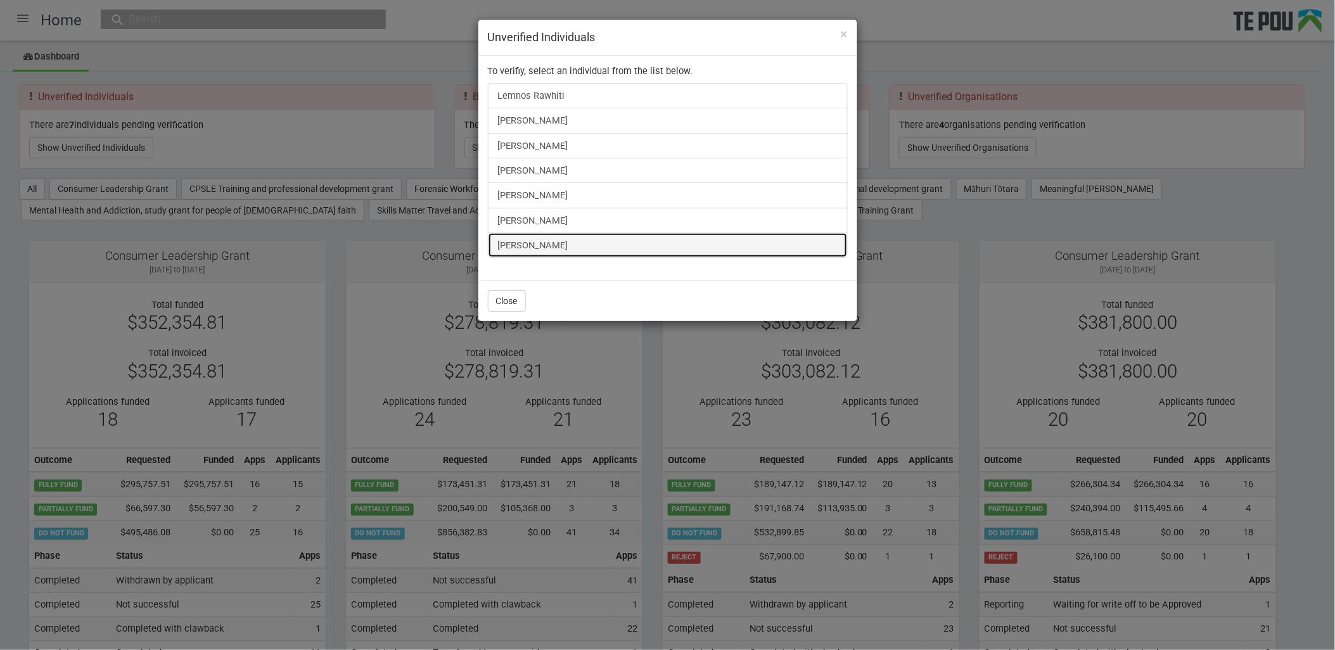
click at [550, 247] on link "[PERSON_NAME]" at bounding box center [668, 245] width 360 height 25
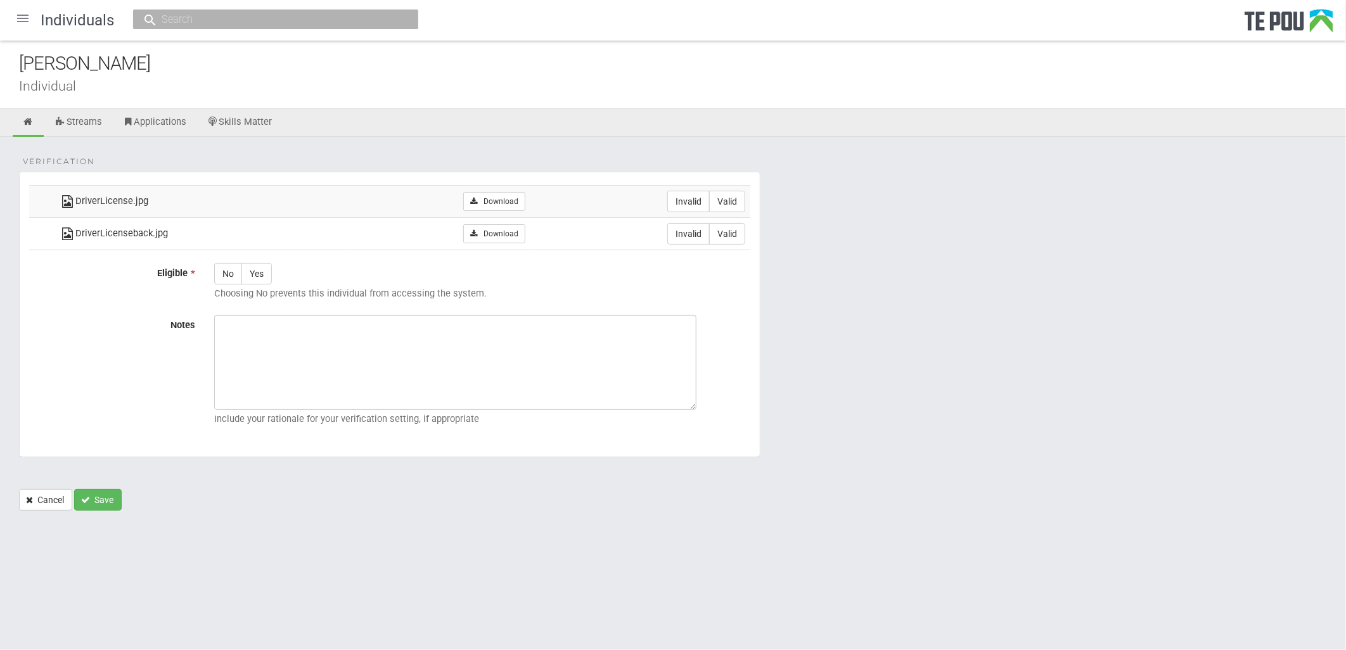
click at [117, 77] on div "[PERSON_NAME]" at bounding box center [682, 63] width 1327 height 27
click at [205, 77] on div "[PERSON_NAME] Individual" at bounding box center [673, 75] width 1346 height 68
click at [496, 197] on link "Download" at bounding box center [493, 201] width 61 height 19
click at [492, 238] on link "Download" at bounding box center [493, 233] width 61 height 19
click at [741, 205] on label "Valid" at bounding box center [727, 202] width 36 height 22
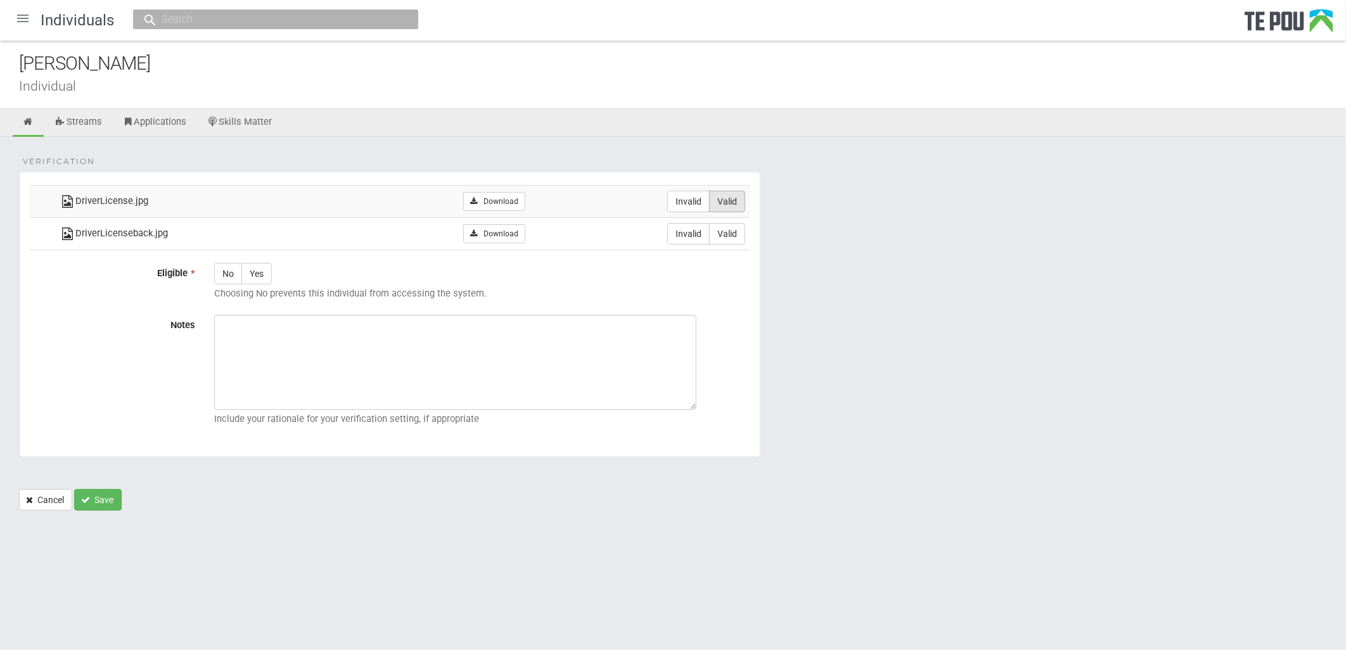
radio input "true"
click at [740, 236] on label "Valid" at bounding box center [727, 234] width 36 height 22
radio input "true"
click at [268, 271] on label "Yes" at bounding box center [256, 274] width 30 height 22
radio input "true"
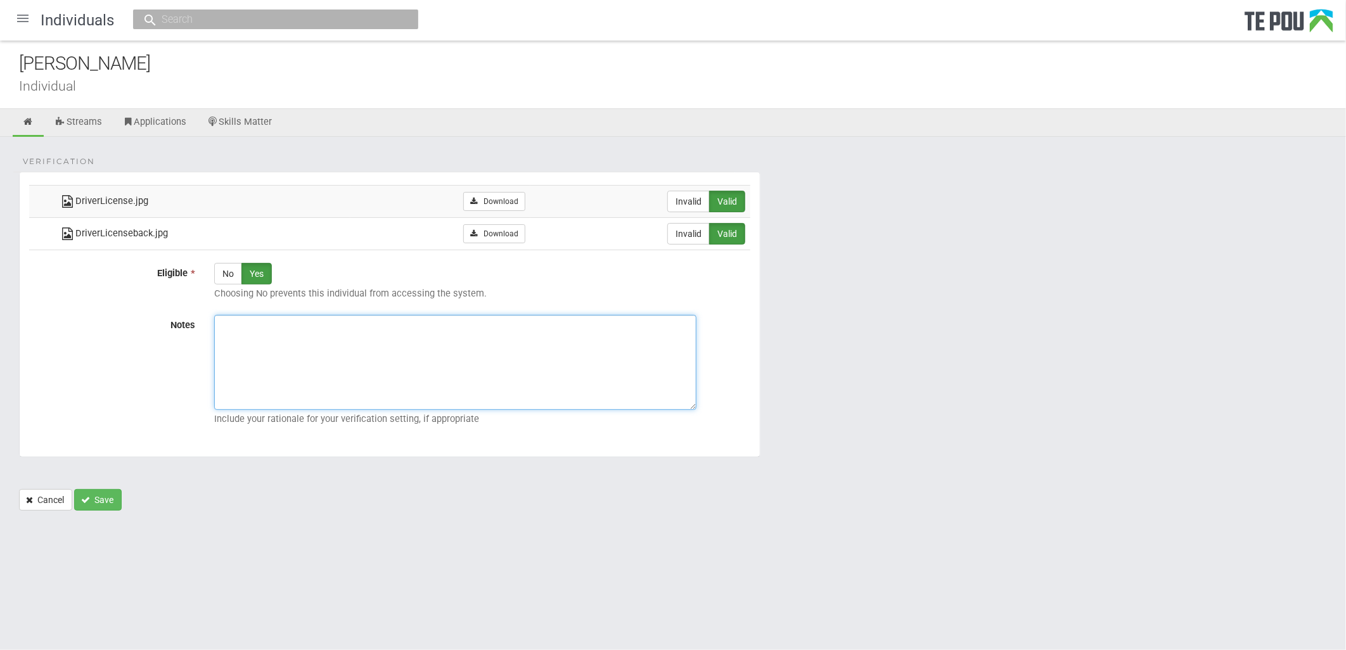
click at [457, 378] on textarea "Notes" at bounding box center [455, 362] width 482 height 95
paste textarea "Verified by Melody @ [DATE]"
type textarea "Verified by Melody @ [DATE]"
click at [114, 509] on button "Save" at bounding box center [98, 500] width 48 height 22
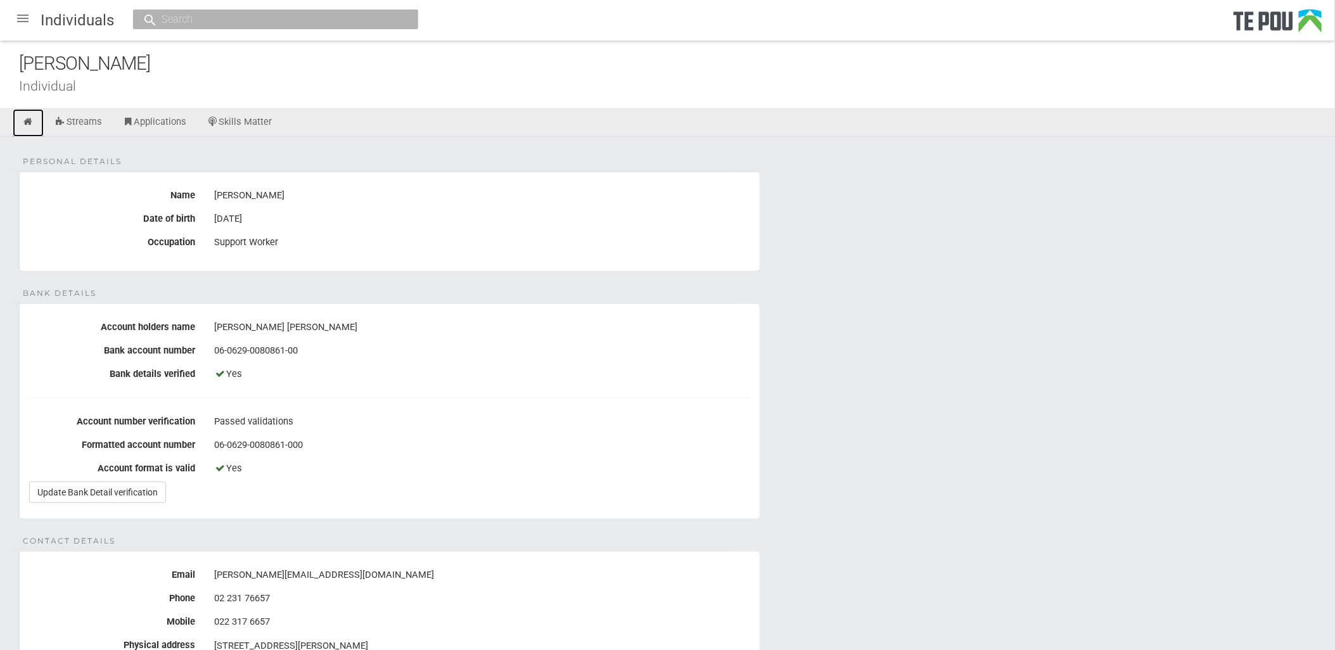
click at [27, 125] on icon at bounding box center [28, 122] width 12 height 10
click at [20, 20] on div at bounding box center [23, 18] width 30 height 30
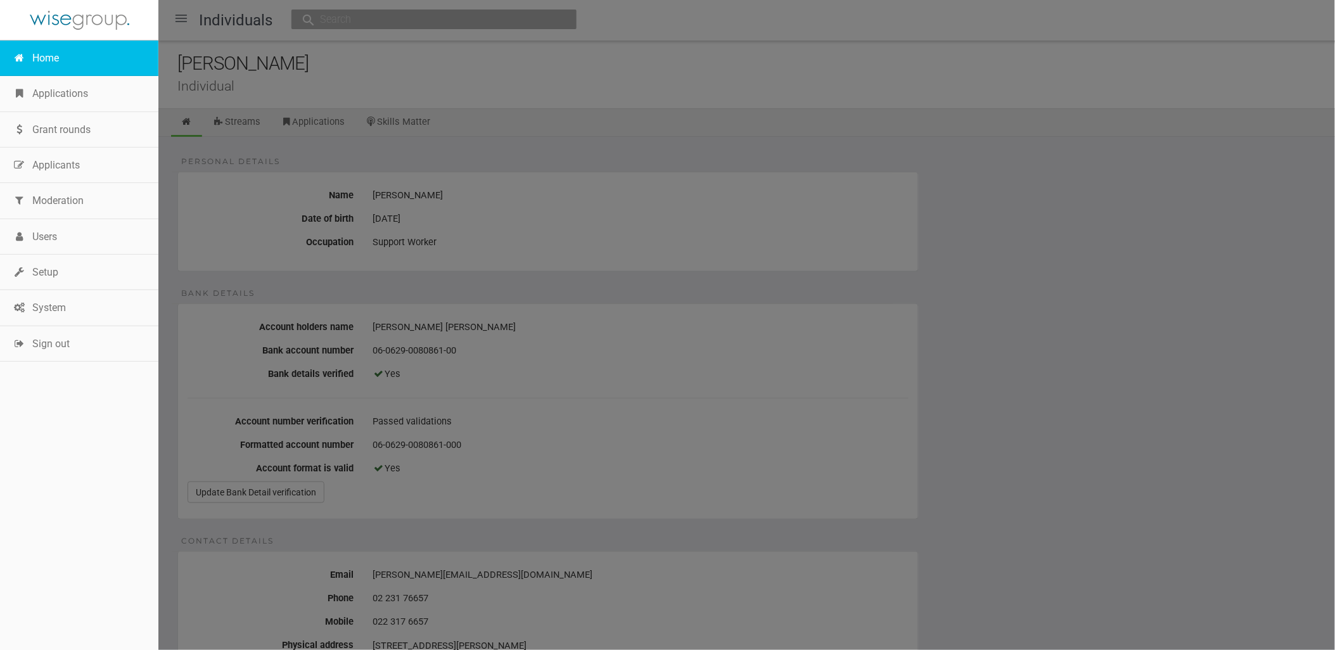
click at [54, 57] on link "Home" at bounding box center [79, 58] width 158 height 35
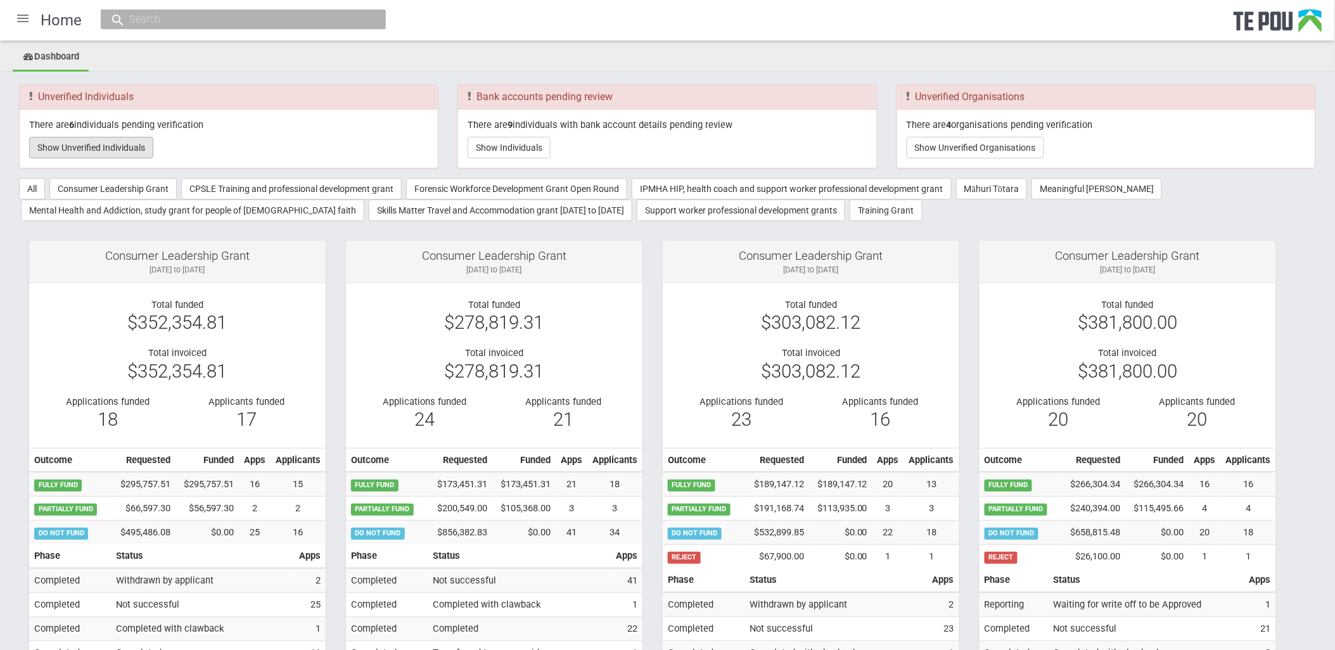
click at [122, 140] on button "Show Unverified Individuals" at bounding box center [91, 148] width 124 height 22
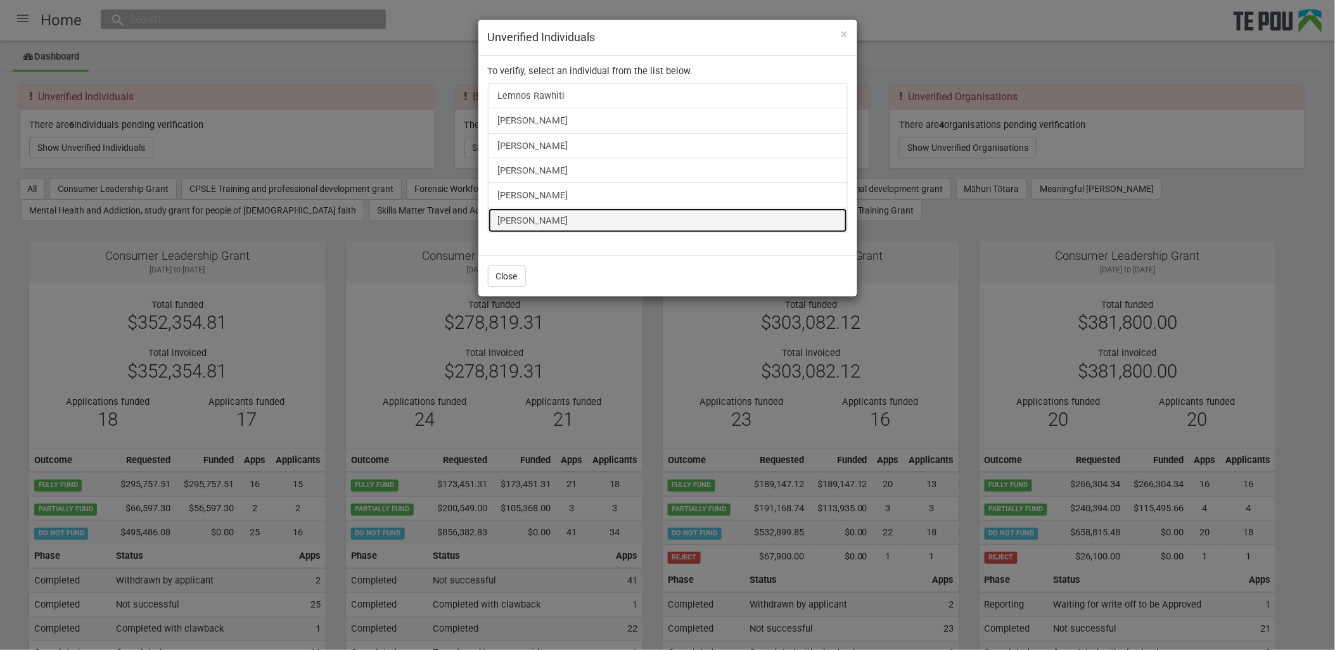
click at [529, 226] on link "Bill Wang" at bounding box center [668, 220] width 360 height 25
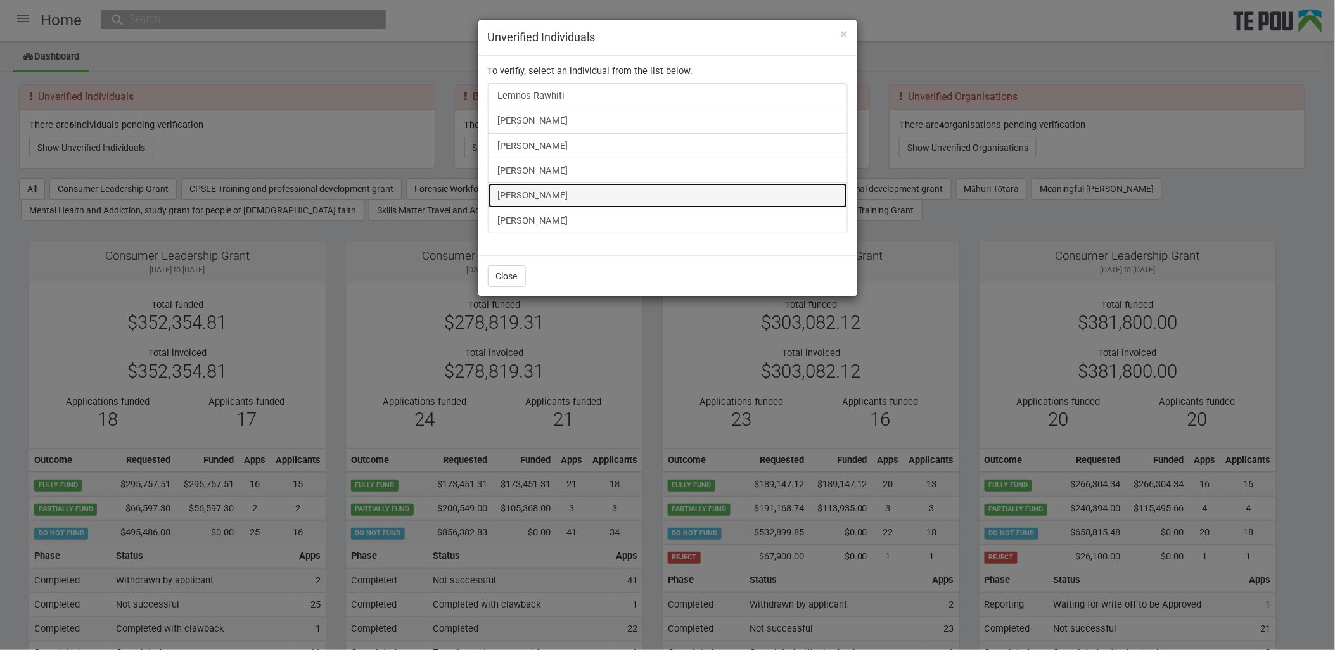
click at [556, 194] on link "Abby Clayton" at bounding box center [668, 194] width 360 height 25
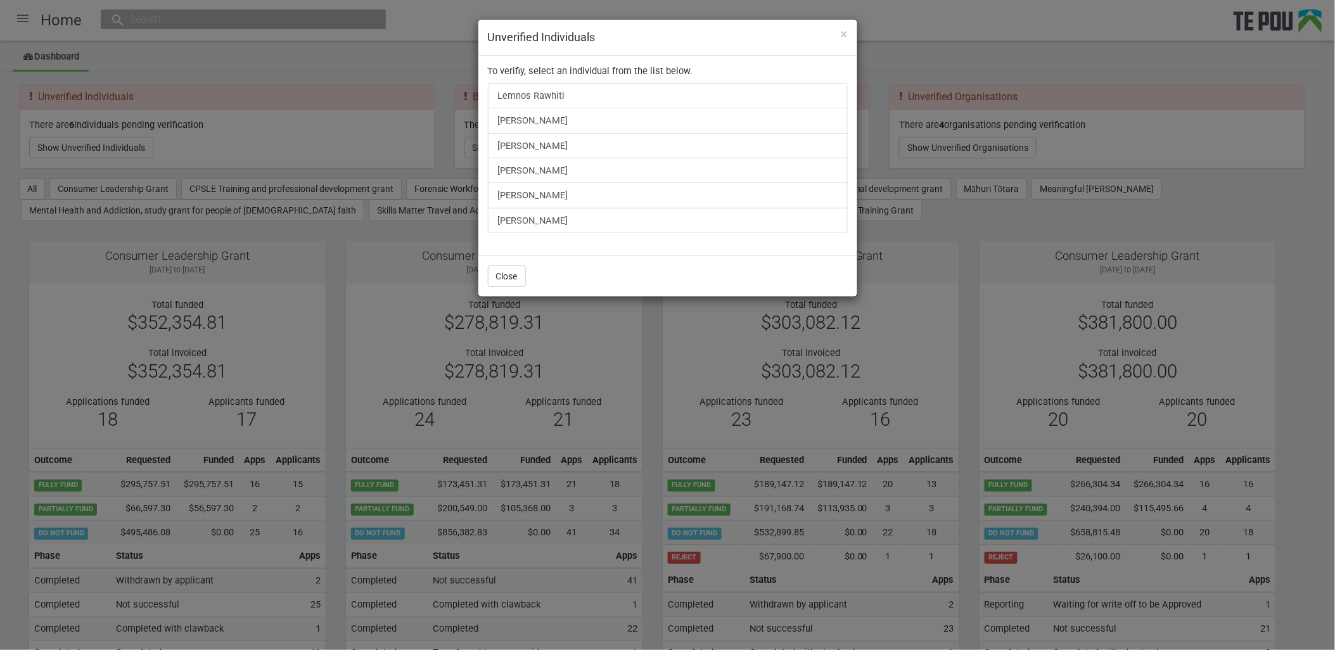
click at [345, 249] on div "× Unverified Individuals To verifiy, select an individual from the list below. …" at bounding box center [667, 325] width 1335 height 650
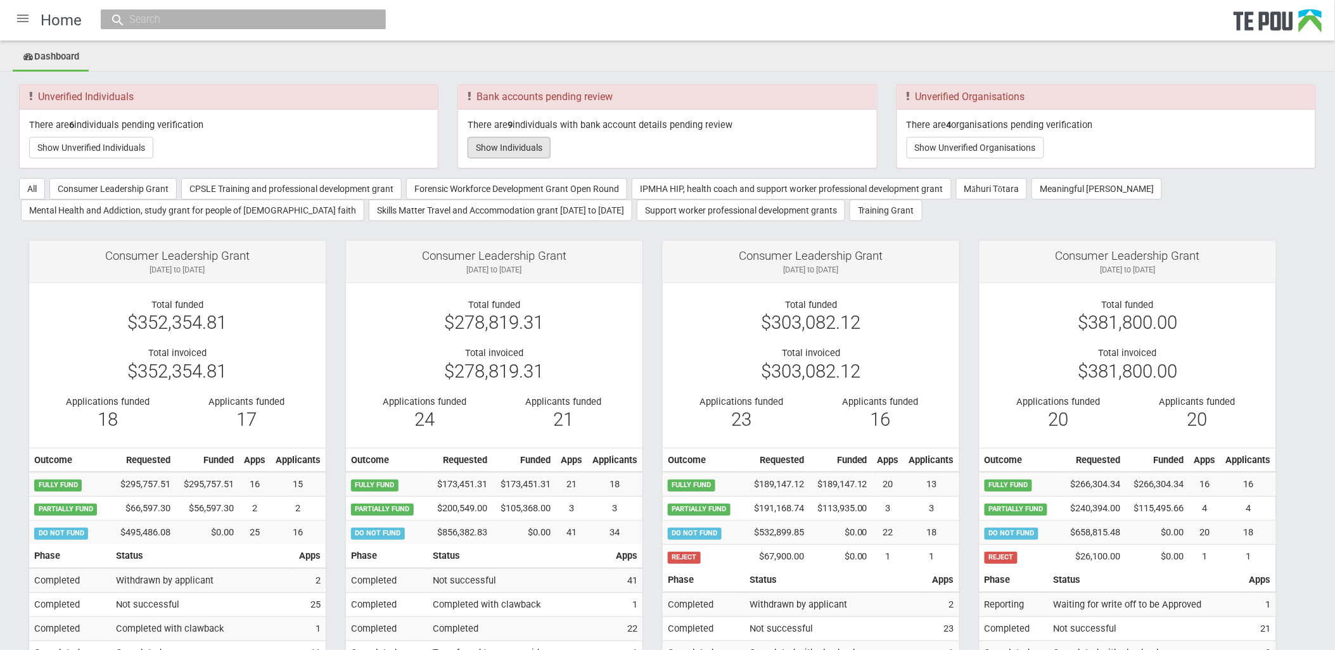
click at [529, 148] on button "Show Individuals" at bounding box center [509, 148] width 83 height 22
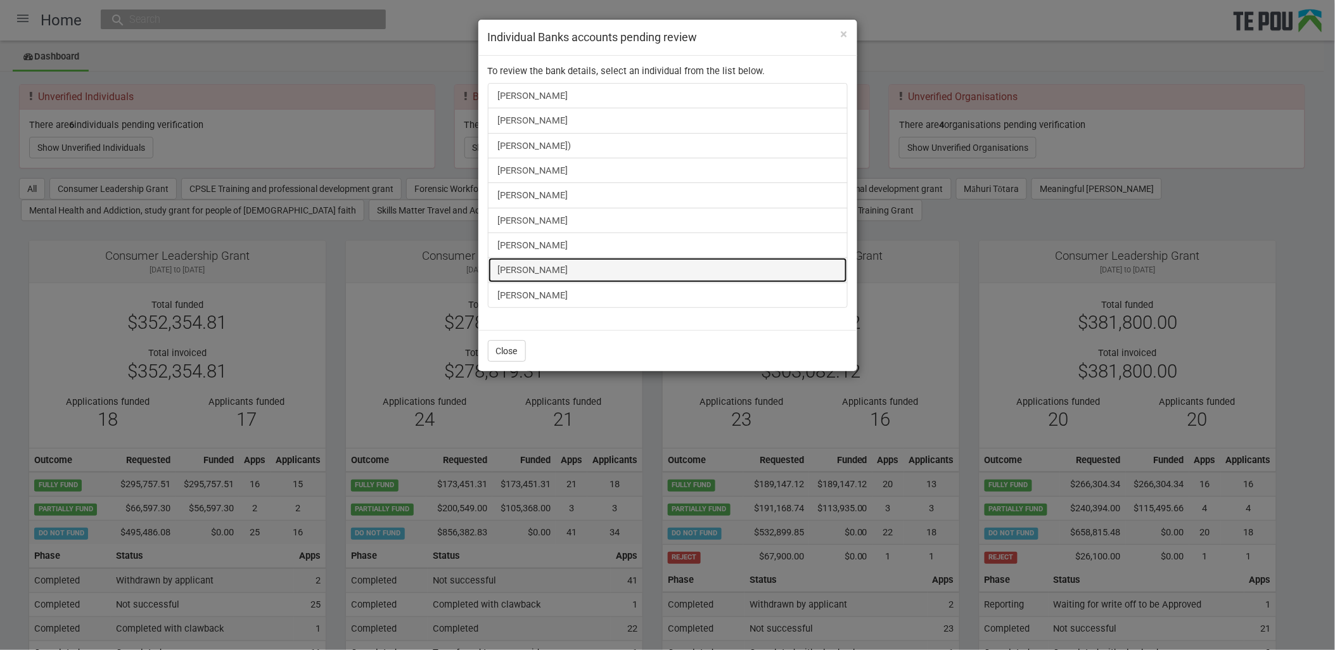
click at [550, 271] on link "Laura Helmbright" at bounding box center [668, 269] width 360 height 25
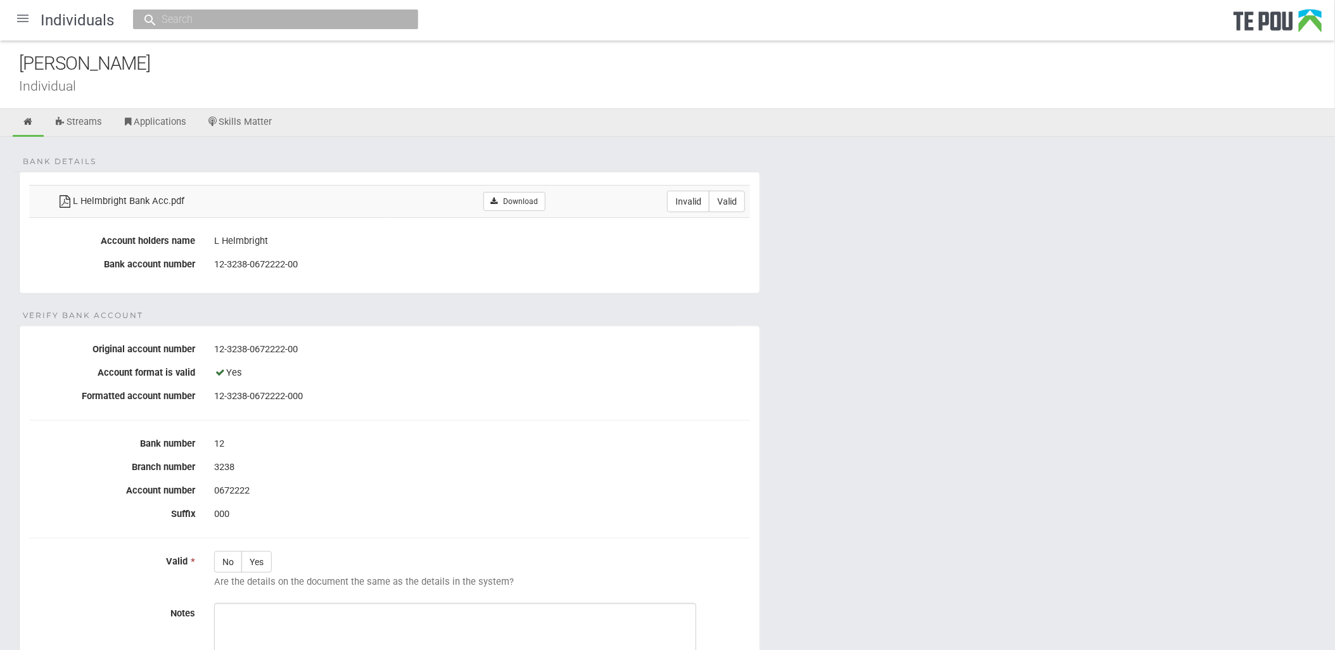
click at [523, 217] on td "Download" at bounding box center [468, 201] width 163 height 32
click at [522, 205] on link "Download" at bounding box center [513, 201] width 61 height 19
click at [732, 201] on label "Valid" at bounding box center [727, 202] width 36 height 22
radio input "true"
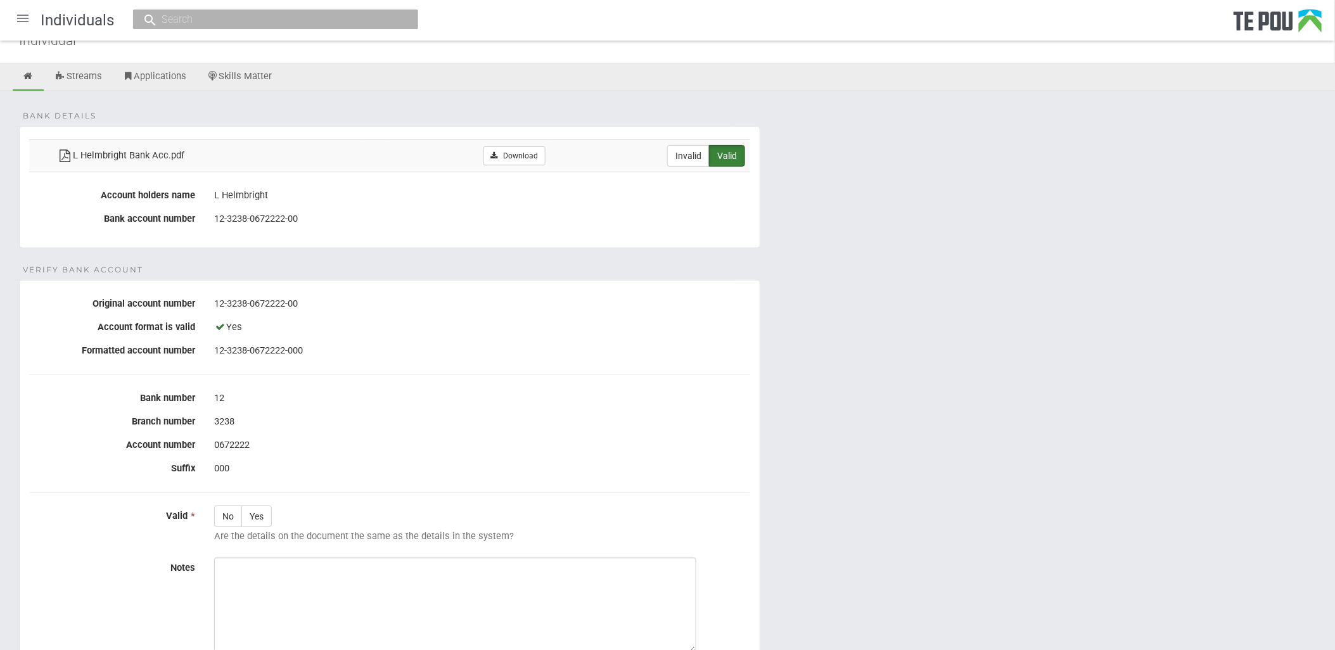
scroll to position [70, 0]
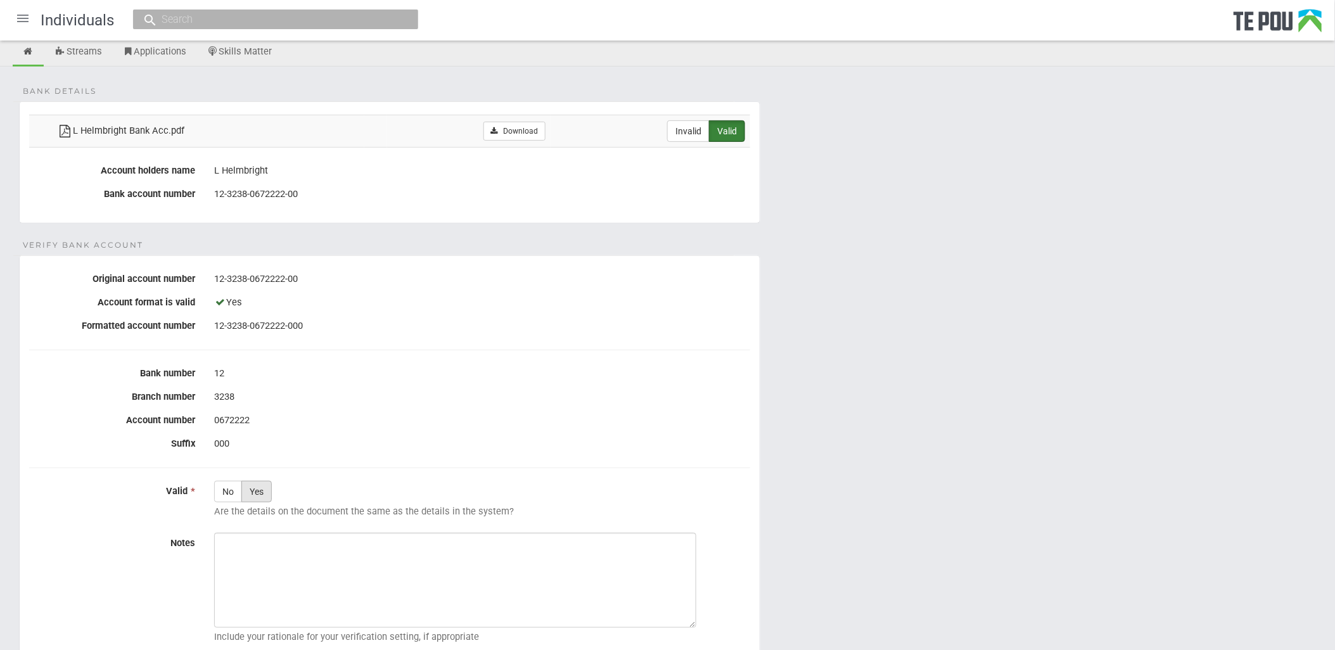
click at [258, 495] on label "Yes" at bounding box center [256, 492] width 30 height 22
radio input "true"
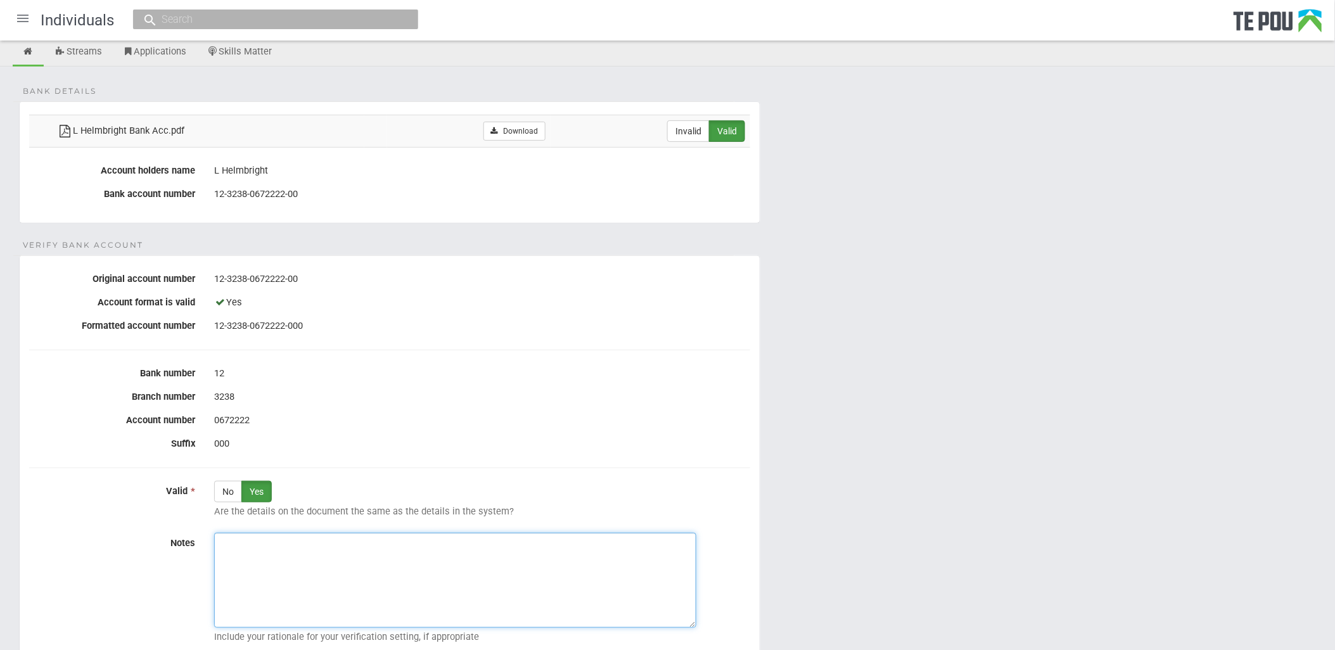
paste textarea "Verified by Melody @ [DATE]"
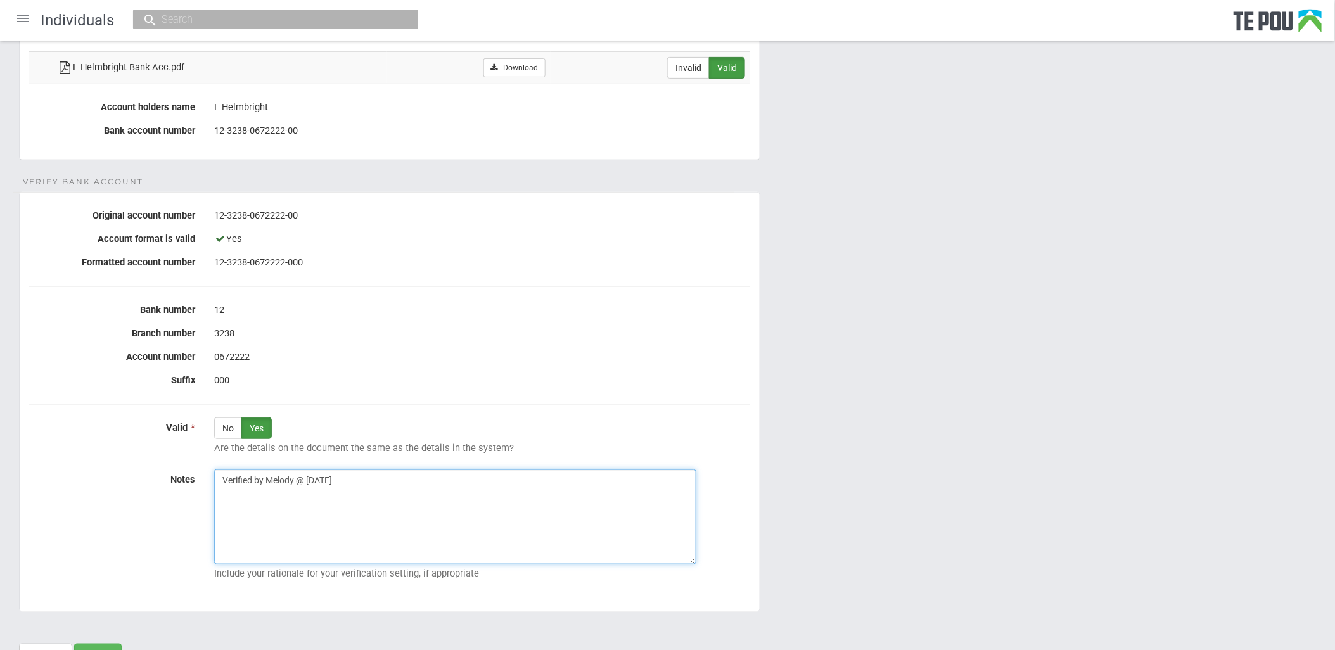
scroll to position [193, 0]
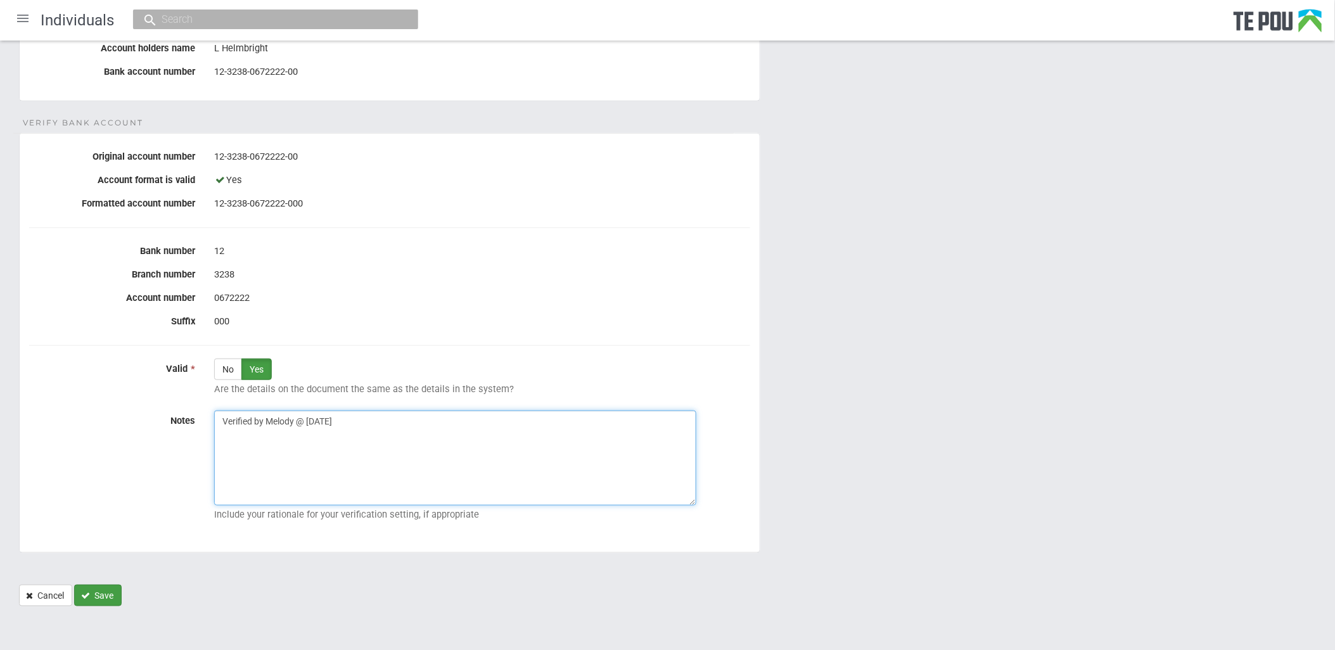
type textarea "Verified by Melody @ [DATE]"
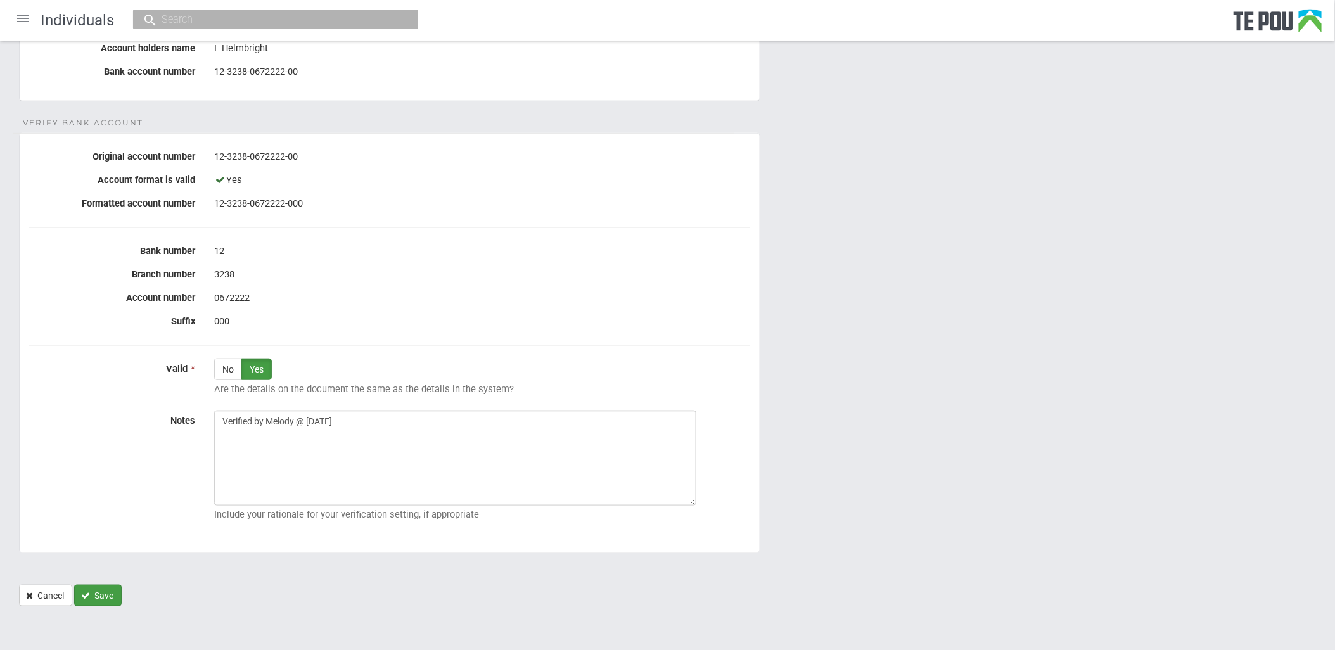
click at [99, 599] on button "Save" at bounding box center [98, 596] width 48 height 22
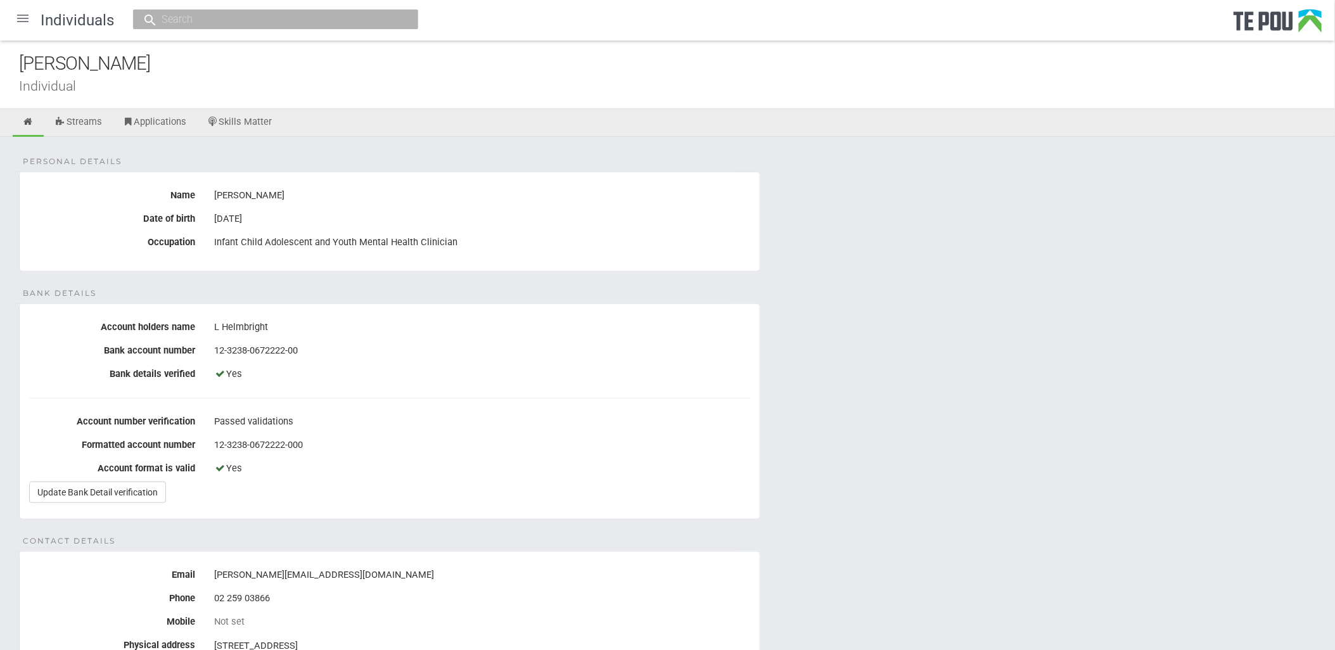
click at [34, 14] on div at bounding box center [23, 18] width 30 height 30
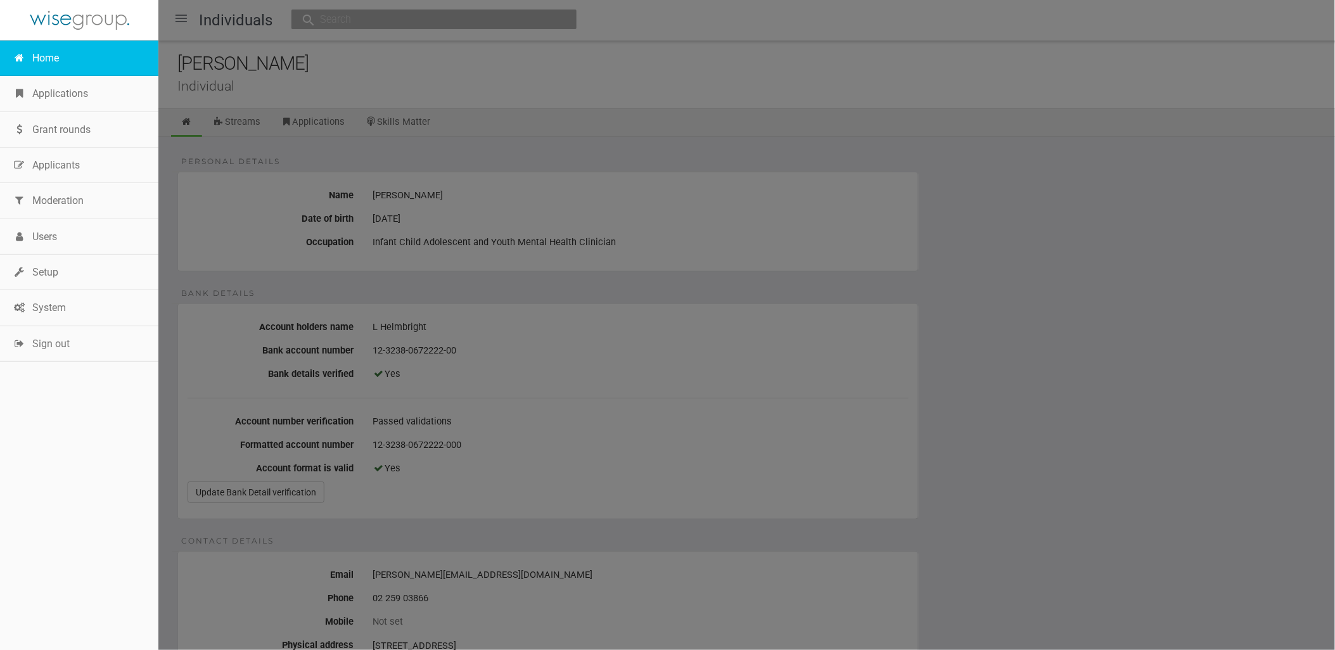
click at [49, 55] on link "Home" at bounding box center [79, 58] width 158 height 35
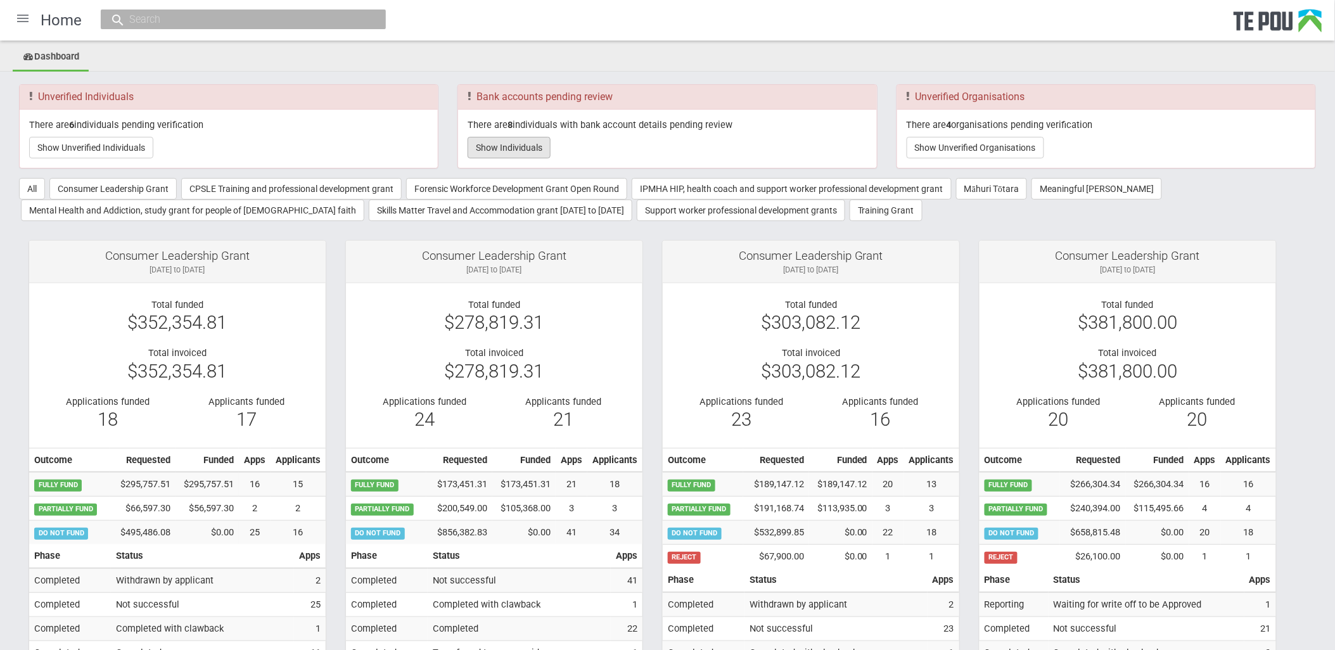
click at [516, 153] on button "Show Individuals" at bounding box center [509, 148] width 83 height 22
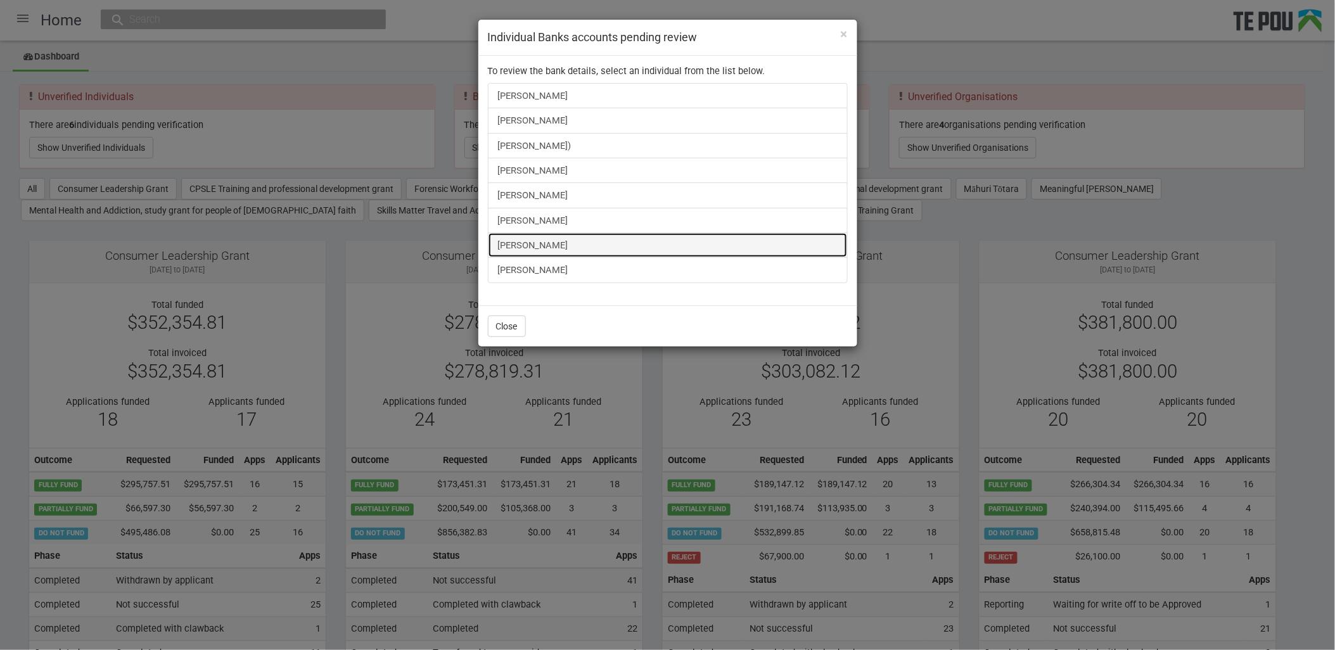
click at [534, 245] on link "[PERSON_NAME]" at bounding box center [668, 245] width 360 height 25
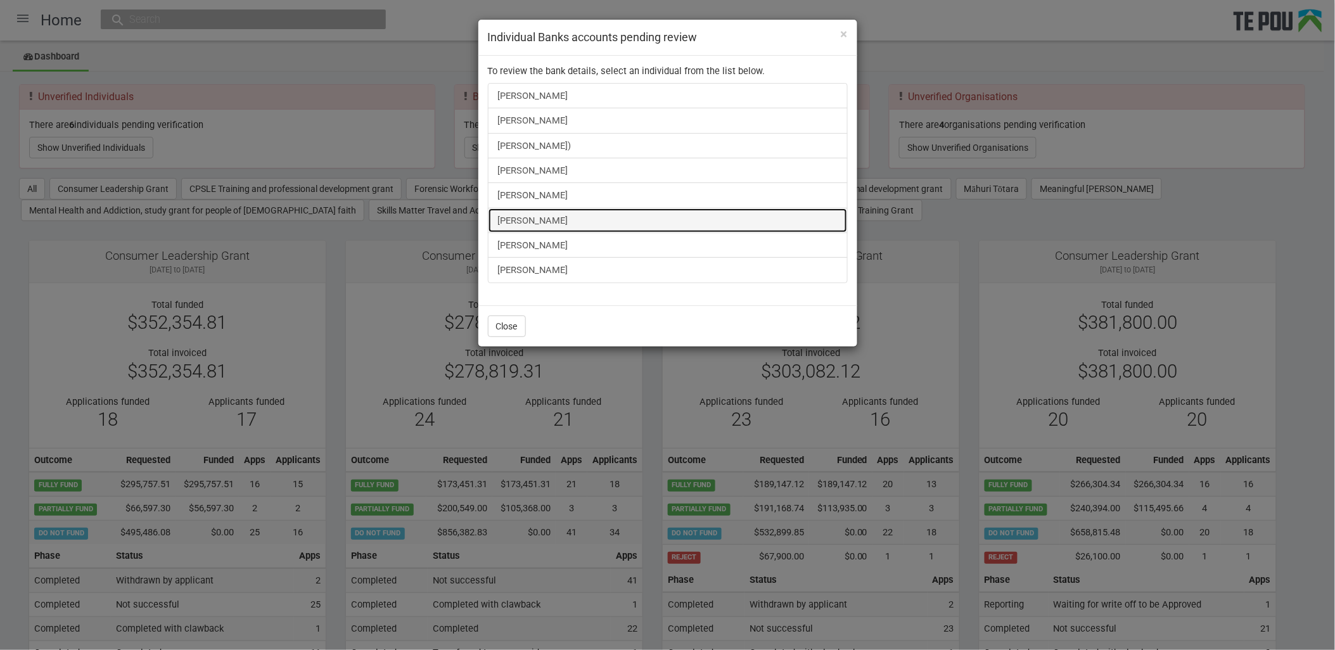
click at [523, 223] on link "[PERSON_NAME]" at bounding box center [668, 220] width 360 height 25
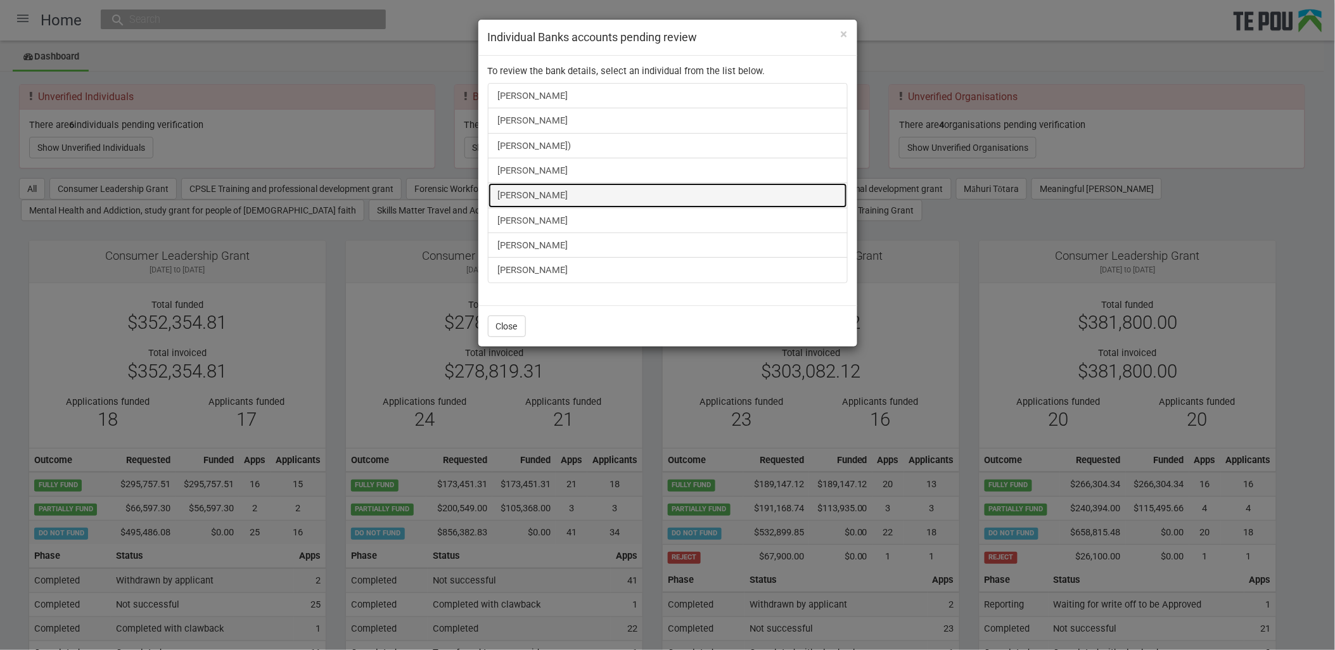
click at [528, 195] on link "Isha Singh" at bounding box center [668, 194] width 360 height 25
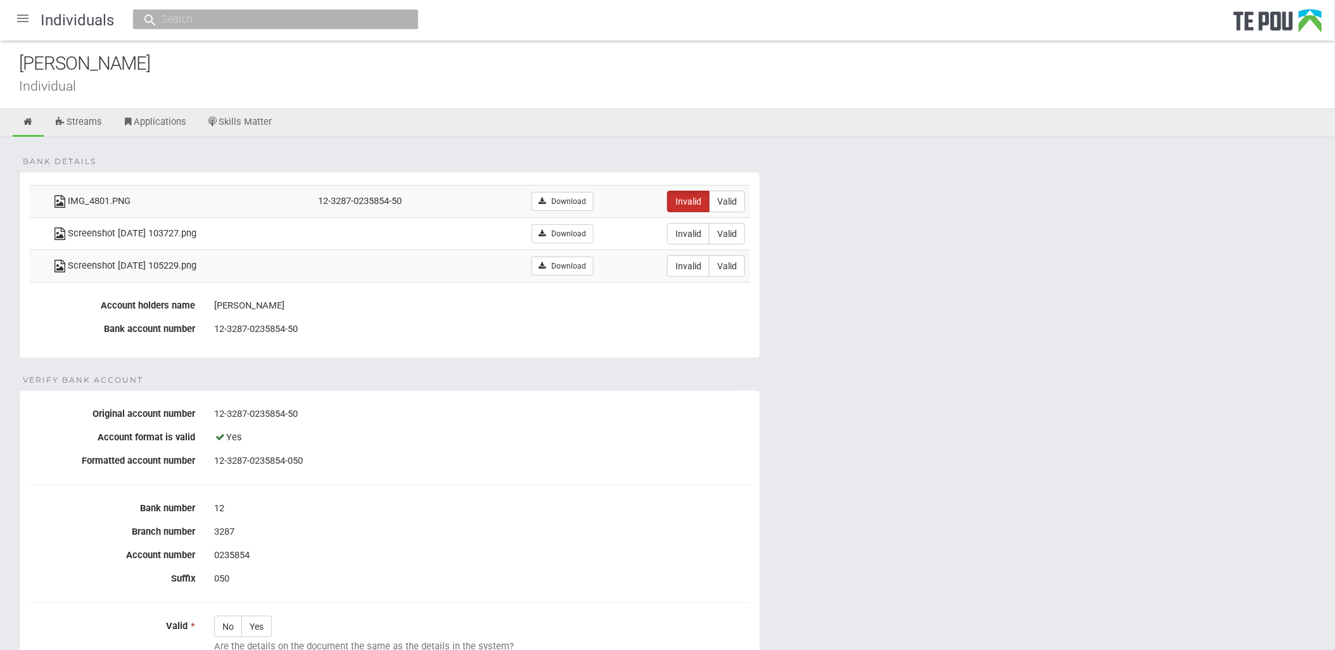
click at [879, 353] on form "Bank details IMG_4801.PNG 12-3287-0235854-50 Download Invalid Valid Screenshot …" at bounding box center [667, 518] width 1297 height 692
click at [588, 238] on link "Download" at bounding box center [562, 233] width 61 height 19
drag, startPoint x: 819, startPoint y: 185, endPoint x: 680, endPoint y: 250, distance: 153.9
click at [819, 185] on form "Bank details IMG_4801.PNG 12-3287-0235854-50 Download Invalid Valid Screenshot …" at bounding box center [667, 518] width 1297 height 692
click at [577, 270] on link "Download" at bounding box center [562, 266] width 61 height 19
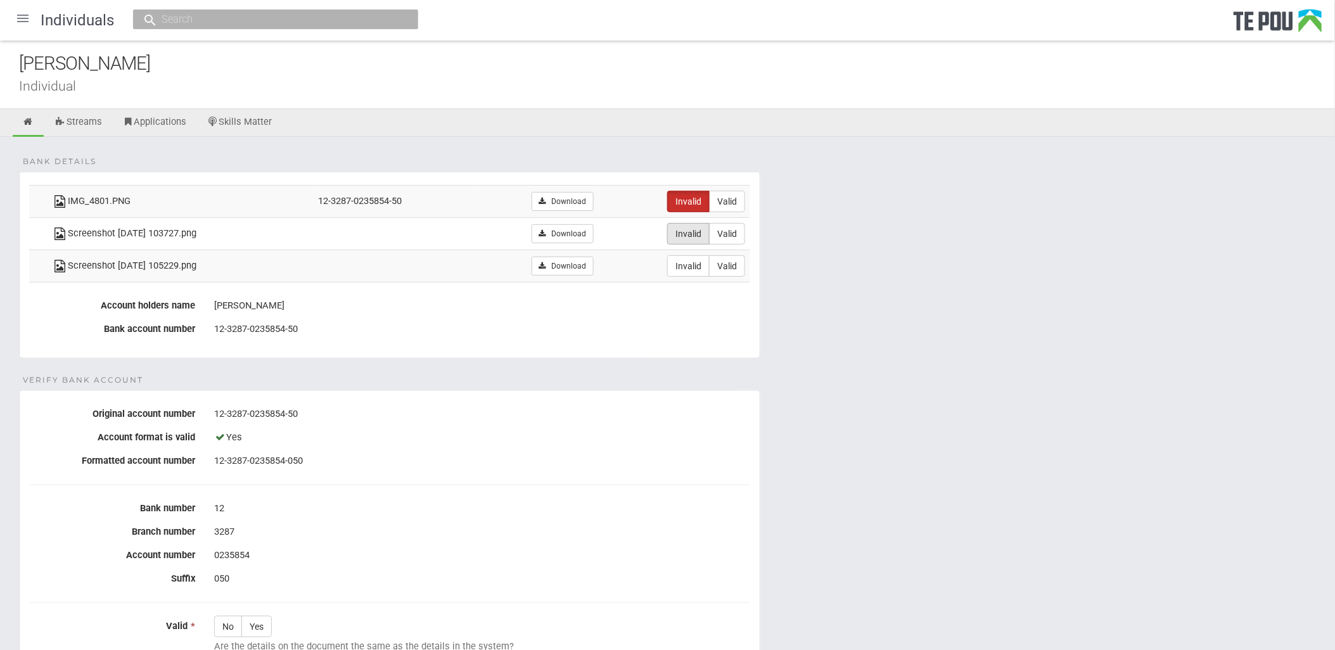
click at [681, 229] on label "Invalid" at bounding box center [688, 234] width 42 height 22
radio input "true"
click at [955, 452] on form "Bank details IMG_4801.PNG 12-3287-0235854-50 Download Invalid Valid Screenshot …" at bounding box center [667, 518] width 1297 height 692
click at [732, 266] on label "Valid" at bounding box center [727, 266] width 36 height 22
radio input "true"
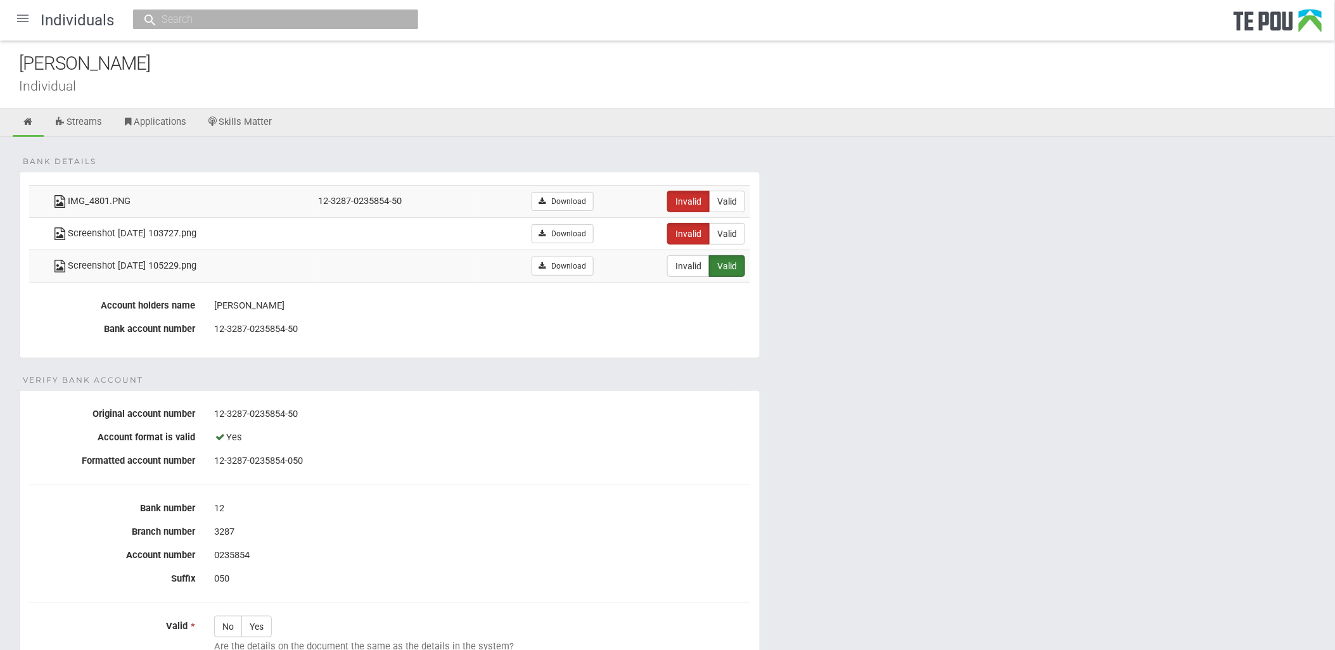
scroll to position [211, 0]
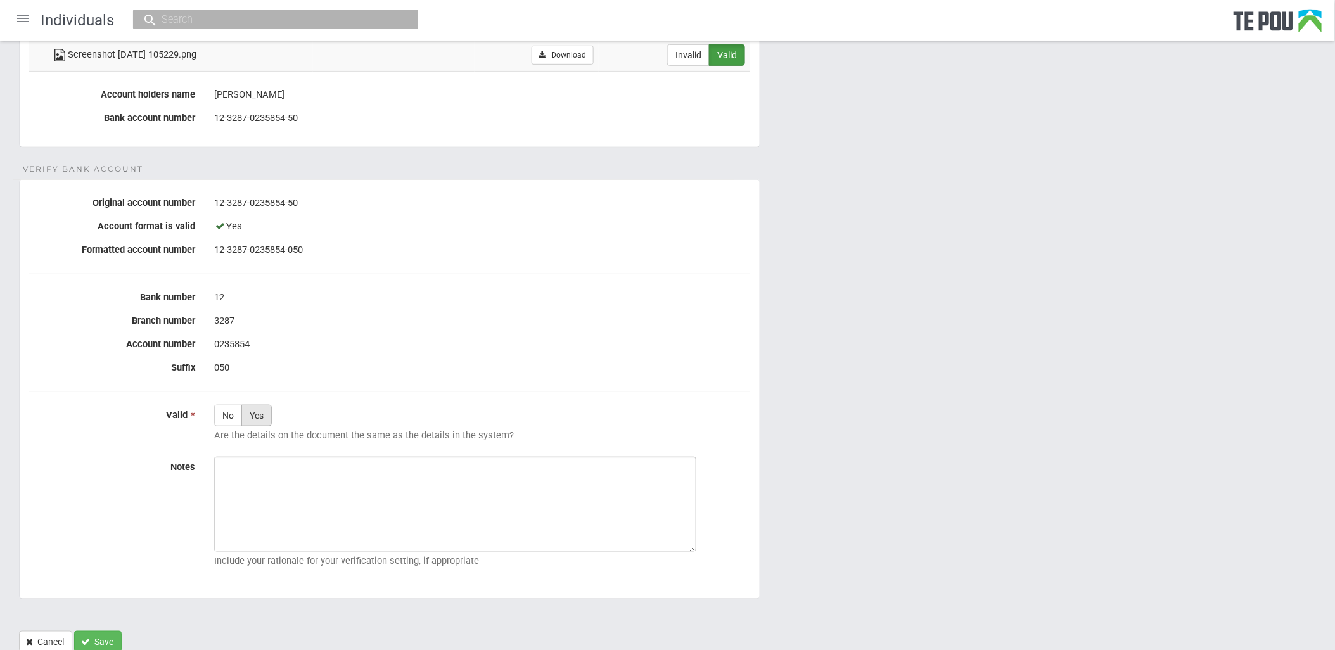
click at [269, 419] on label "Yes" at bounding box center [256, 416] width 30 height 22
radio input "true"
paste textarea "Verified by Melody @ [DATE]"
type textarea "Verified by Melody @ [DATE]"
click at [94, 641] on button "Save" at bounding box center [98, 642] width 48 height 22
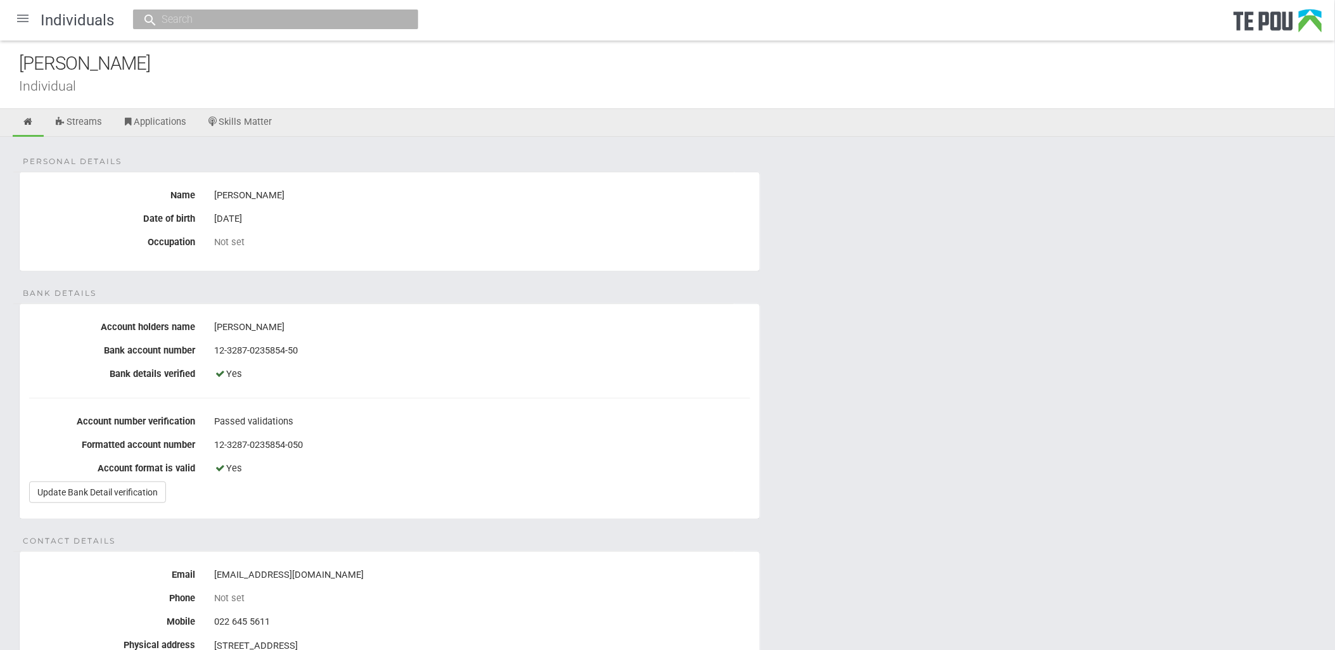
click at [28, 20] on div at bounding box center [23, 18] width 30 height 30
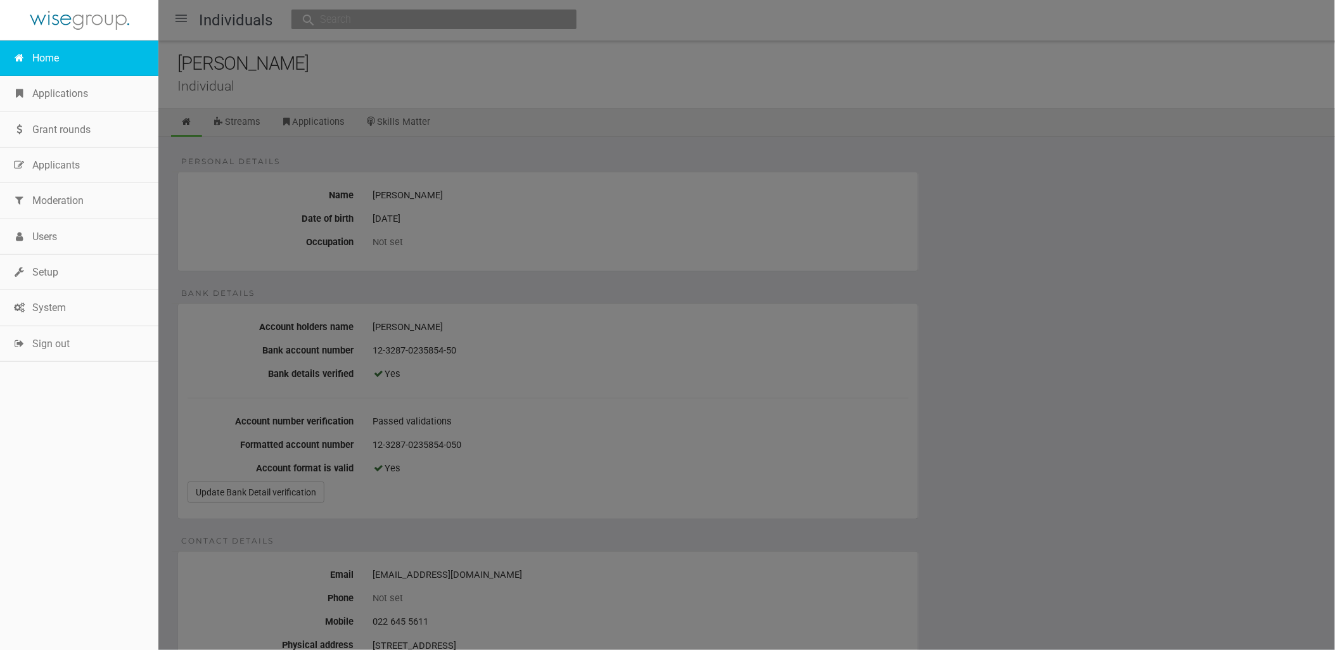
click at [40, 59] on link "Home" at bounding box center [79, 58] width 158 height 35
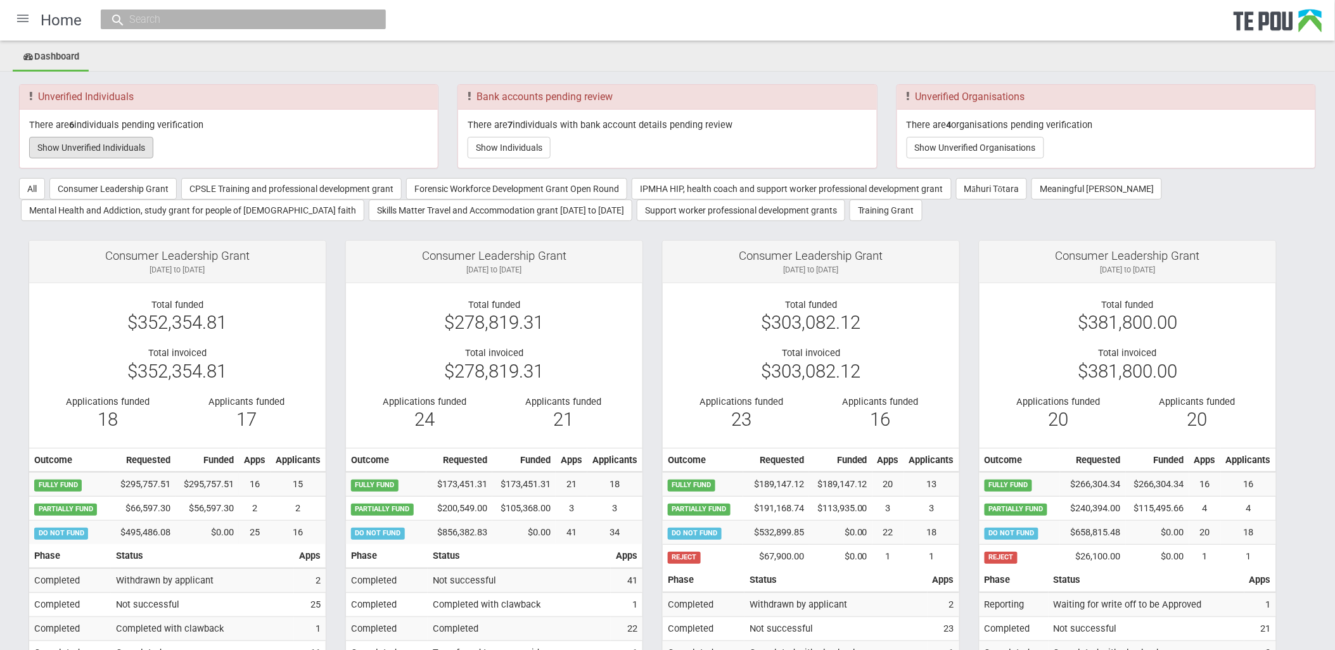
click at [98, 140] on button "Show Unverified Individuals" at bounding box center [91, 148] width 124 height 22
